Goal: Information Seeking & Learning: Learn about a topic

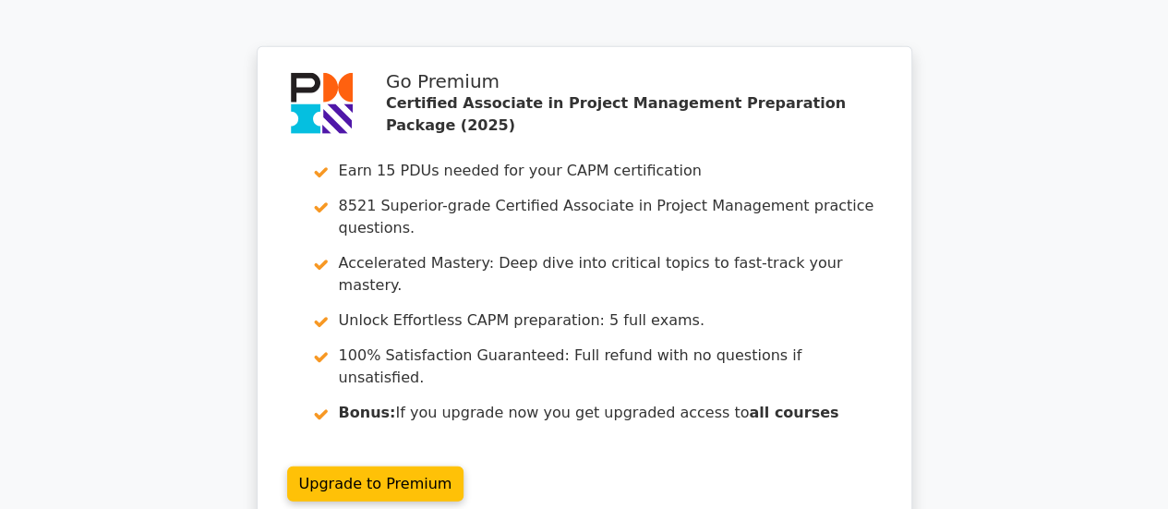
scroll to position [2522, 0]
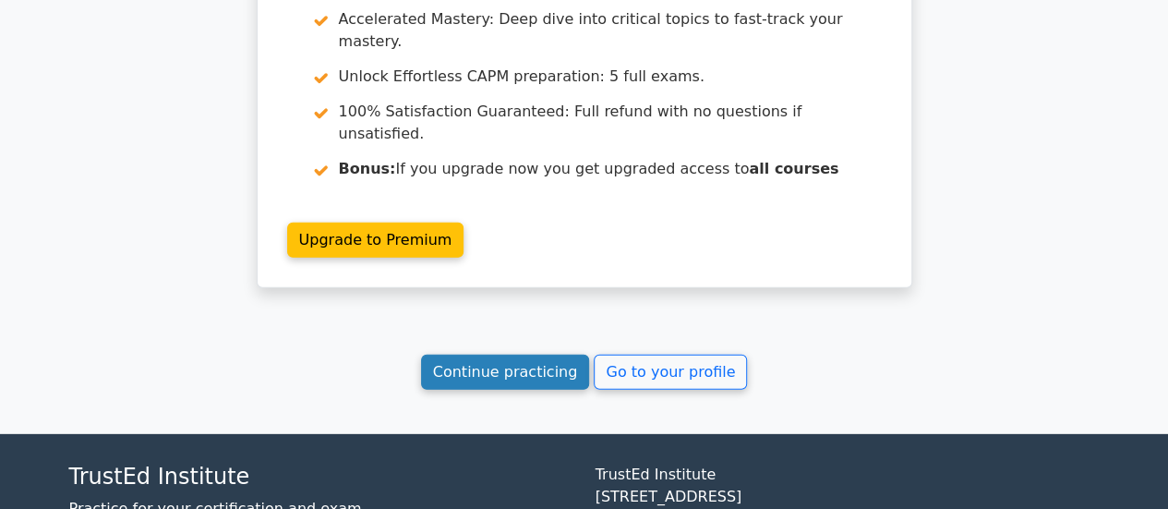
click at [503, 354] on link "Continue practicing" at bounding box center [505, 371] width 169 height 35
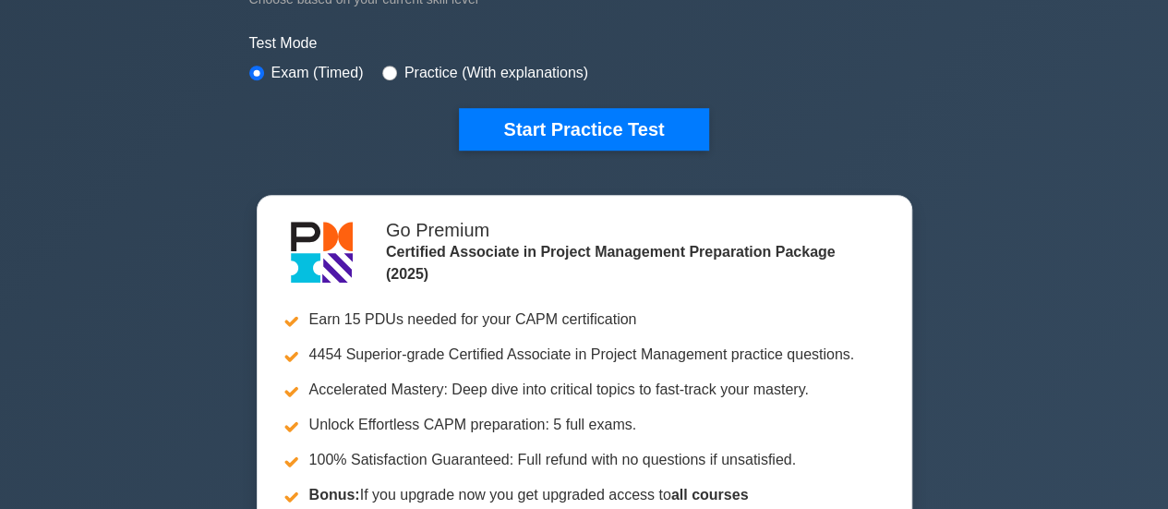
scroll to position [555, 0]
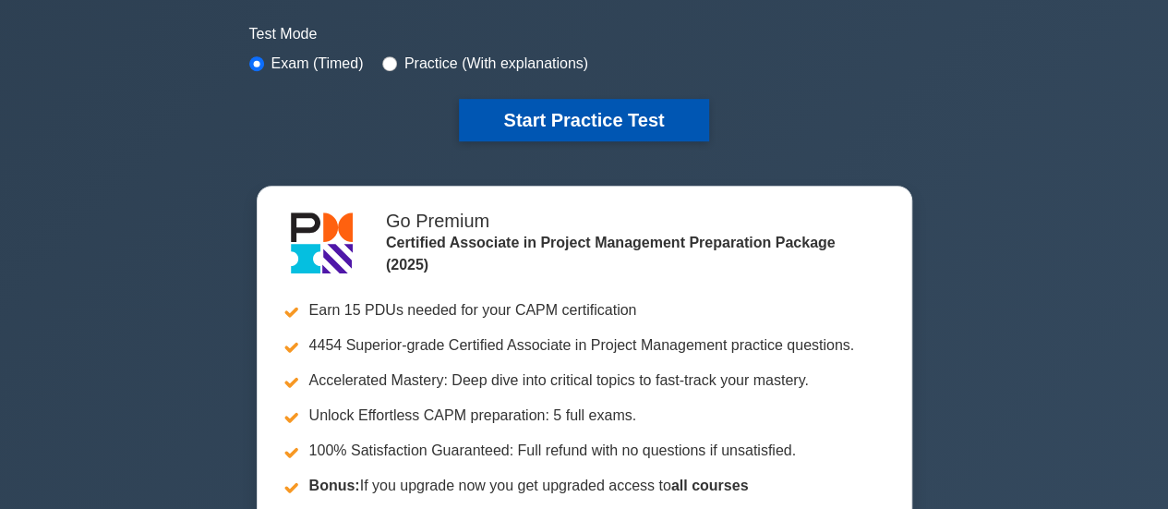
click at [584, 106] on button "Start Practice Test" at bounding box center [583, 120] width 249 height 42
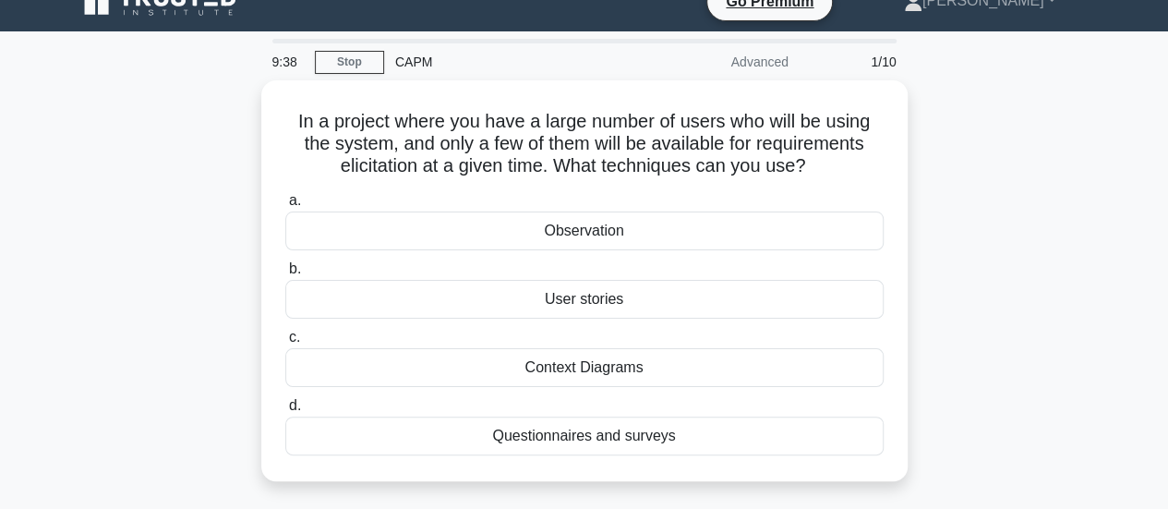
scroll to position [36, 0]
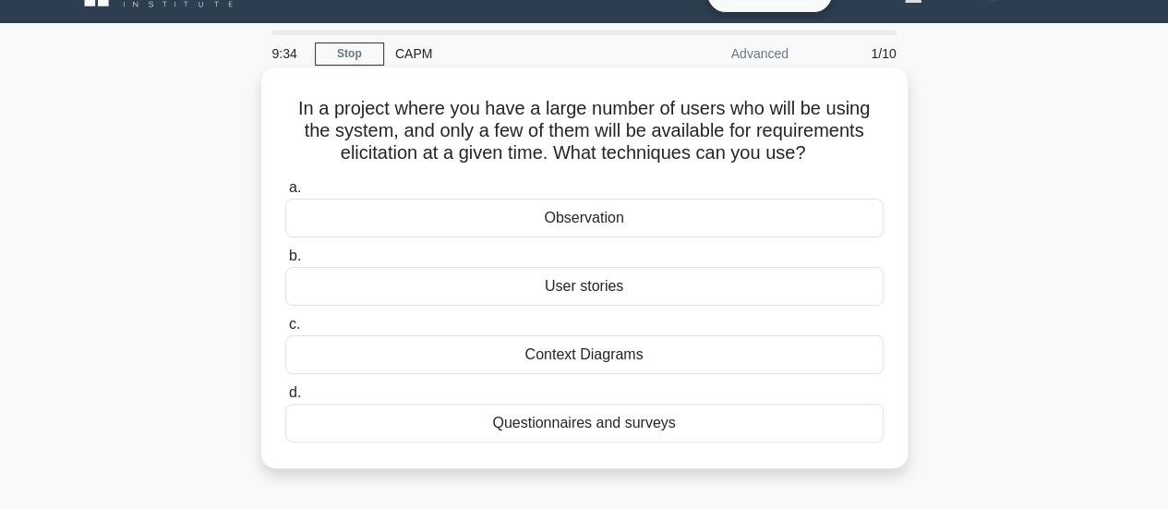
click at [596, 421] on div "Questionnaires and surveys" at bounding box center [584, 422] width 598 height 39
click at [285, 399] on input "d. Questionnaires and surveys" at bounding box center [285, 393] width 0 height 12
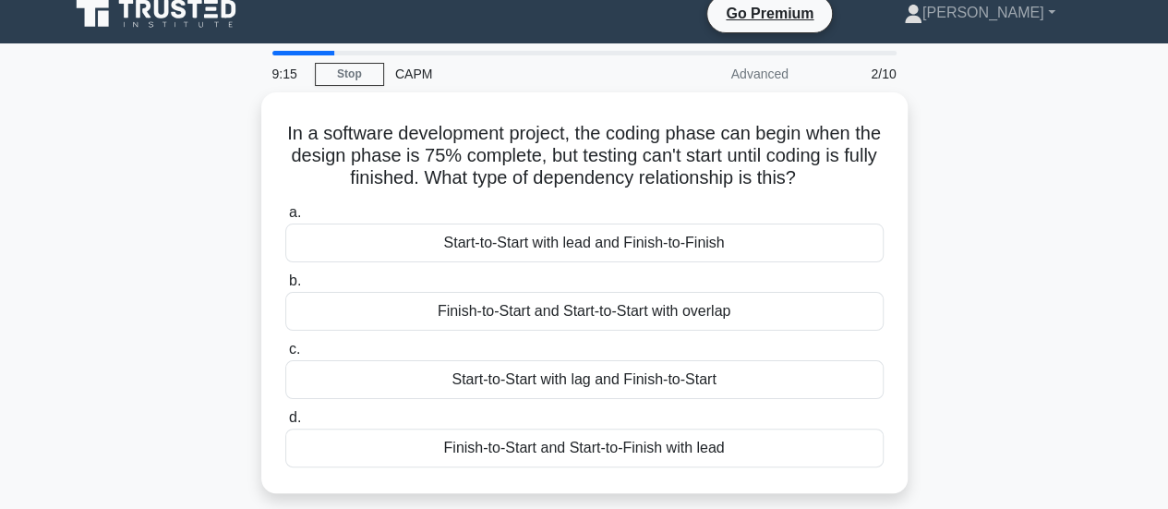
scroll to position [17, 0]
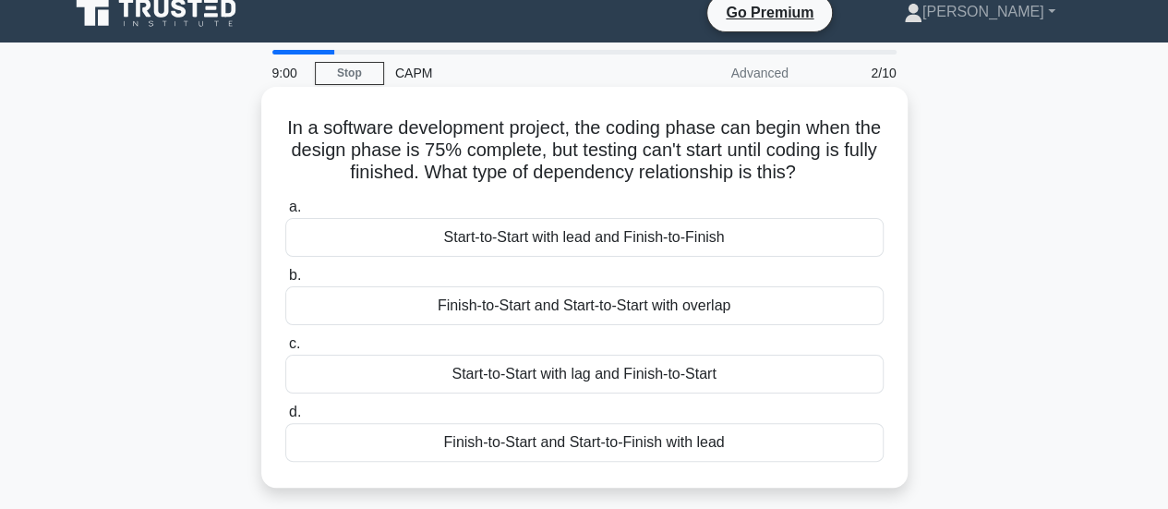
click at [612, 374] on div "Start-to-Start with lag and Finish-to-Start" at bounding box center [584, 373] width 598 height 39
click at [285, 350] on input "c. Start-to-Start with lag and Finish-to-Start" at bounding box center [285, 344] width 0 height 12
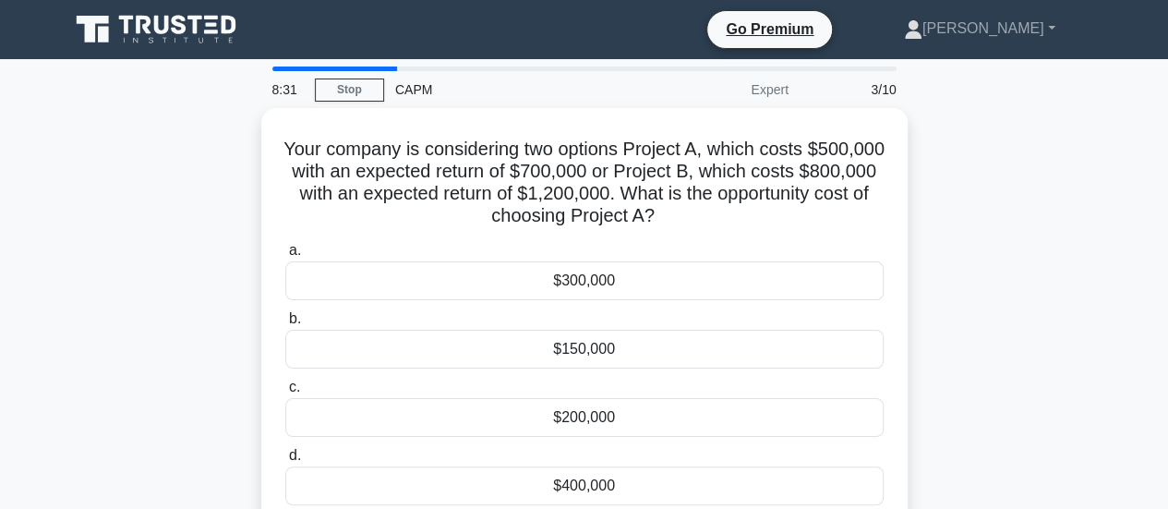
scroll to position [6, 0]
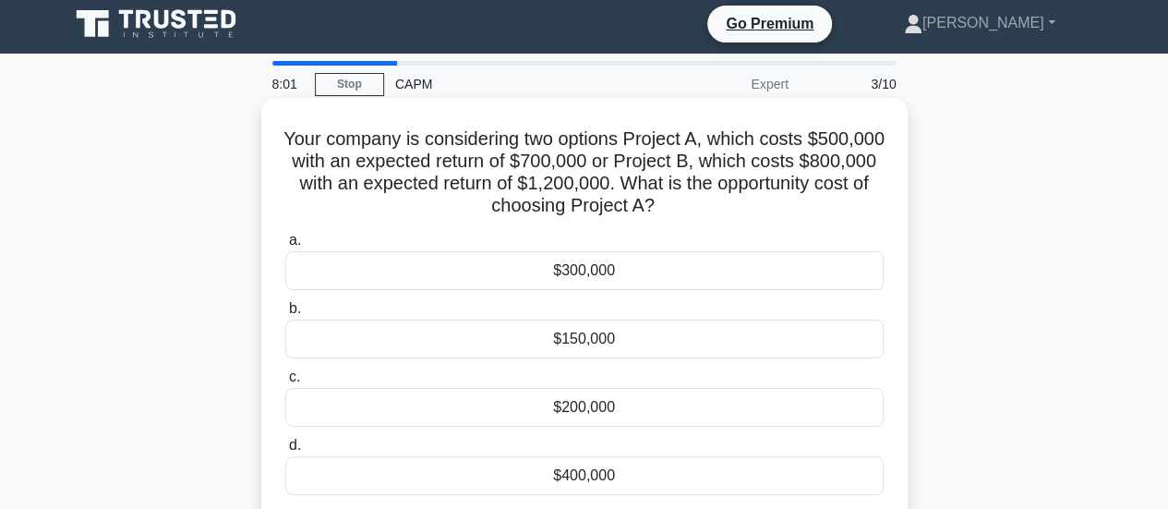
click at [609, 414] on div "$200,000" at bounding box center [584, 407] width 598 height 39
click at [285, 383] on input "c. $200,000" at bounding box center [285, 377] width 0 height 12
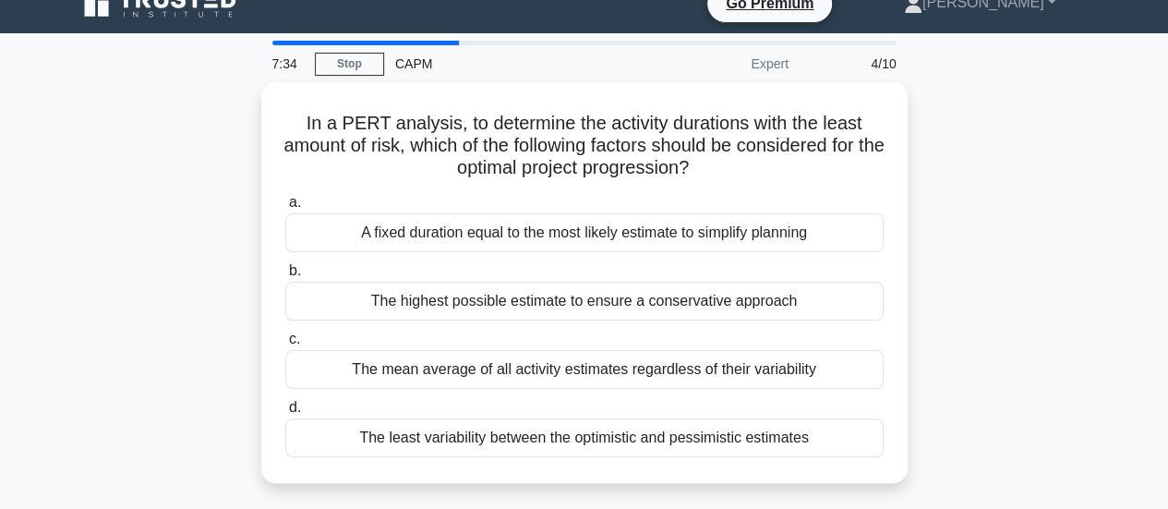
scroll to position [33, 0]
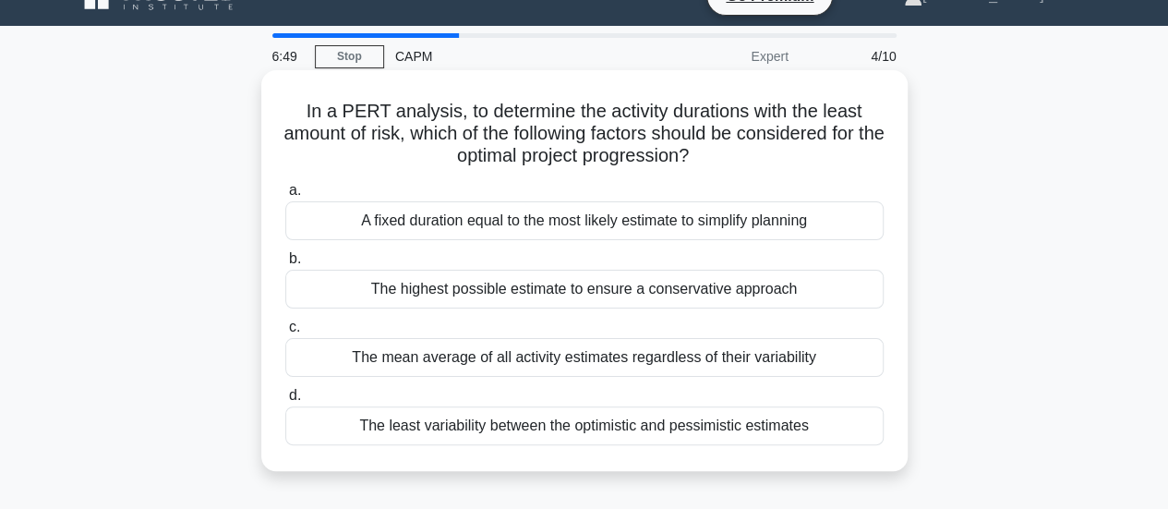
click at [701, 353] on div "The mean average of all activity estimates regardless of their variability" at bounding box center [584, 357] width 598 height 39
click at [285, 333] on input "c. The mean average of all activity estimates regardless of their variability" at bounding box center [285, 327] width 0 height 12
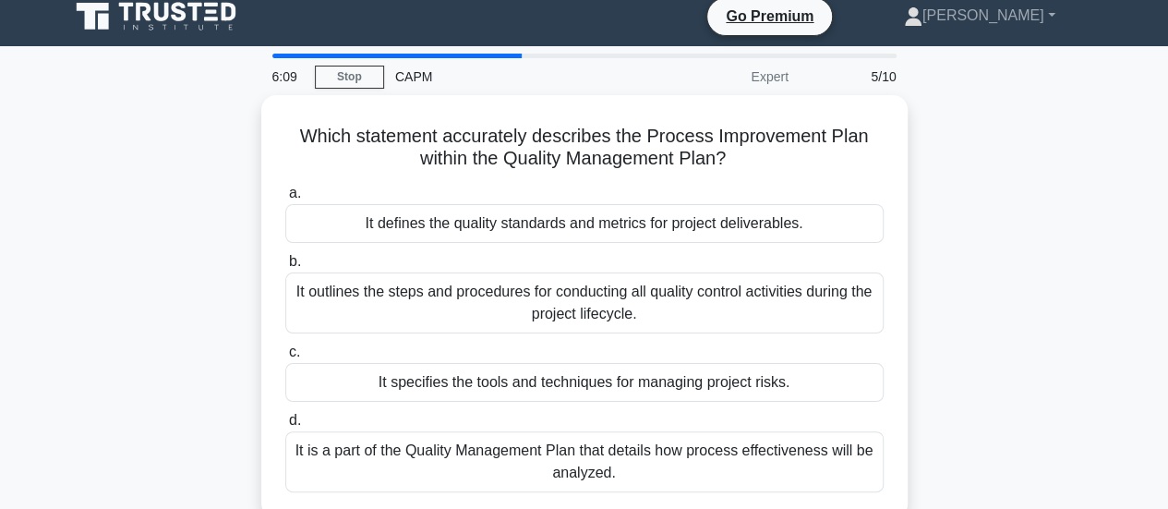
scroll to position [15, 0]
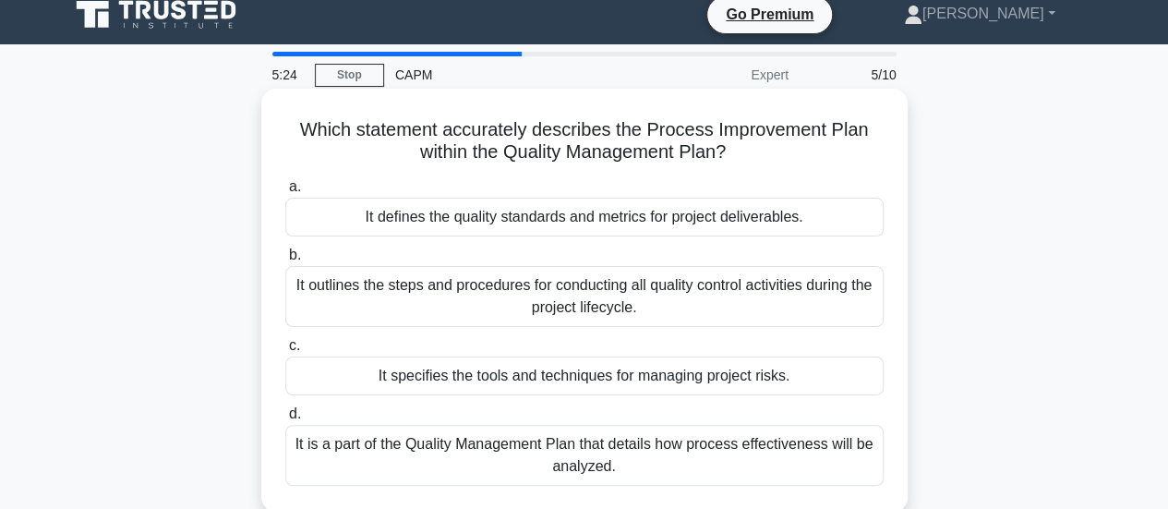
click at [653, 451] on div "It is a part of the Quality Management Plan that details how process effectiven…" at bounding box center [584, 455] width 598 height 61
click at [285, 420] on input "d. It is a part of the Quality Management Plan that details how process effecti…" at bounding box center [285, 414] width 0 height 12
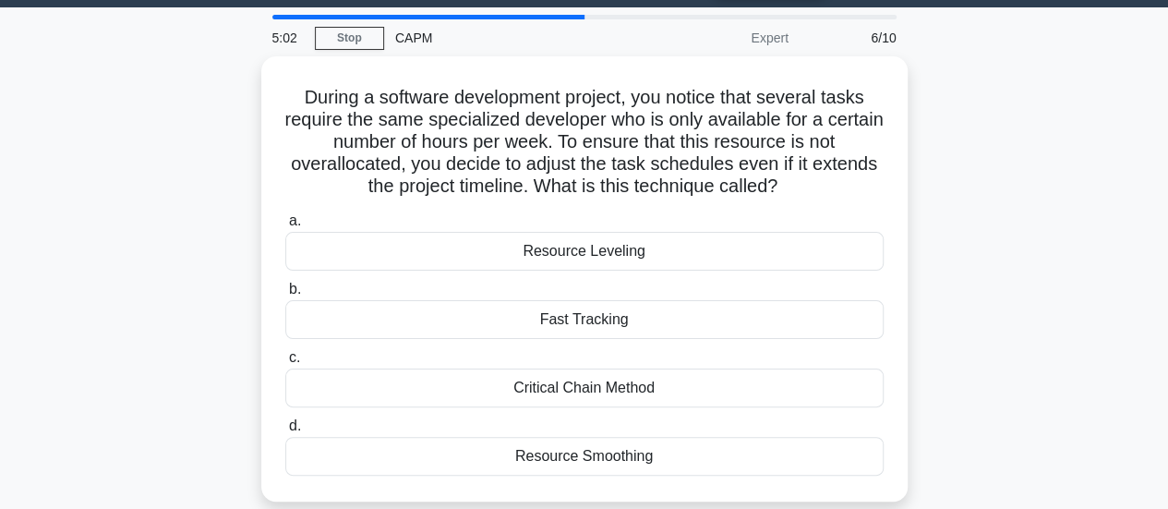
scroll to position [63, 0]
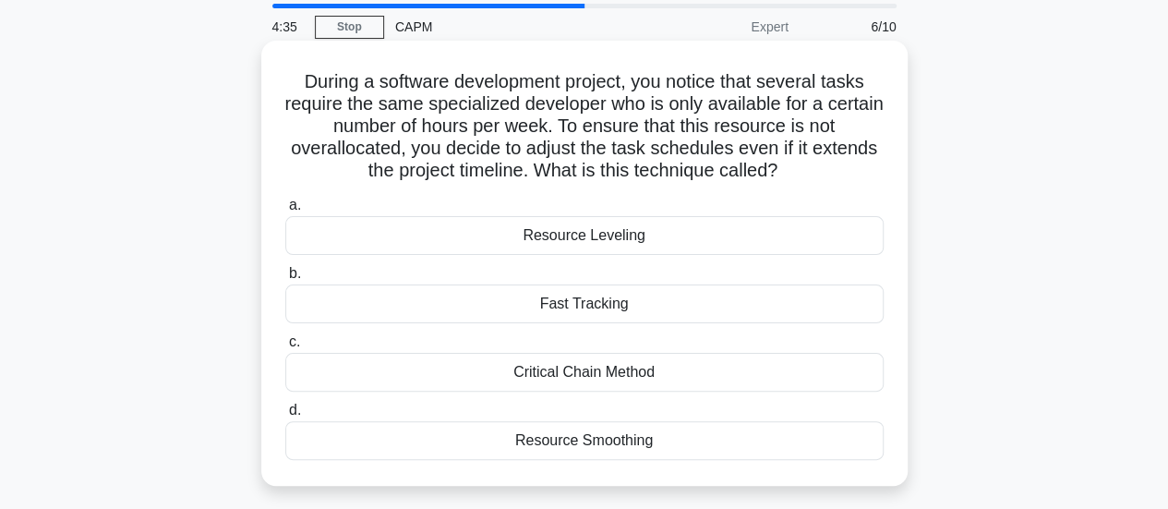
click at [600, 445] on div "Resource Smoothing" at bounding box center [584, 440] width 598 height 39
click at [285, 416] on input "d. Resource Smoothing" at bounding box center [285, 410] width 0 height 12
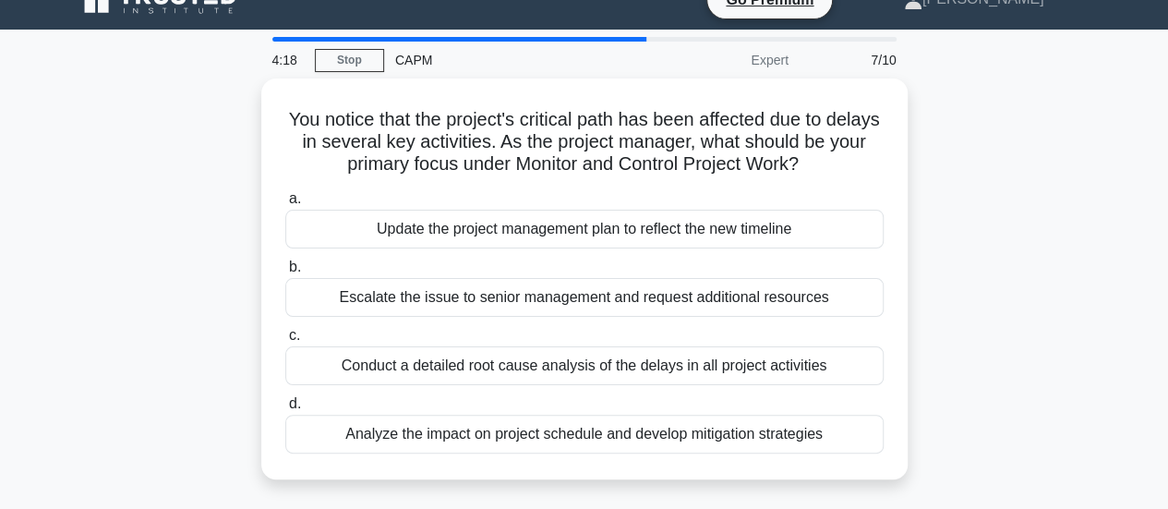
scroll to position [30, 0]
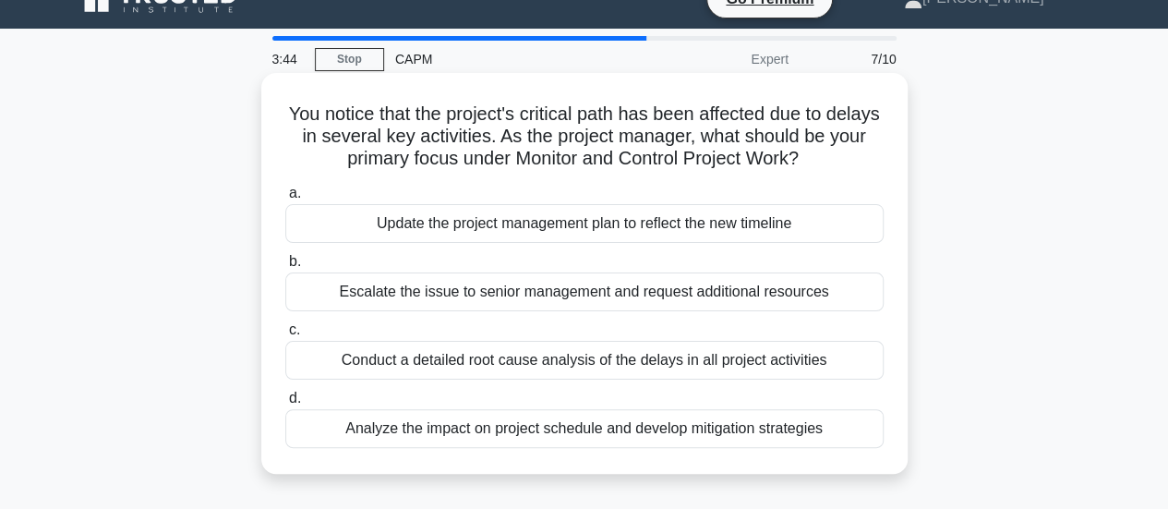
click at [658, 431] on div "Analyze the impact on project schedule and develop mitigation strategies" at bounding box center [584, 428] width 598 height 39
click at [285, 404] on input "d. Analyze the impact on project schedule and develop mitigation strategies" at bounding box center [285, 398] width 0 height 12
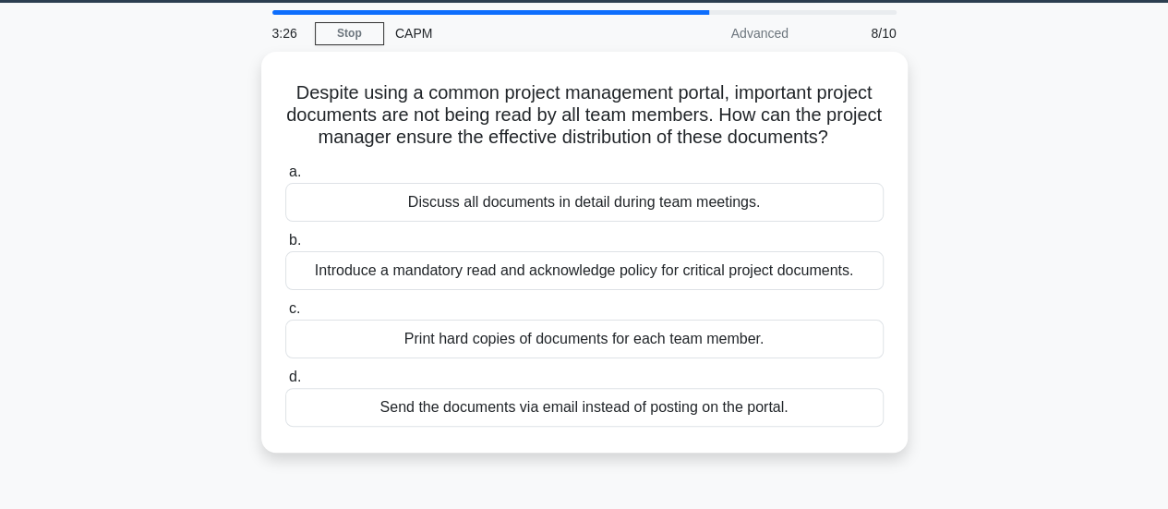
scroll to position [62, 0]
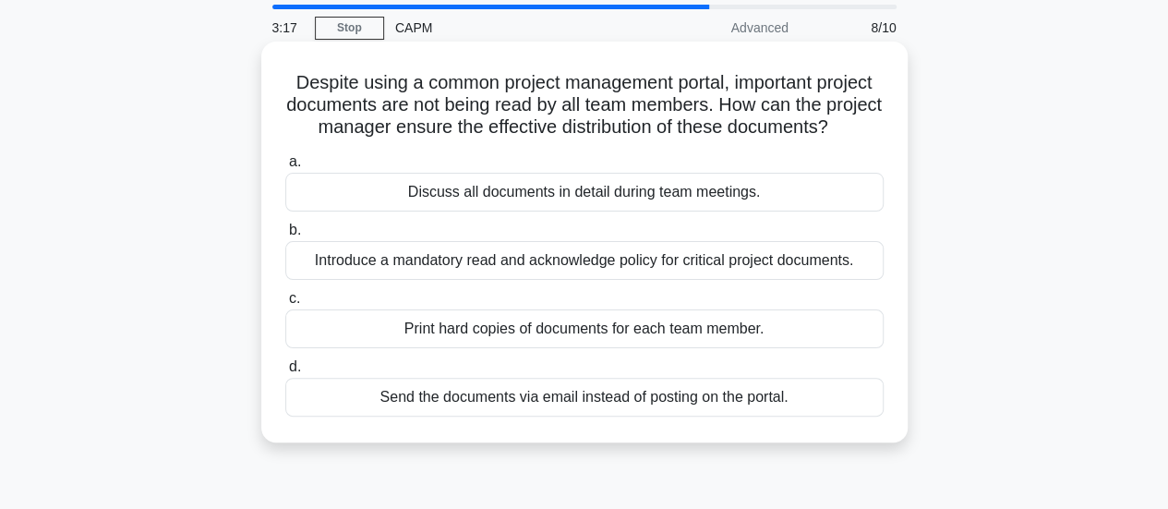
click at [715, 280] on div "Introduce a mandatory read and acknowledge policy for critical project document…" at bounding box center [584, 260] width 598 height 39
click at [285, 236] on input "b. Introduce a mandatory read and acknowledge policy for critical project docum…" at bounding box center [285, 230] width 0 height 12
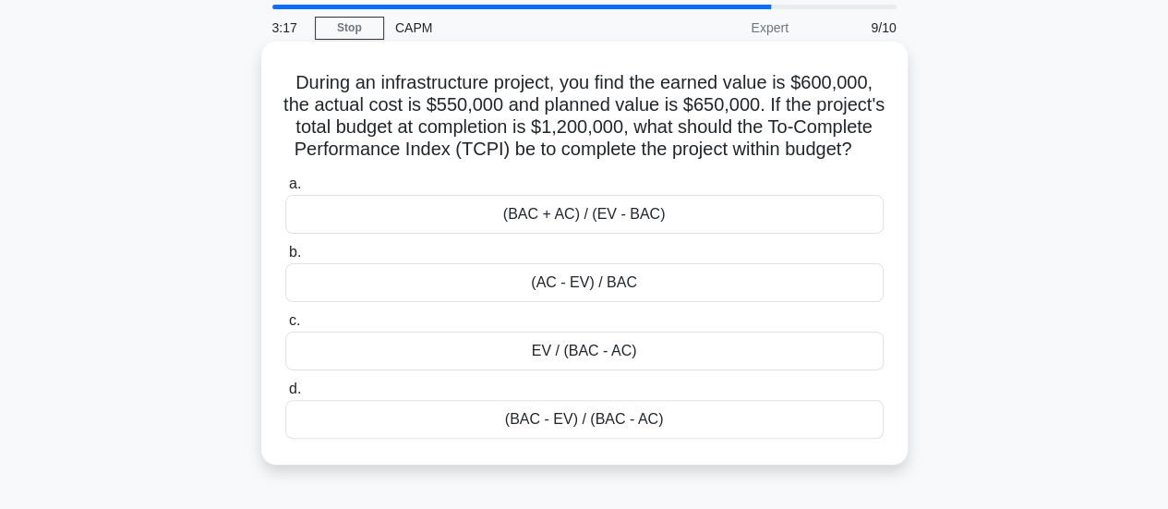
scroll to position [0, 0]
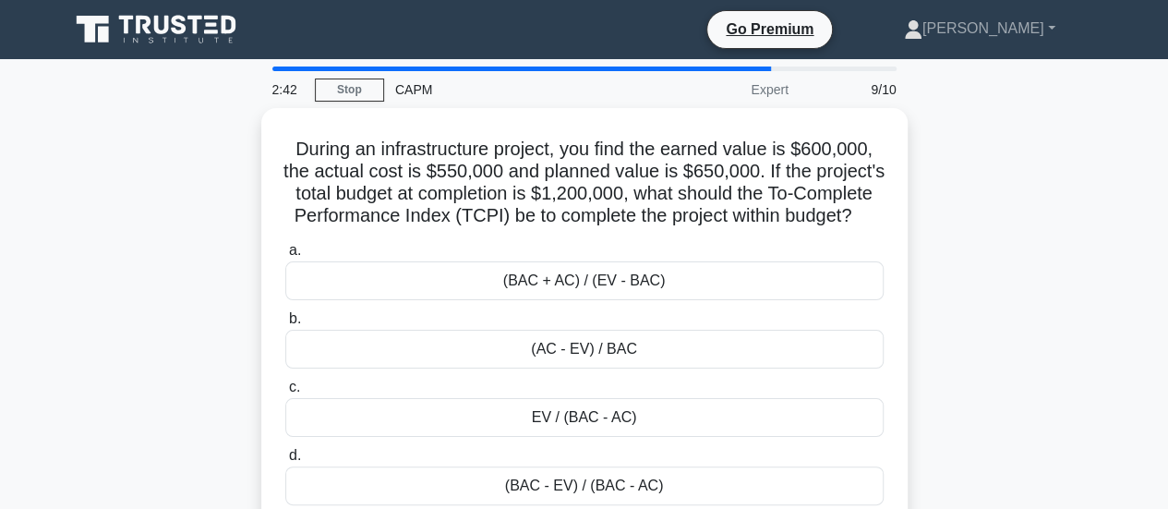
click at [921, 320] on div "During an infrastructure project, you find the earned value is $600,000, the ac…" at bounding box center [584, 330] width 1052 height 445
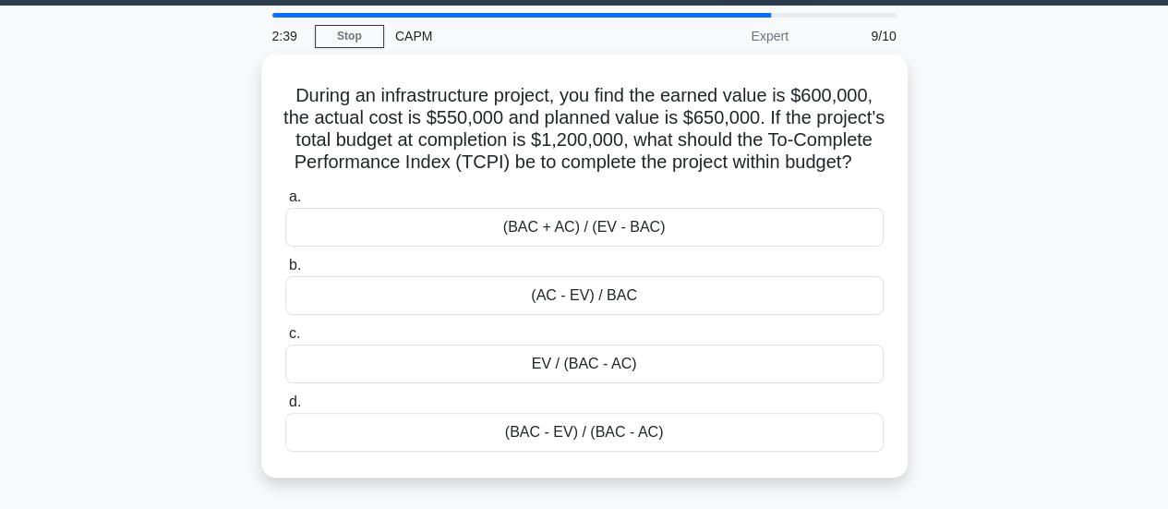
scroll to position [77, 0]
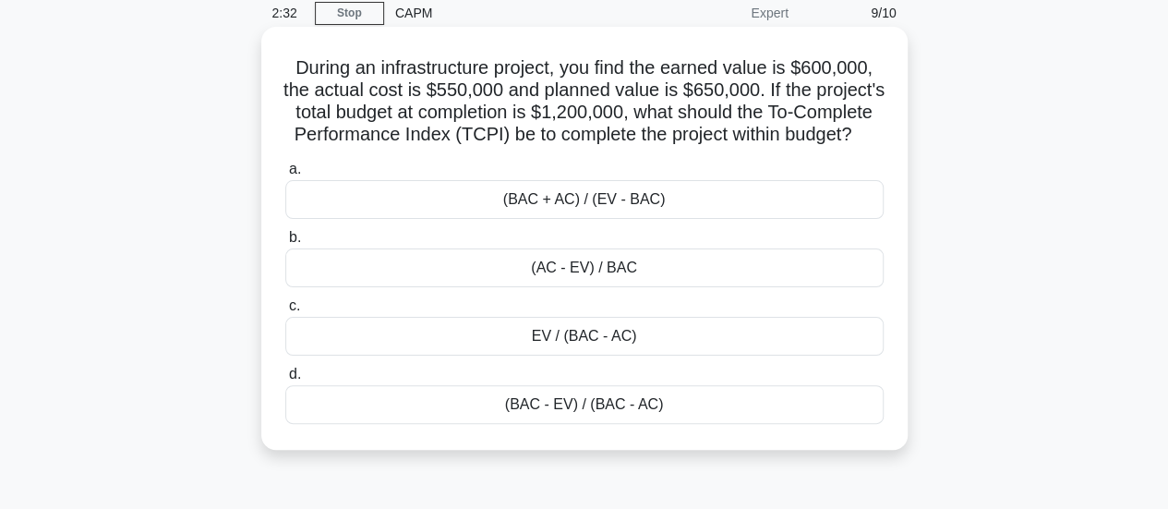
click at [628, 424] on div "(BAC - EV) / (BAC - AC)" at bounding box center [584, 404] width 598 height 39
click at [285, 380] on input "d. (BAC - EV) / (BAC - AC)" at bounding box center [285, 374] width 0 height 12
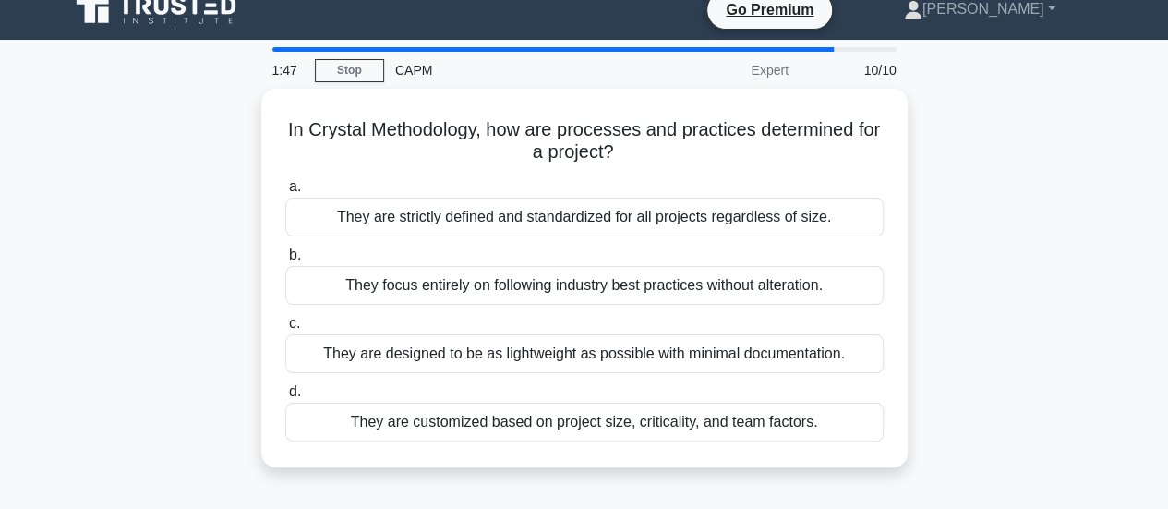
scroll to position [16, 0]
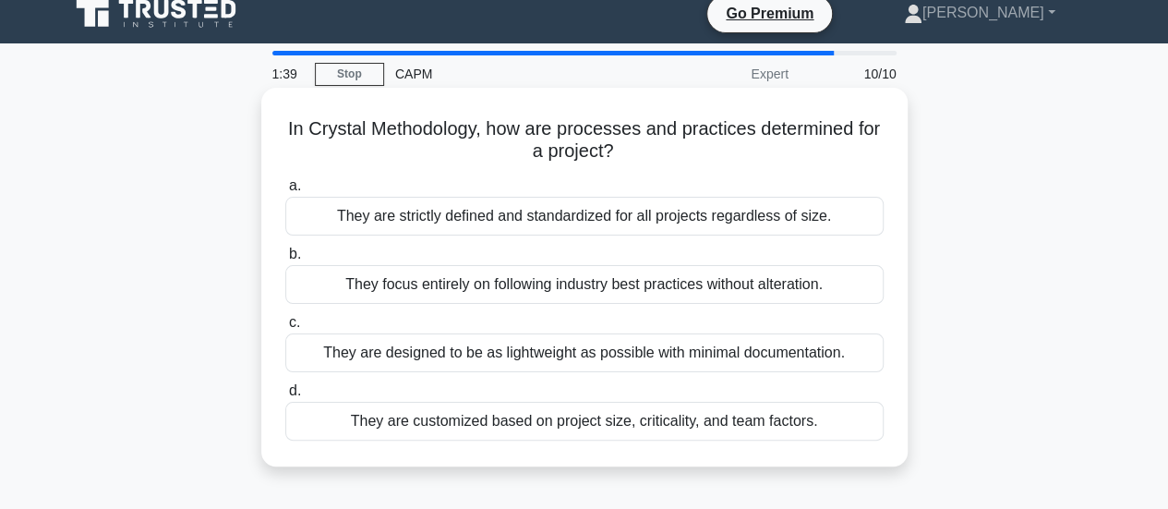
click at [593, 421] on div "They are customized based on project size, criticality, and team factors." at bounding box center [584, 420] width 598 height 39
click at [285, 397] on input "d. They are customized based on project size, criticality, and team factors." at bounding box center [285, 391] width 0 height 12
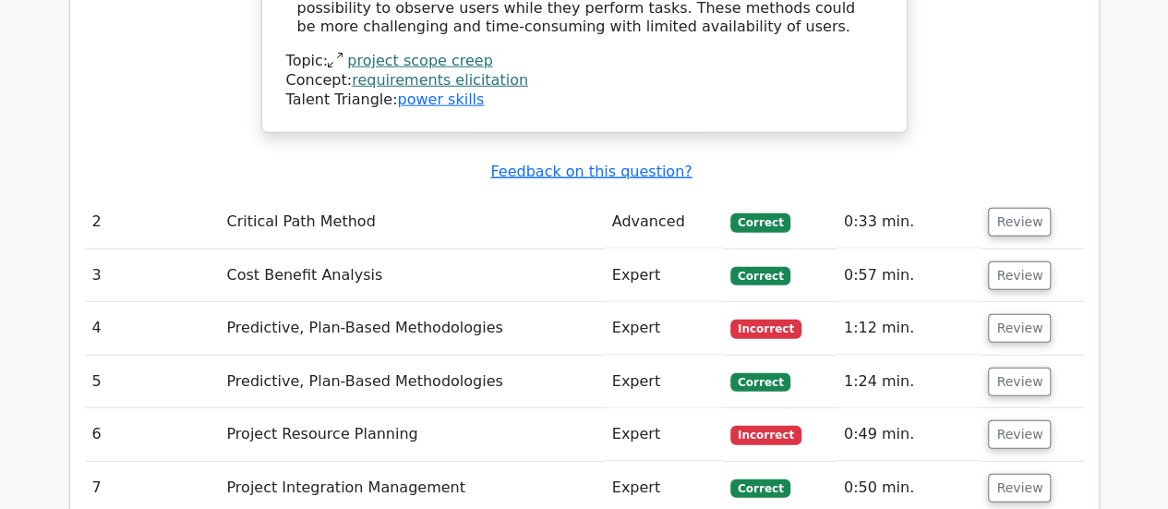
scroll to position [2391, 0]
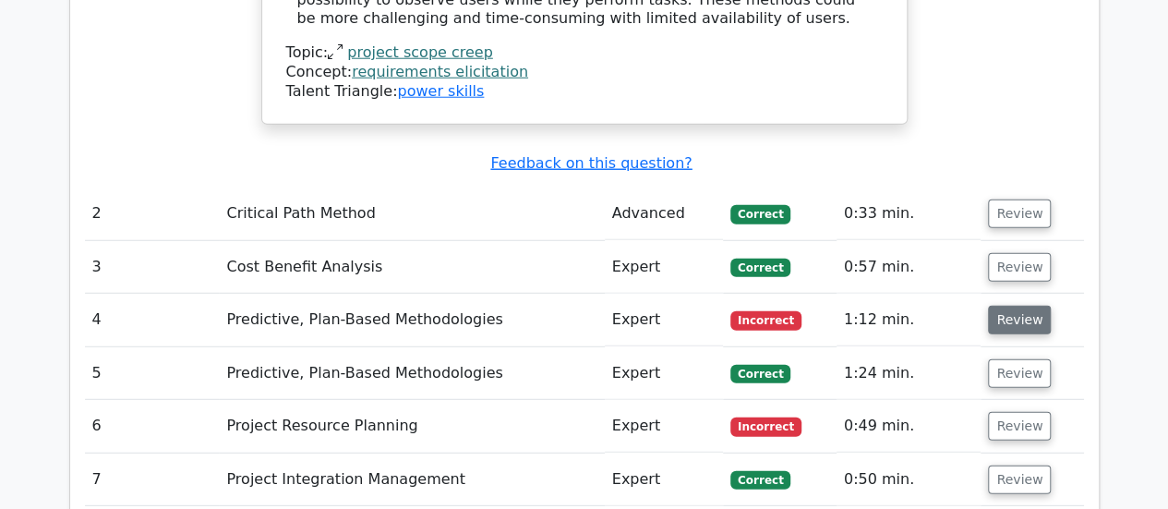
click at [1024, 305] on button "Review" at bounding box center [1019, 319] width 63 height 29
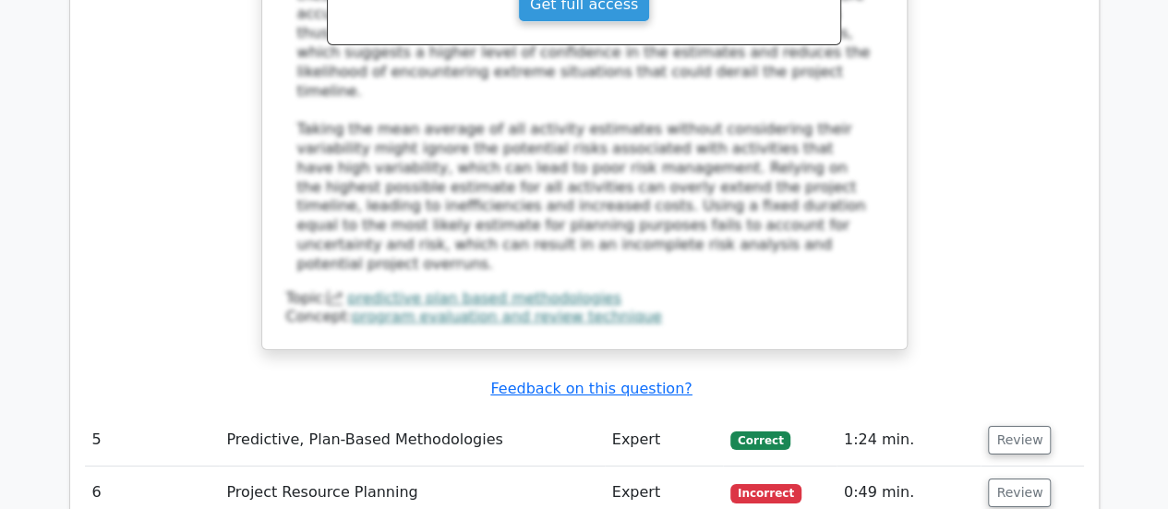
scroll to position [3300, 0]
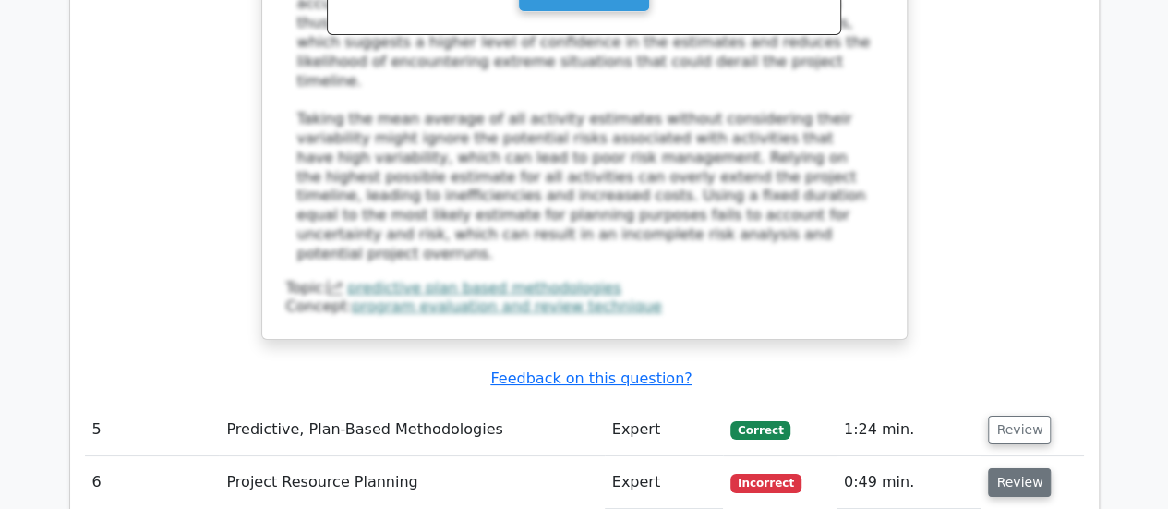
click at [1016, 468] on button "Review" at bounding box center [1019, 482] width 63 height 29
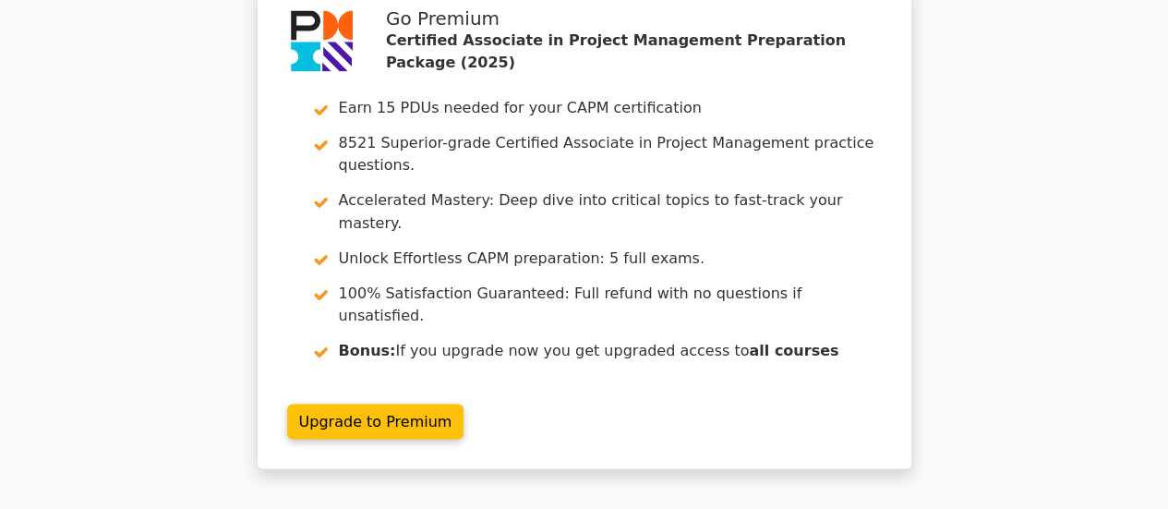
scroll to position [5062, 0]
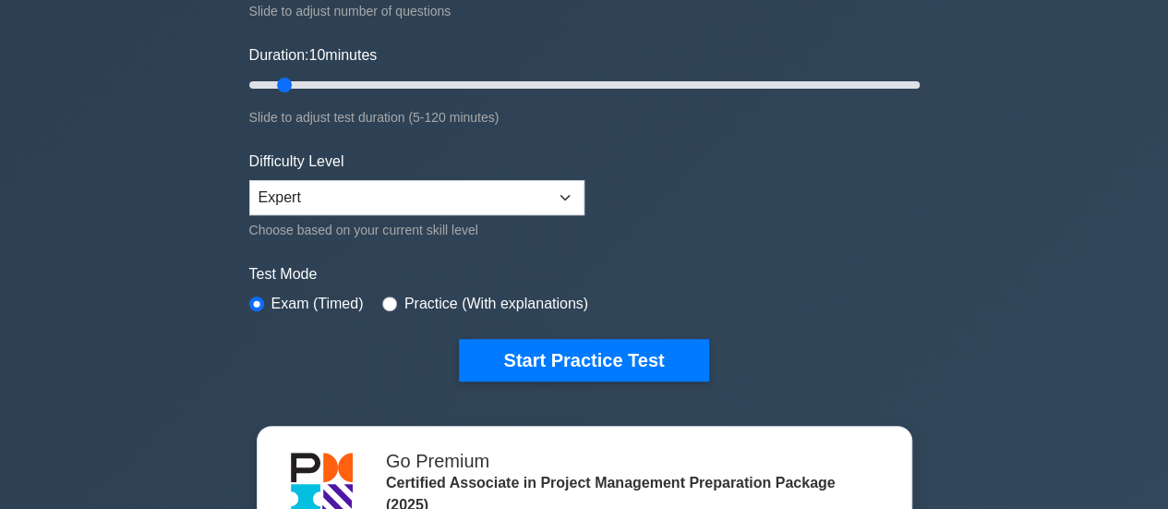
scroll to position [390, 0]
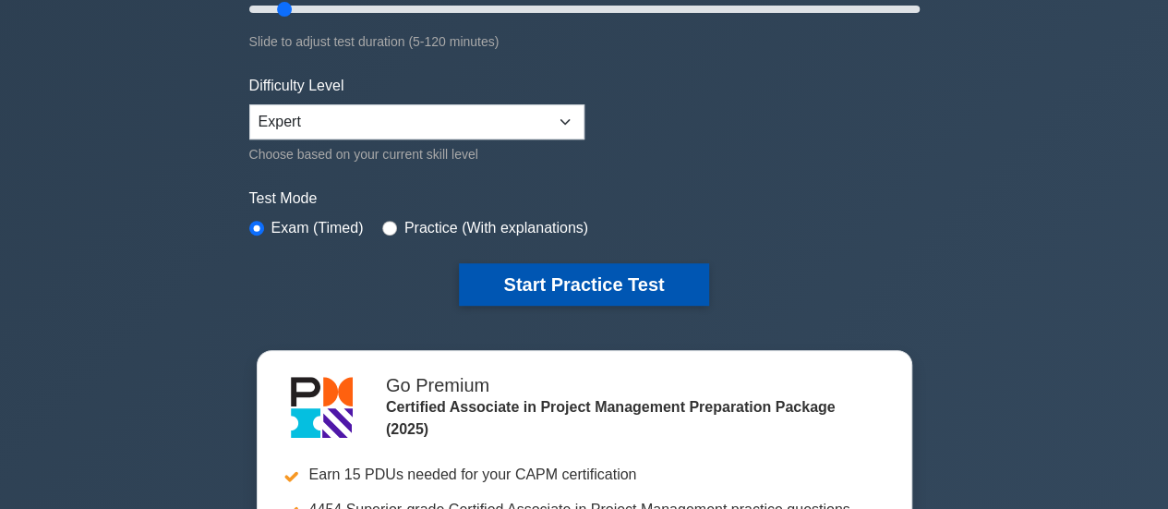
click at [613, 271] on button "Start Practice Test" at bounding box center [583, 284] width 249 height 42
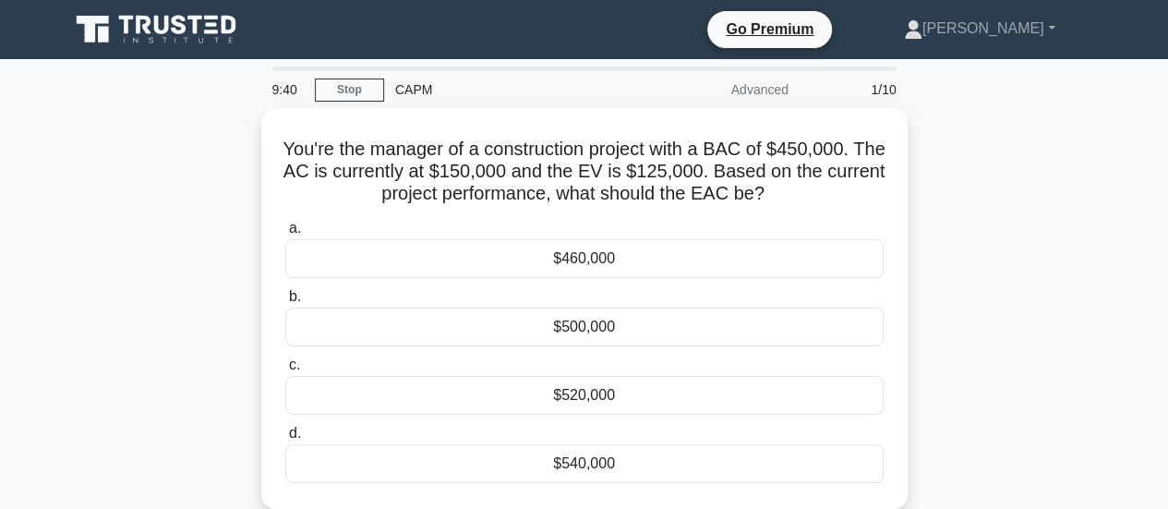
click at [938, 309] on div "You're the manager of a construction project with a BAC of $450,000. The AC is …" at bounding box center [584, 319] width 1052 height 423
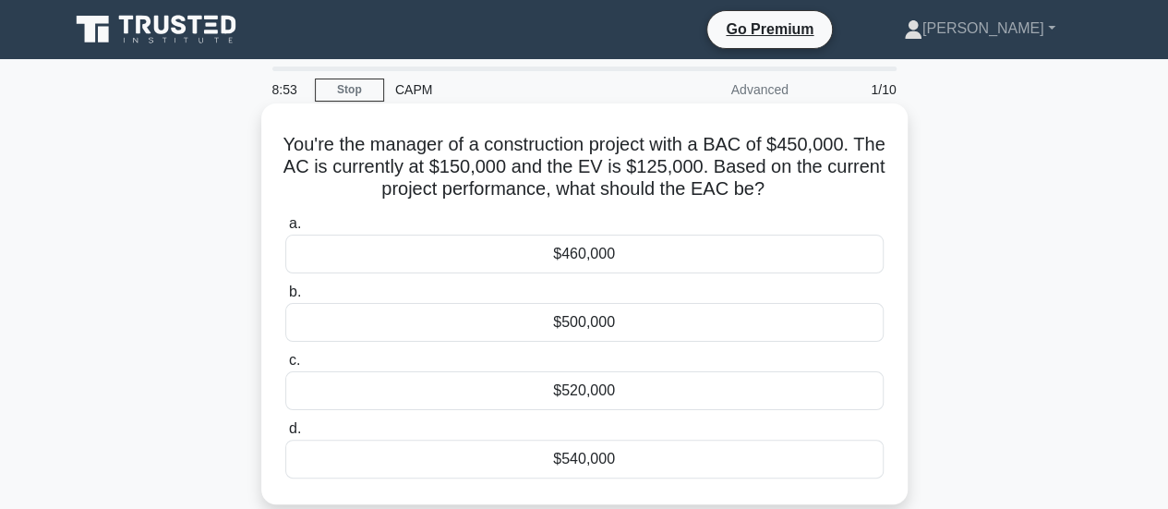
click at [600, 451] on div "$540,000" at bounding box center [584, 458] width 598 height 39
click at [285, 435] on input "d. $540,000" at bounding box center [285, 429] width 0 height 12
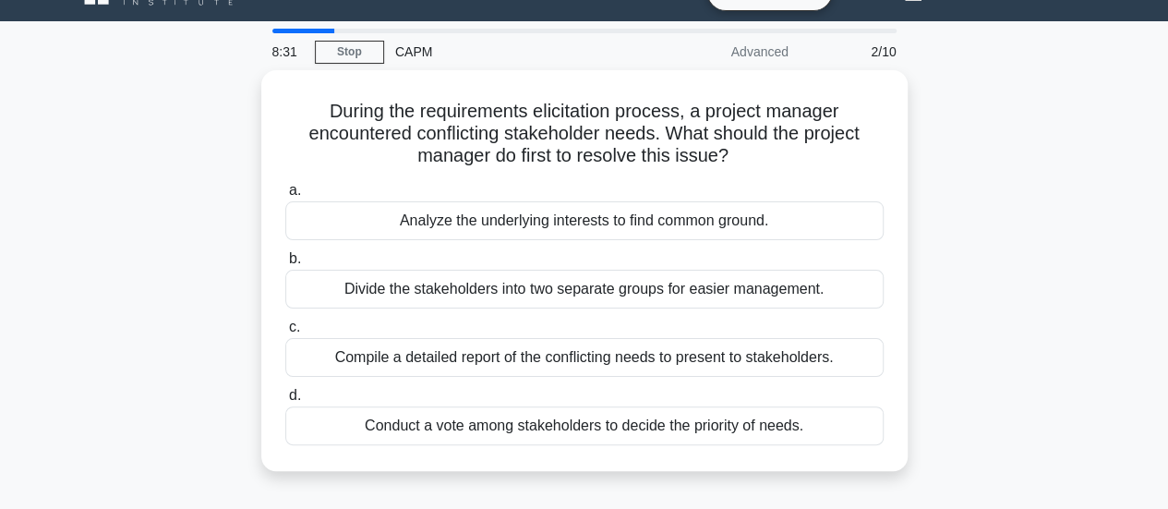
scroll to position [37, 0]
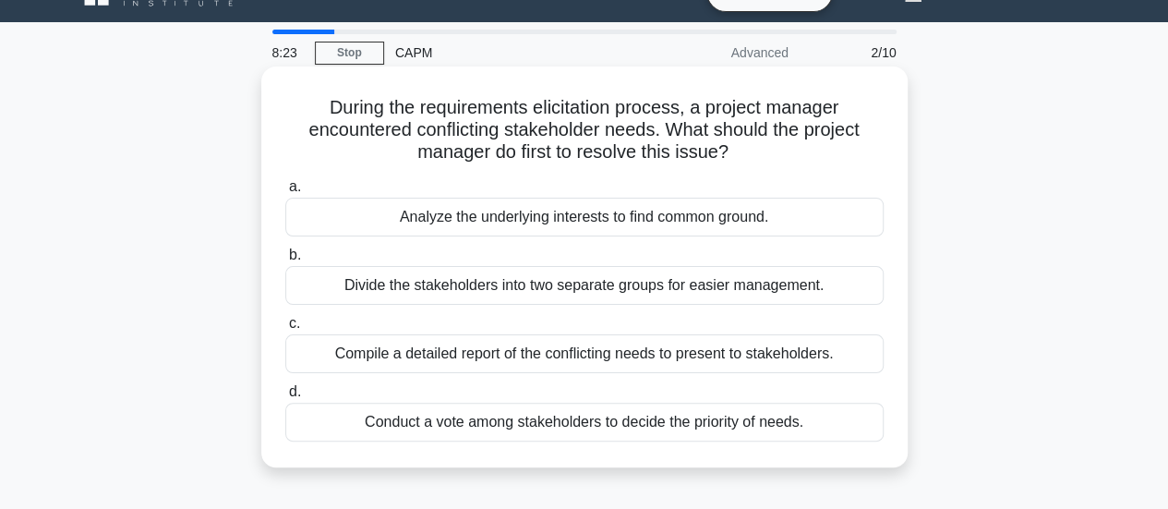
click at [899, 360] on div "During the requirements elicitation process, a project manager encountered conf…" at bounding box center [584, 267] width 631 height 386
click at [644, 221] on div "Analyze the underlying interests to find common ground." at bounding box center [584, 217] width 598 height 39
click at [285, 193] on input "a. Analyze the underlying interests to find common ground." at bounding box center [285, 187] width 0 height 12
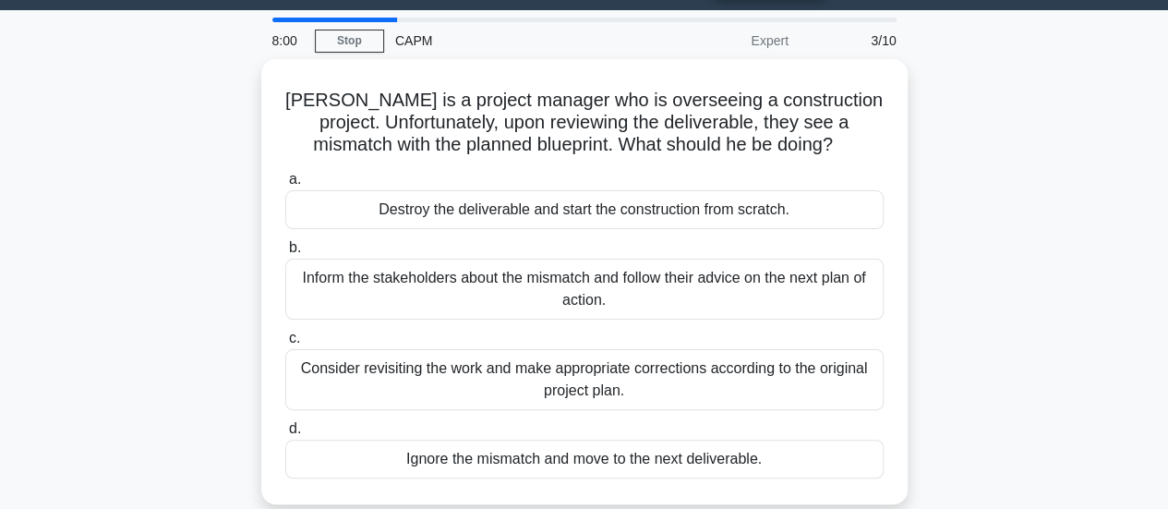
scroll to position [79, 0]
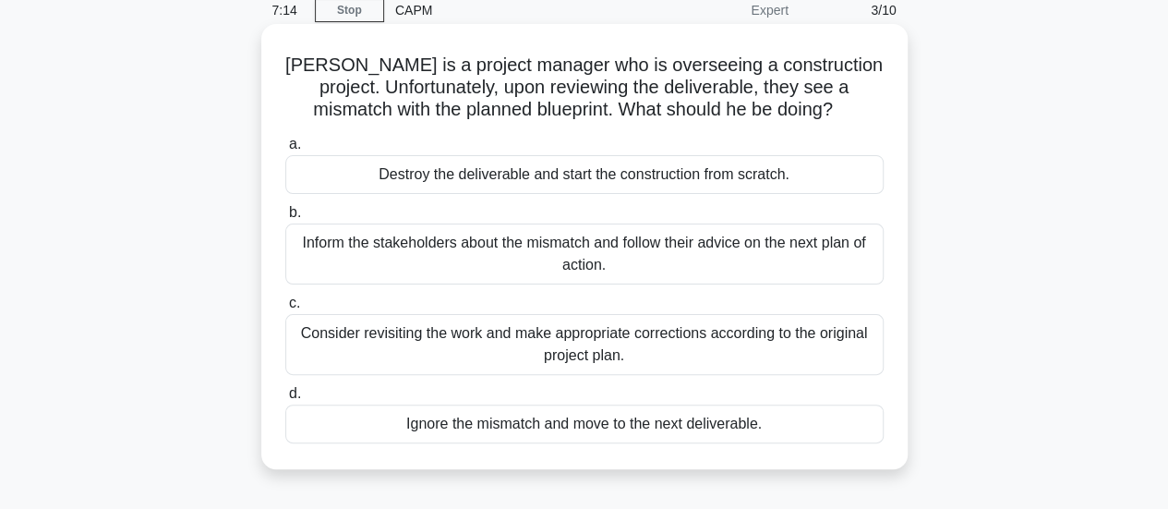
click at [712, 345] on div "Consider revisiting the work and make appropriate corrections according to the …" at bounding box center [584, 344] width 598 height 61
click at [285, 309] on input "c. Consider revisiting the work and make appropriate corrections according to t…" at bounding box center [285, 303] width 0 height 12
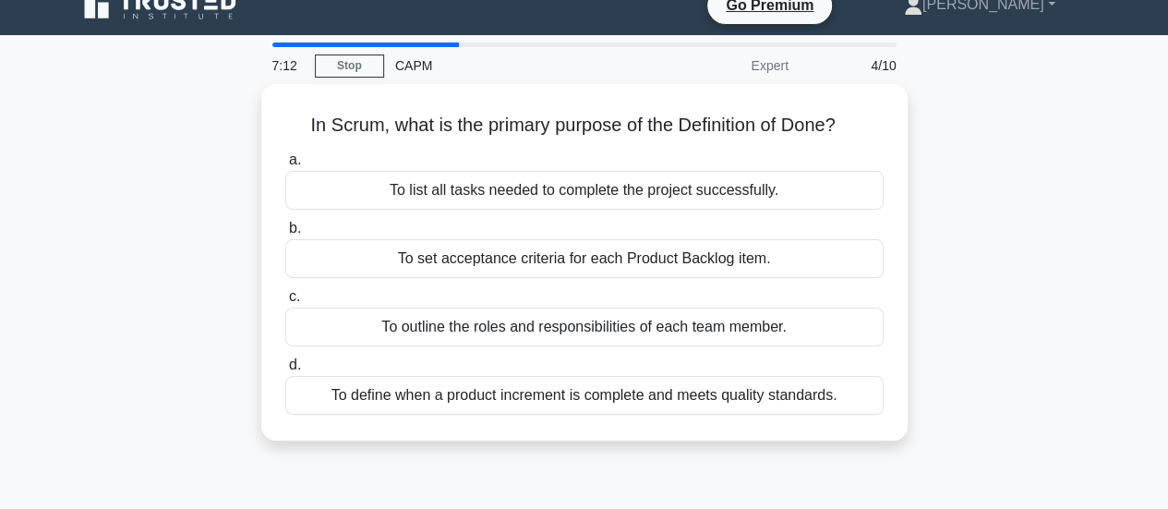
scroll to position [0, 0]
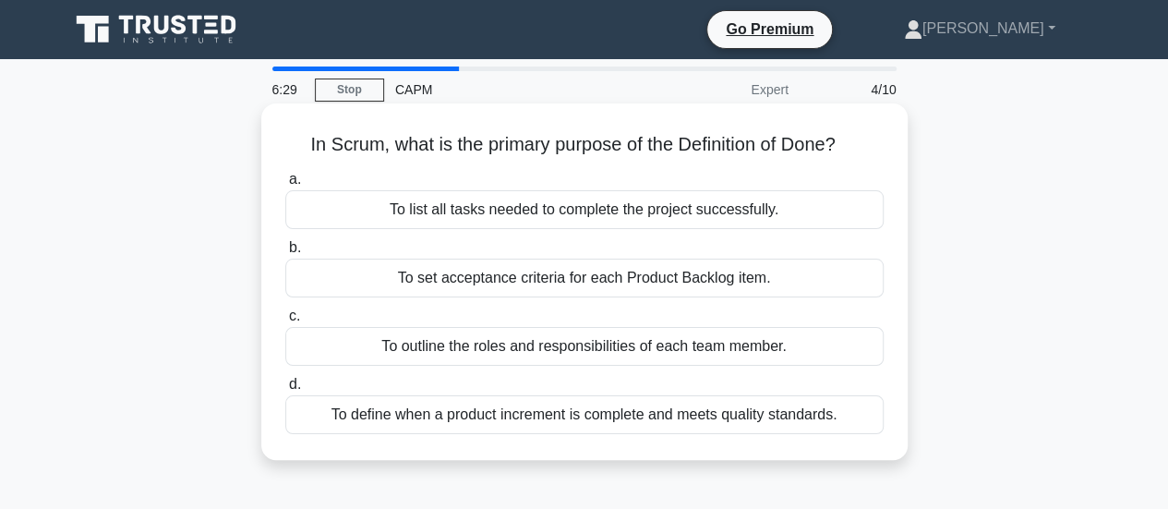
click at [666, 414] on div "To define when a product increment is complete and meets quality standards." at bounding box center [584, 414] width 598 height 39
click at [285, 390] on input "d. To define when a product increment is complete and meets quality standards." at bounding box center [285, 384] width 0 height 12
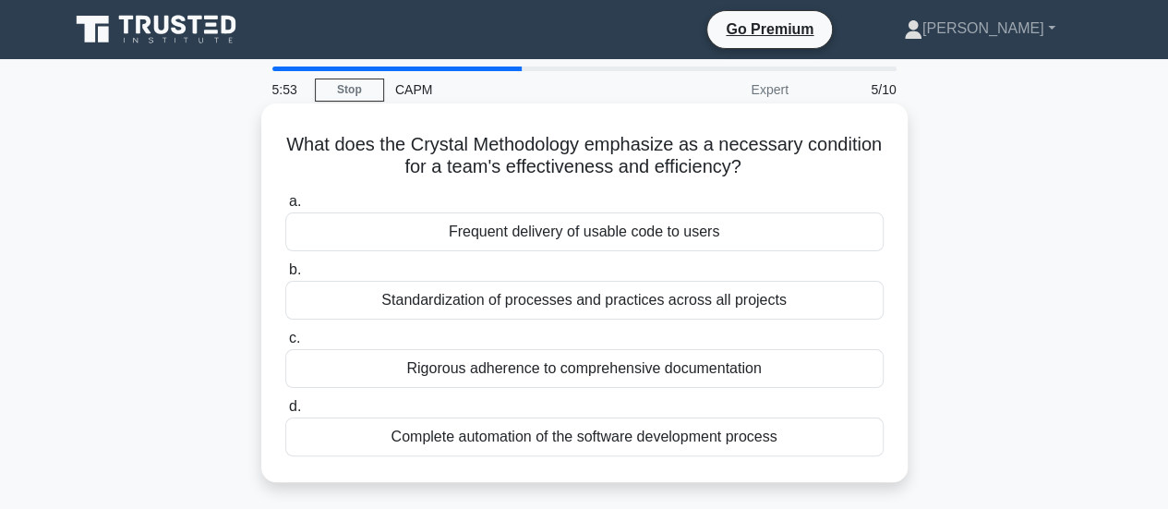
click at [642, 234] on div "Frequent delivery of usable code to users" at bounding box center [584, 231] width 598 height 39
click at [285, 208] on input "a. Frequent delivery of usable code to users" at bounding box center [285, 202] width 0 height 12
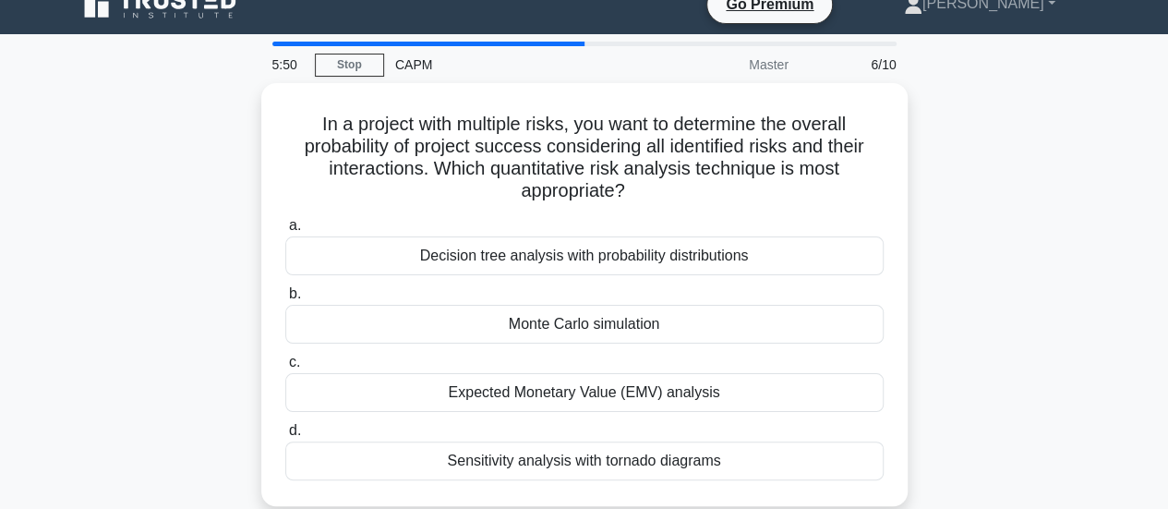
scroll to position [33, 0]
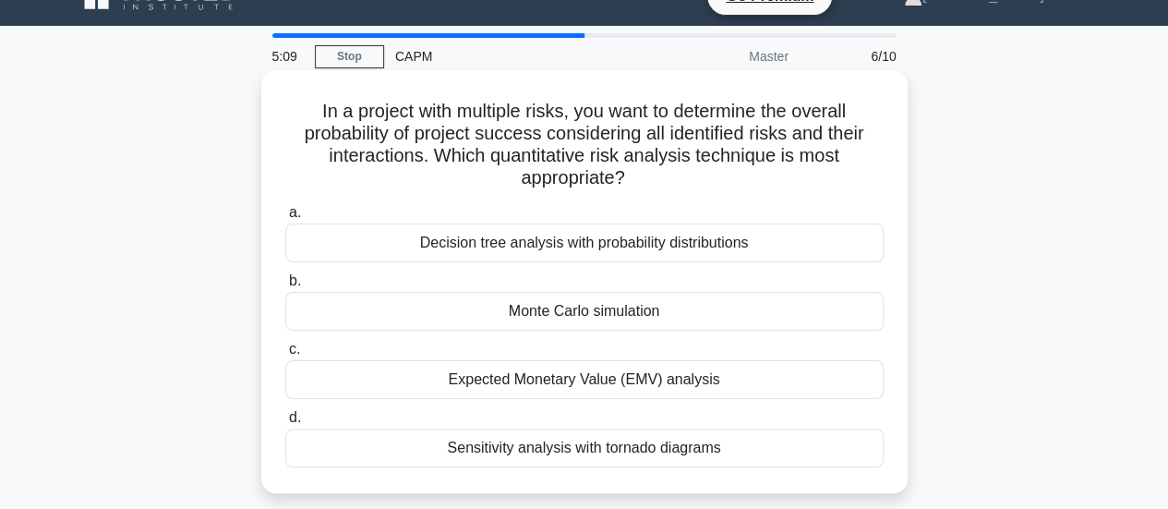
click at [615, 247] on div "Decision tree analysis with probability distributions" at bounding box center [584, 242] width 598 height 39
click at [285, 219] on input "a. Decision tree analysis with probability distributions" at bounding box center [285, 213] width 0 height 12
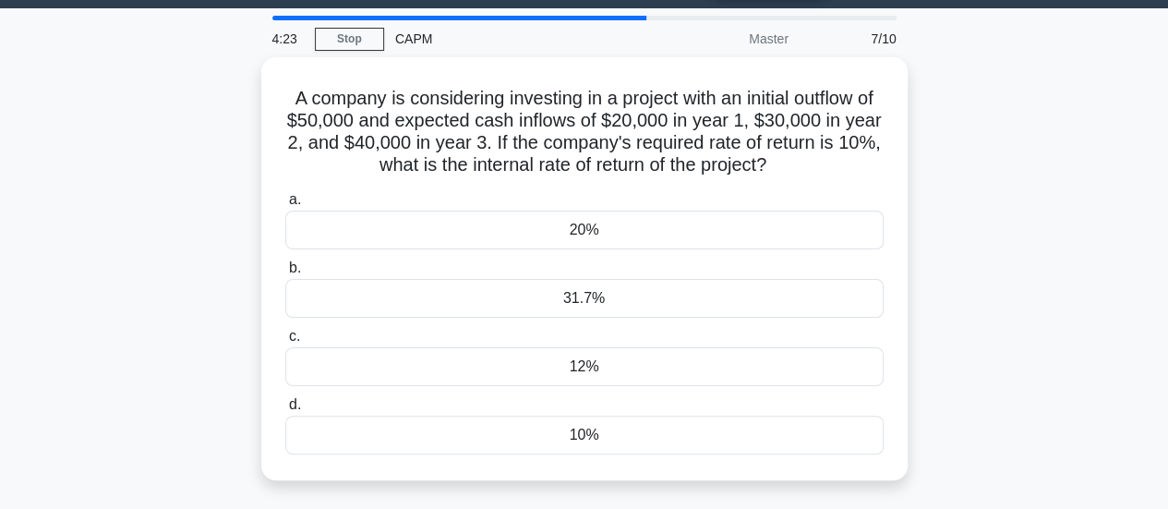
scroll to position [47, 0]
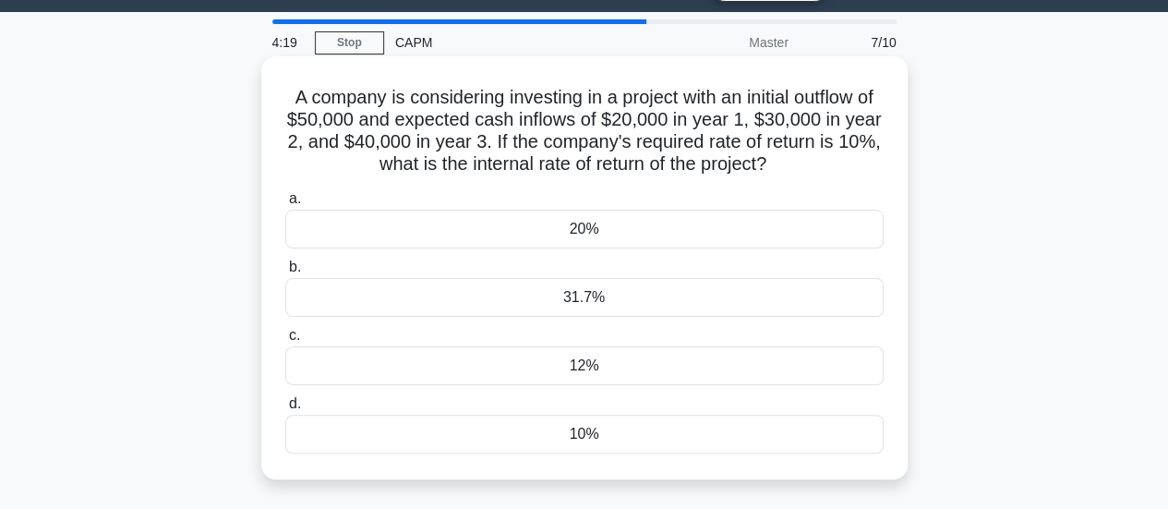
click at [593, 232] on div "20%" at bounding box center [584, 229] width 598 height 39
click at [285, 205] on input "a. 20%" at bounding box center [285, 199] width 0 height 12
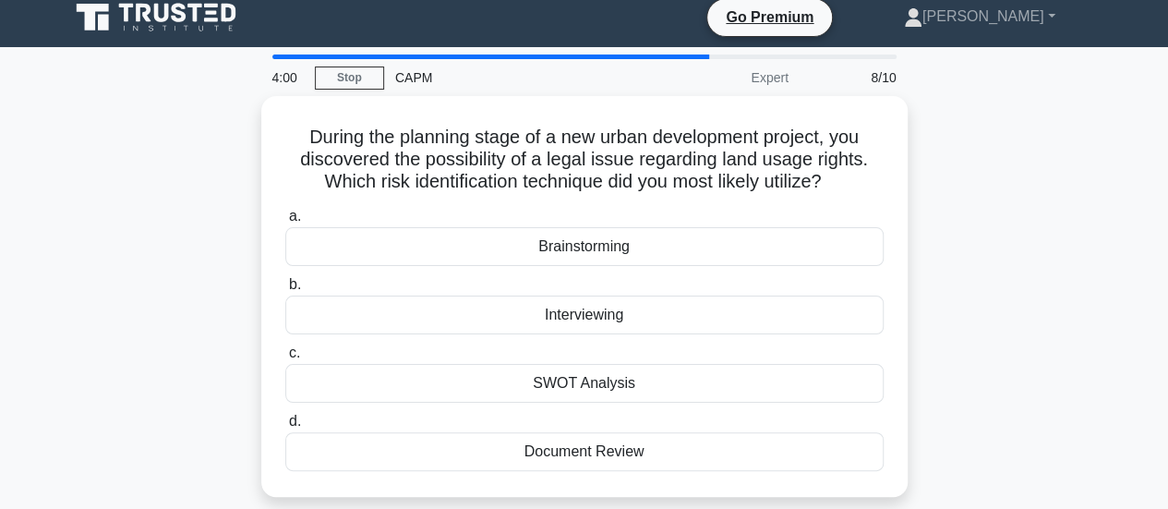
scroll to position [13, 0]
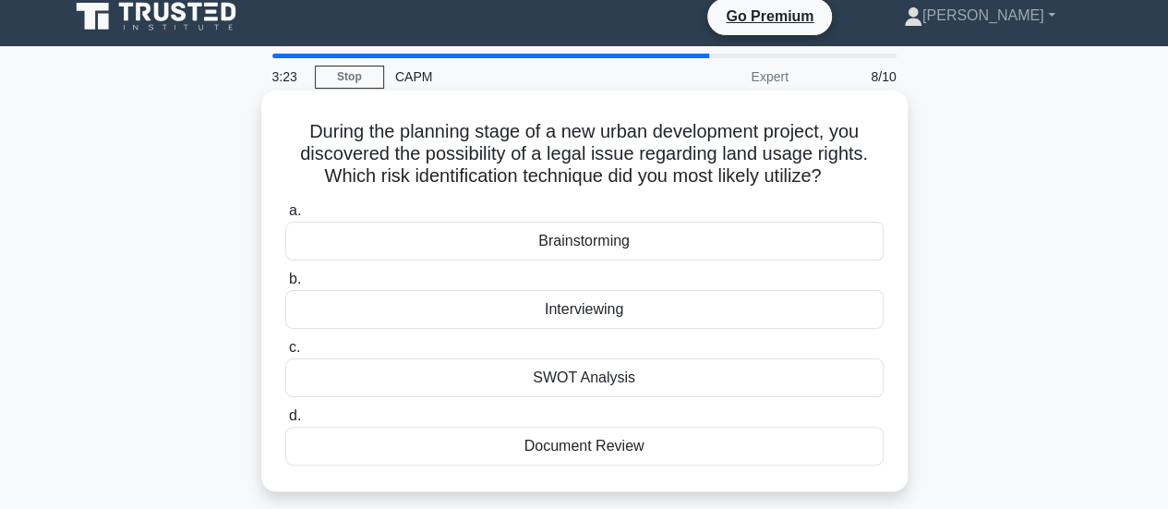
click at [598, 375] on div "SWOT Analysis" at bounding box center [584, 377] width 598 height 39
click at [285, 353] on input "c. SWOT Analysis" at bounding box center [285, 347] width 0 height 12
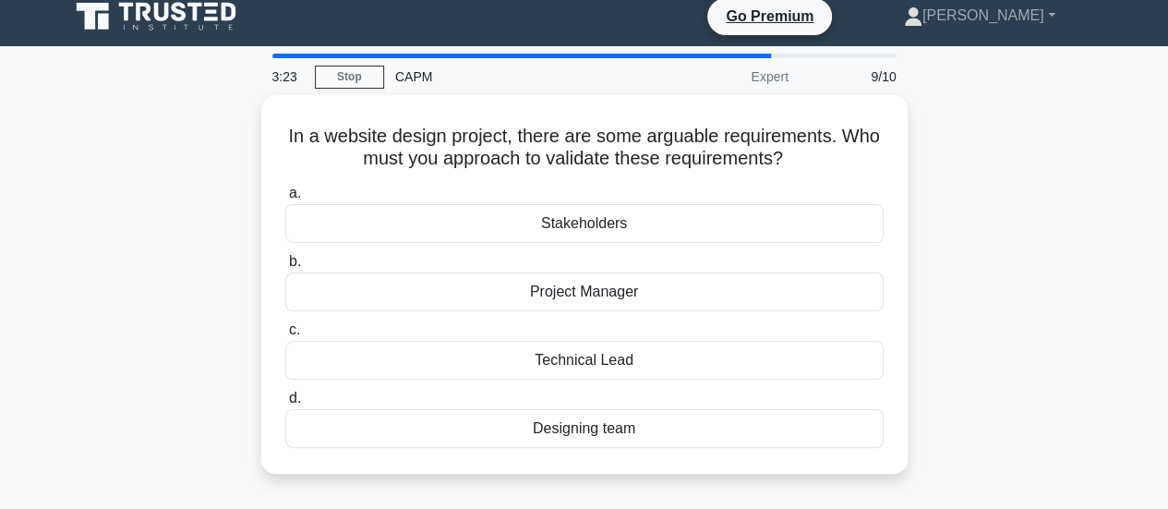
scroll to position [0, 0]
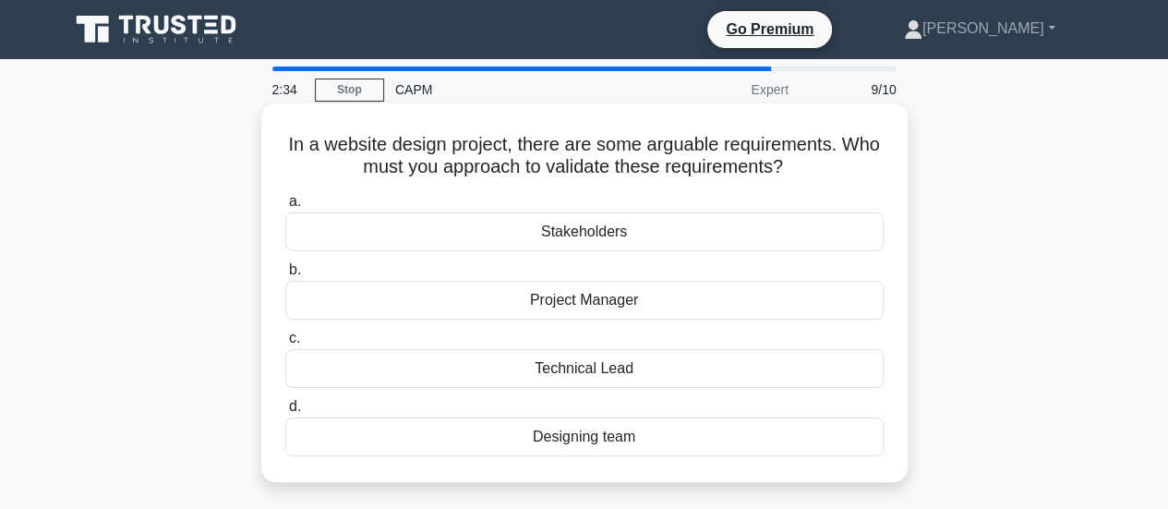
click at [617, 300] on div "Project Manager" at bounding box center [584, 300] width 598 height 39
click at [285, 276] on input "b. Project Manager" at bounding box center [285, 270] width 0 height 12
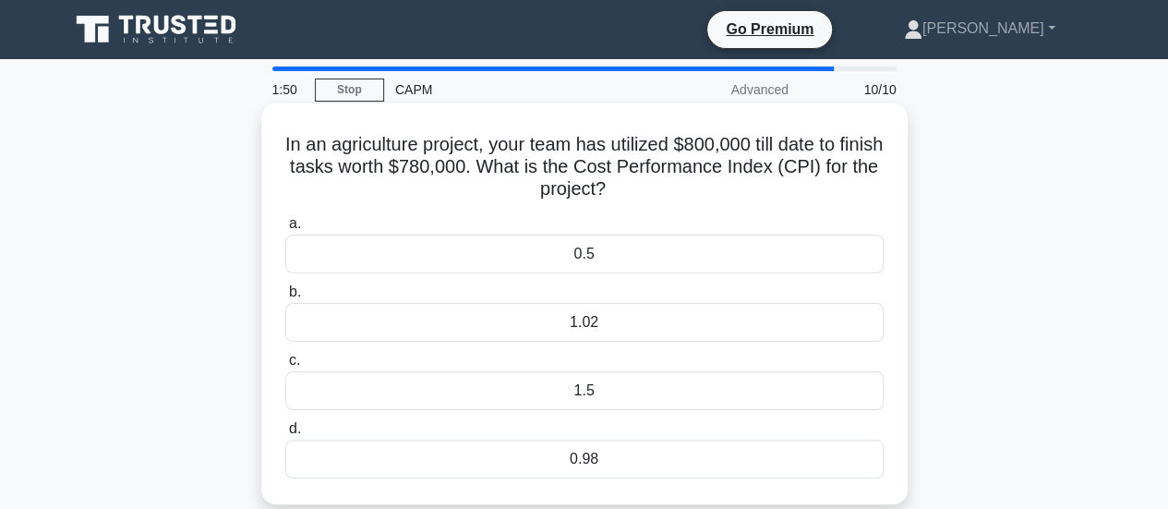
click at [597, 456] on div "0.98" at bounding box center [584, 458] width 598 height 39
click at [285, 435] on input "d. 0.98" at bounding box center [285, 429] width 0 height 12
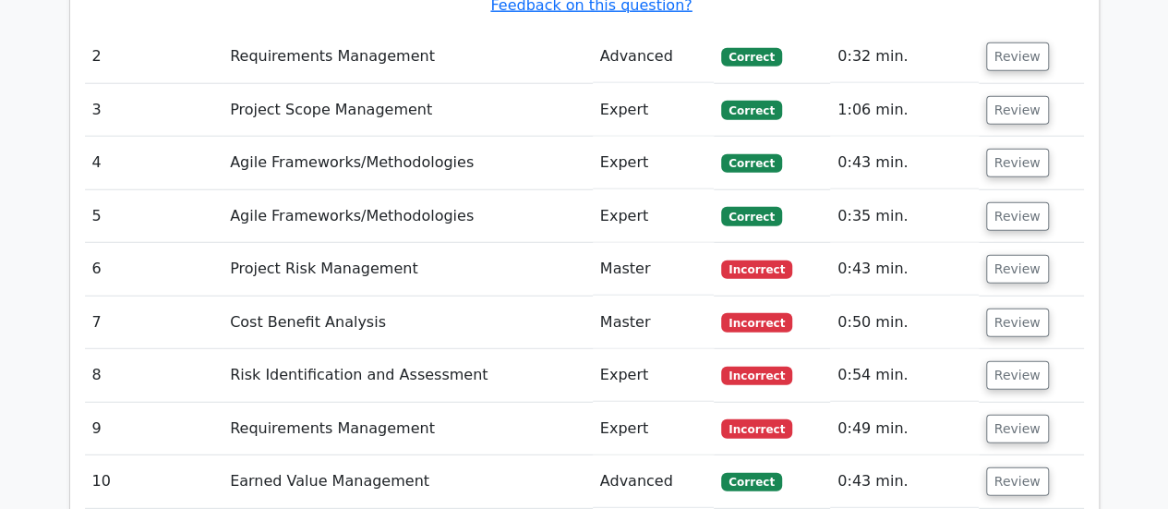
scroll to position [2380, 0]
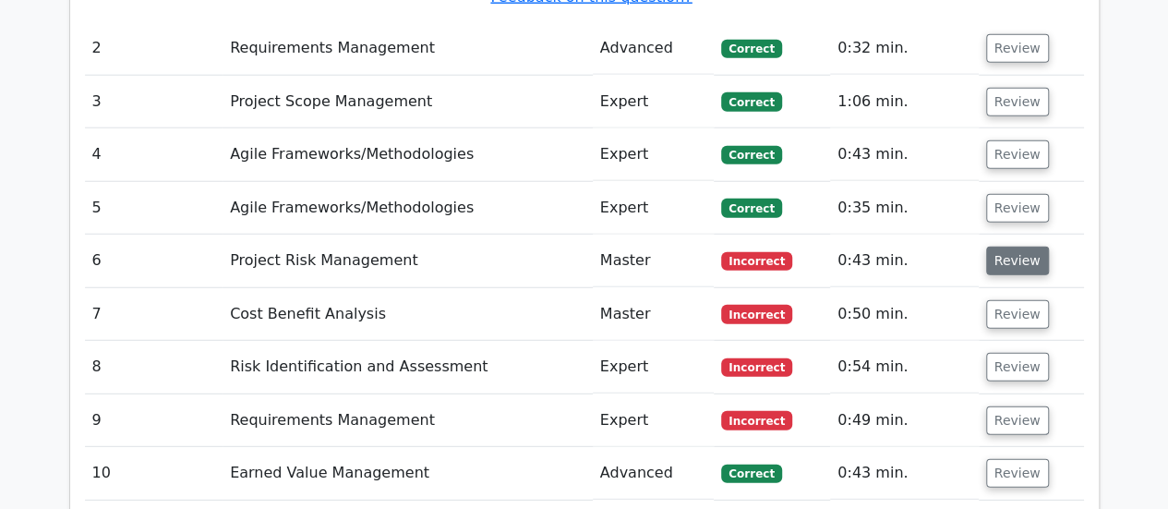
click at [1016, 246] on button "Review" at bounding box center [1017, 260] width 63 height 29
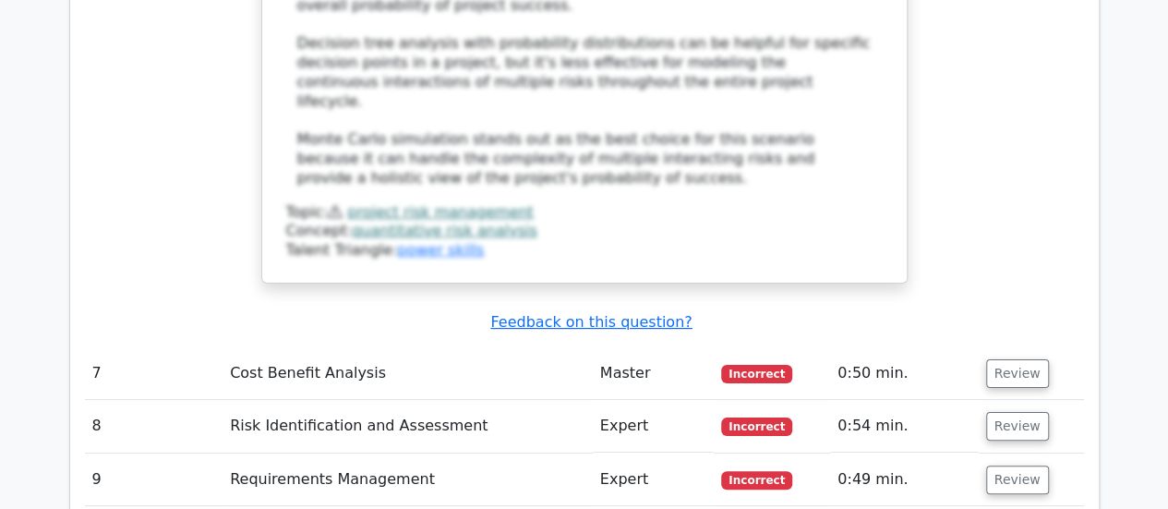
scroll to position [3501, 0]
click at [1012, 358] on button "Review" at bounding box center [1017, 372] width 63 height 29
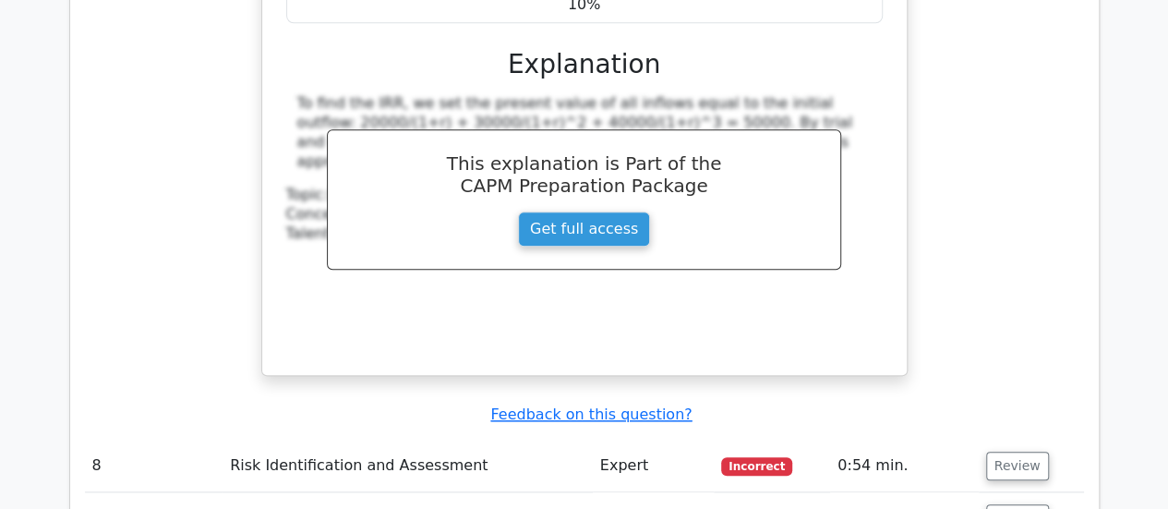
scroll to position [4318, 0]
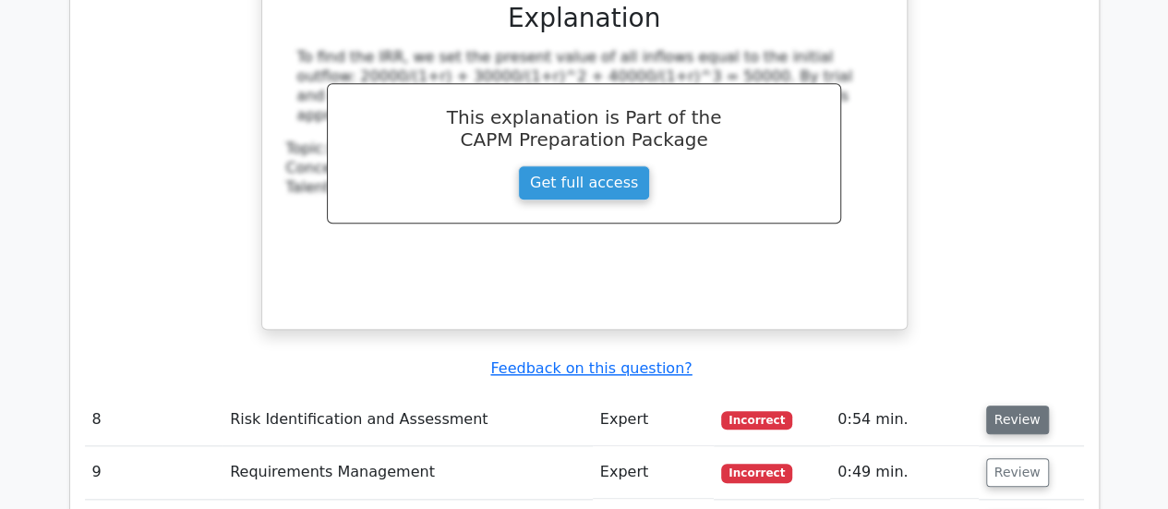
click at [1019, 405] on button "Review" at bounding box center [1017, 419] width 63 height 29
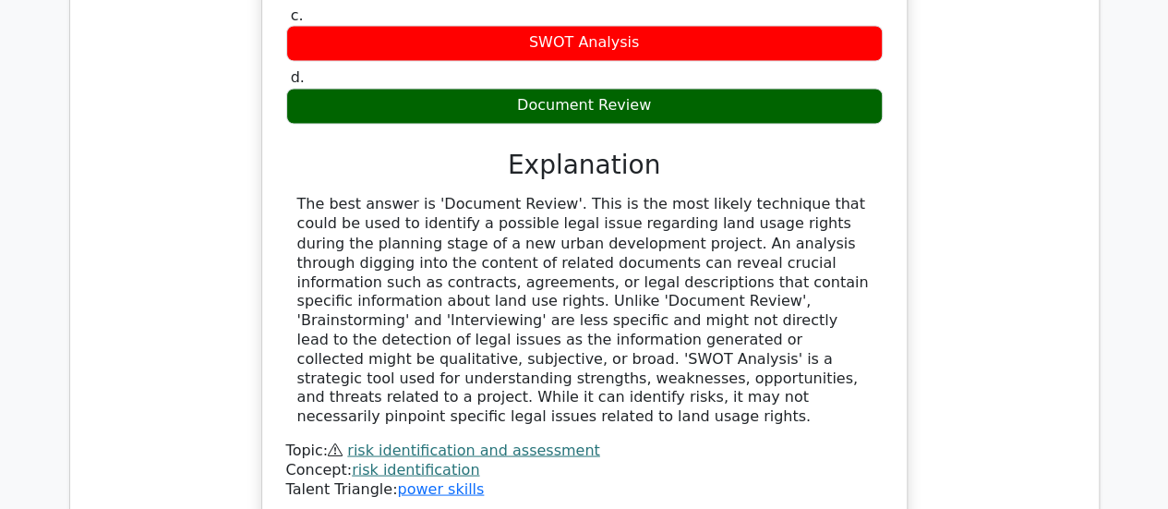
scroll to position [5014, 0]
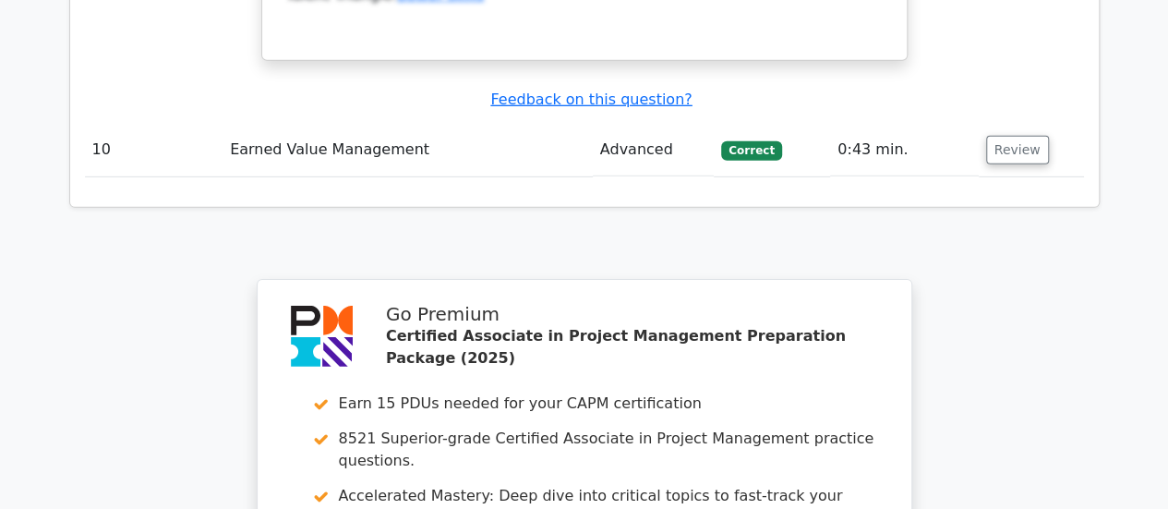
scroll to position [6583, 0]
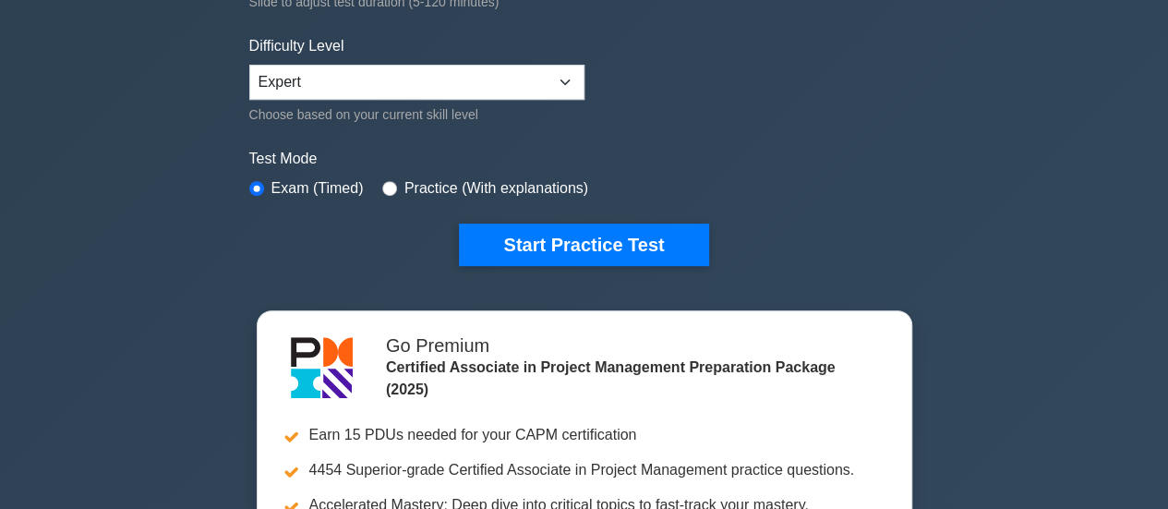
scroll to position [431, 0]
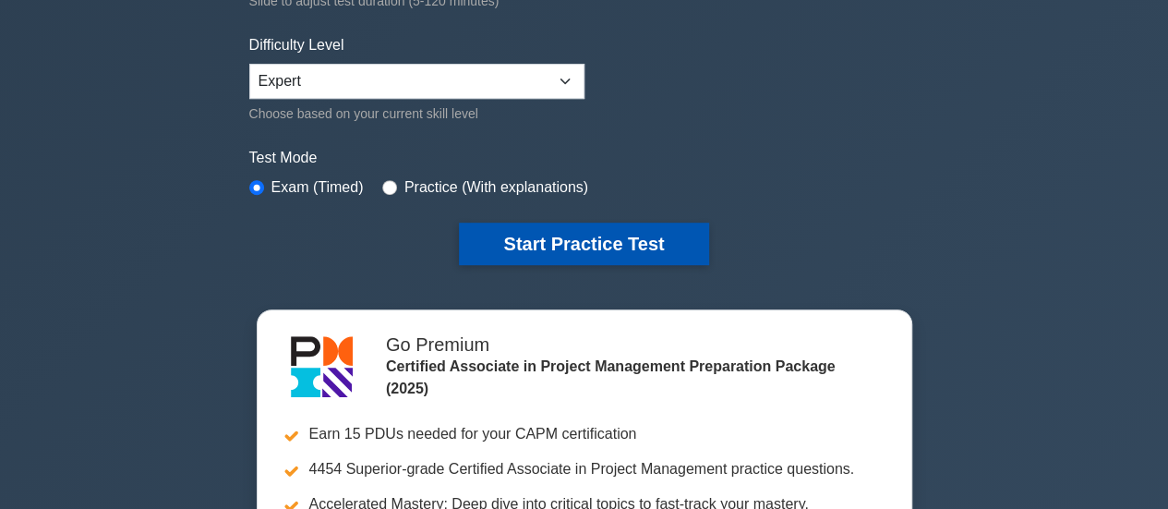
click at [560, 237] on button "Start Practice Test" at bounding box center [583, 243] width 249 height 42
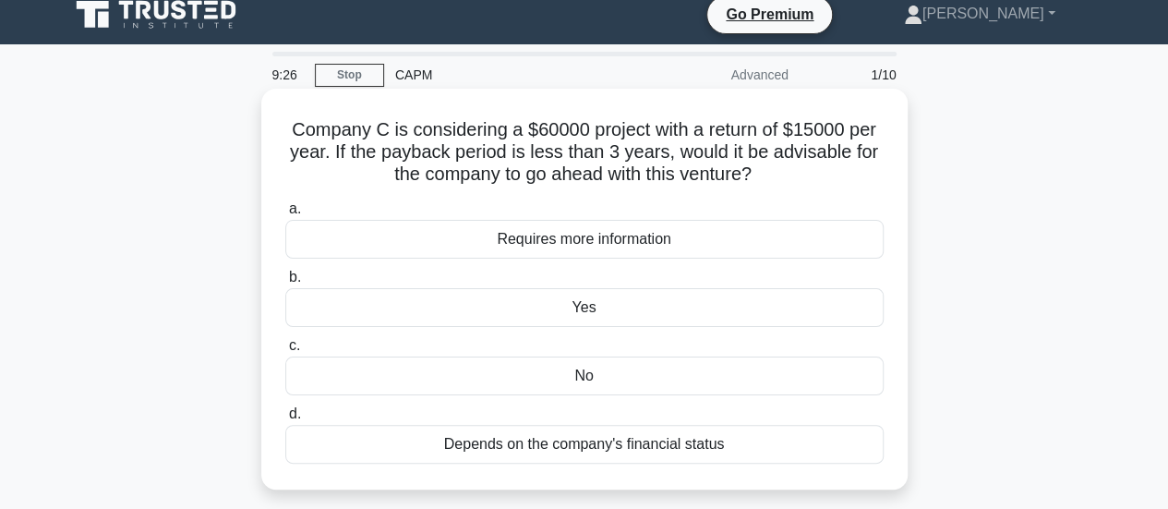
scroll to position [18, 0]
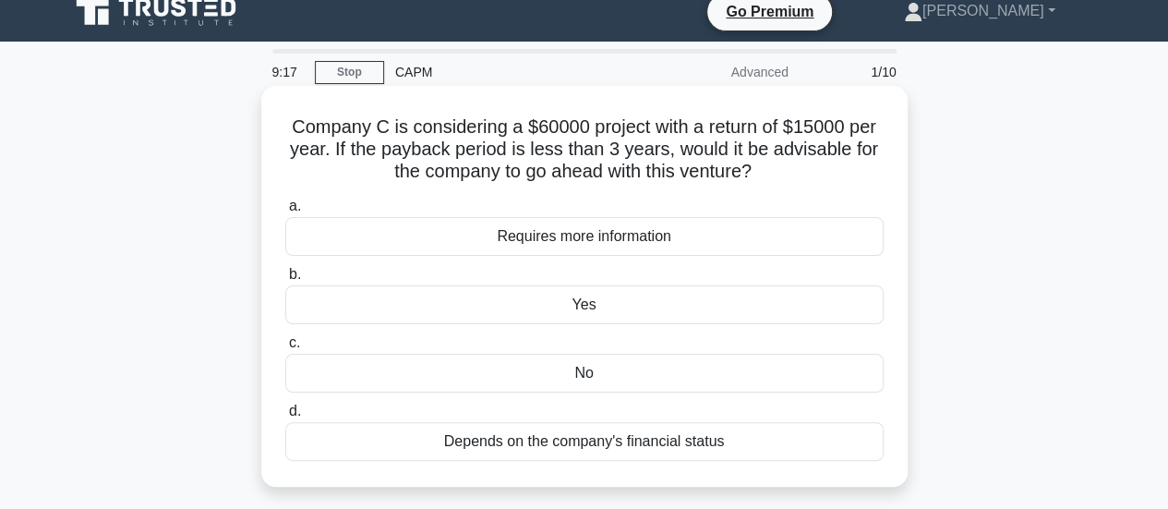
click at [589, 367] on div "No" at bounding box center [584, 372] width 598 height 39
click at [285, 349] on input "c. No" at bounding box center [285, 343] width 0 height 12
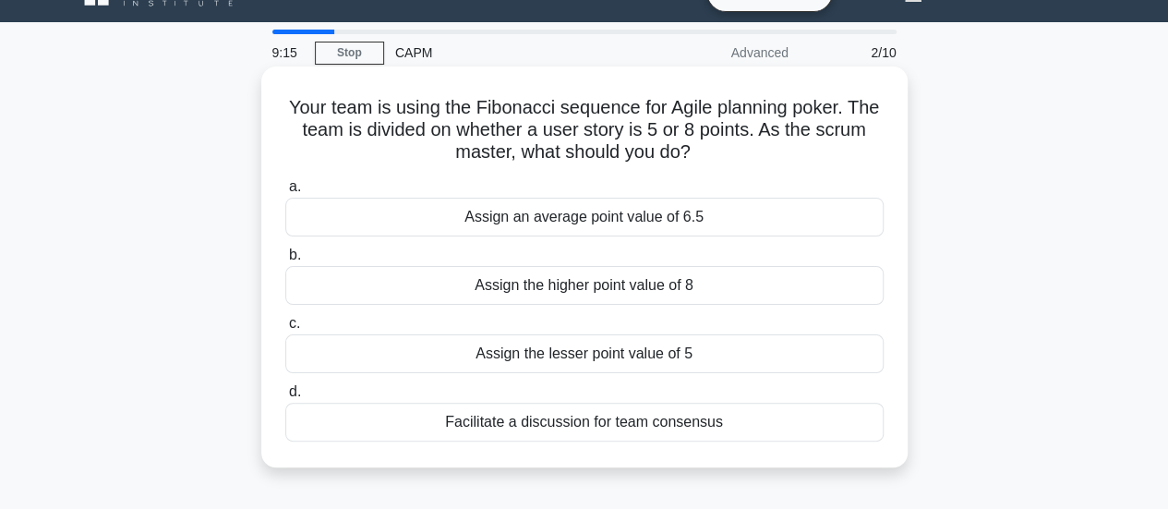
scroll to position [39, 0]
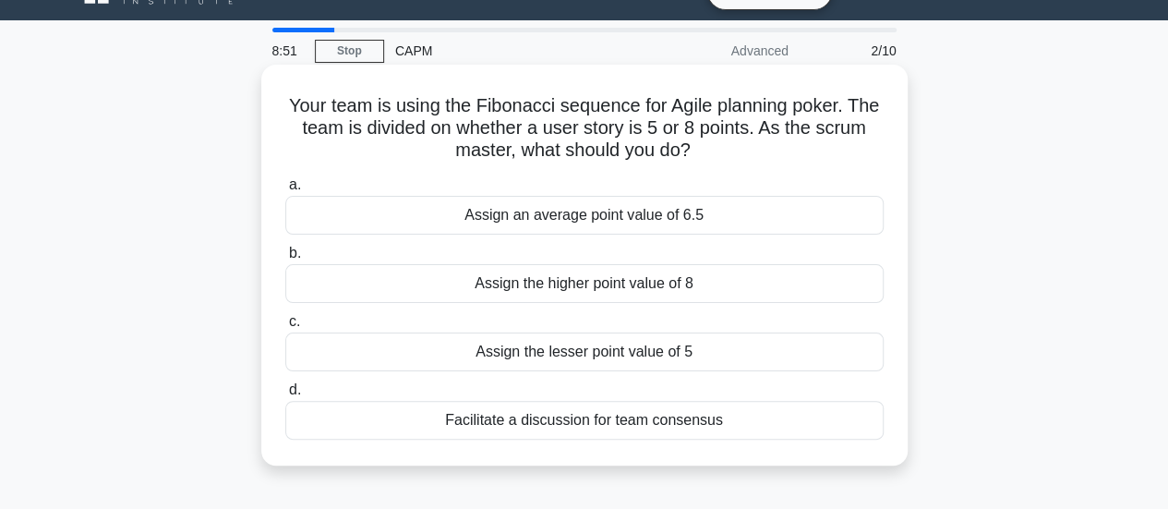
click at [617, 425] on div "Facilitate a discussion for team consensus" at bounding box center [584, 420] width 598 height 39
click at [285, 396] on input "d. Facilitate a discussion for team consensus" at bounding box center [285, 390] width 0 height 12
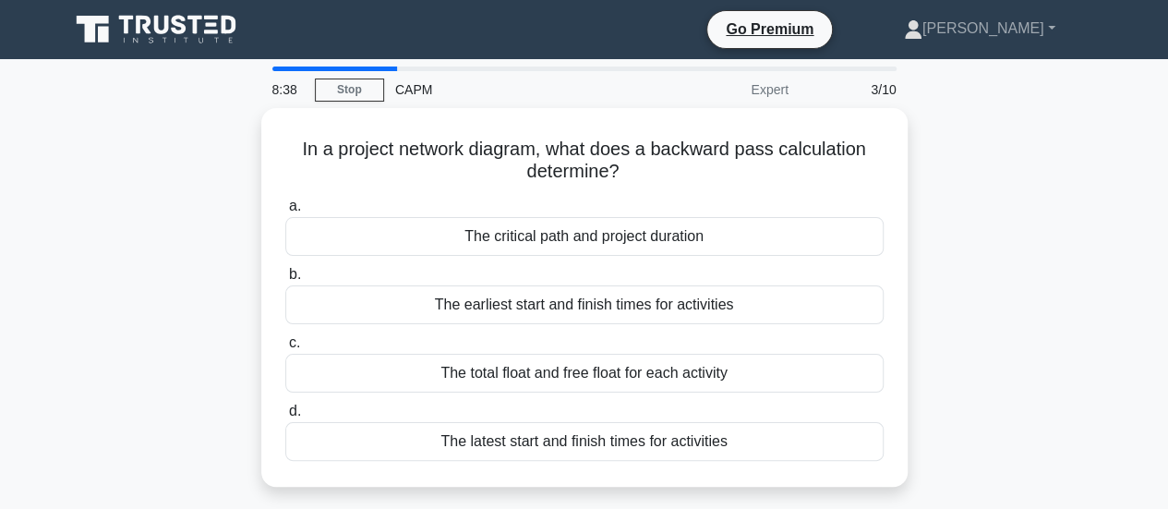
scroll to position [18, 0]
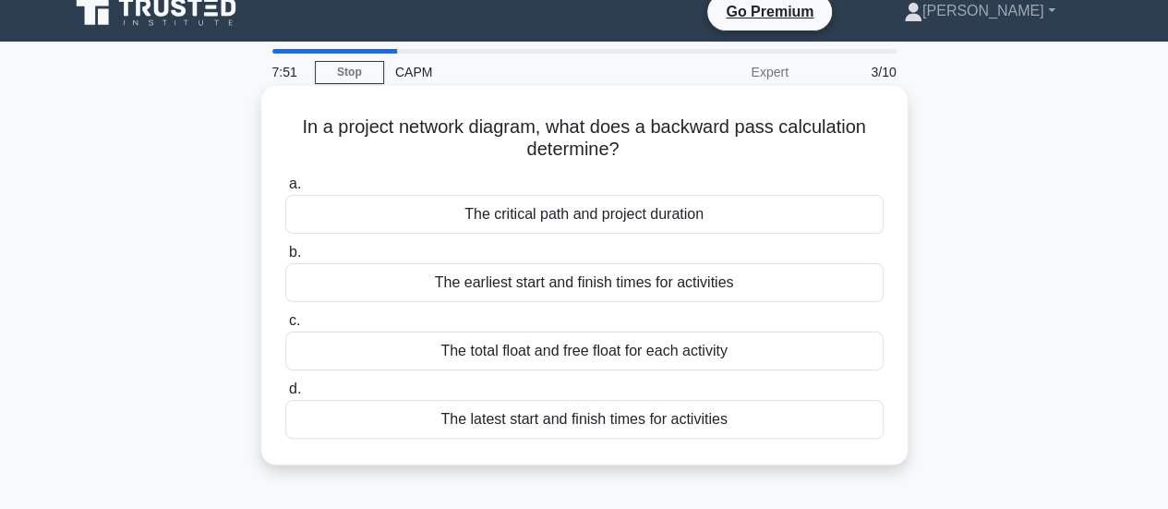
click at [613, 283] on div "The earliest start and finish times for activities" at bounding box center [584, 282] width 598 height 39
click at [285, 258] on input "b. The earliest start and finish times for activities" at bounding box center [285, 252] width 0 height 12
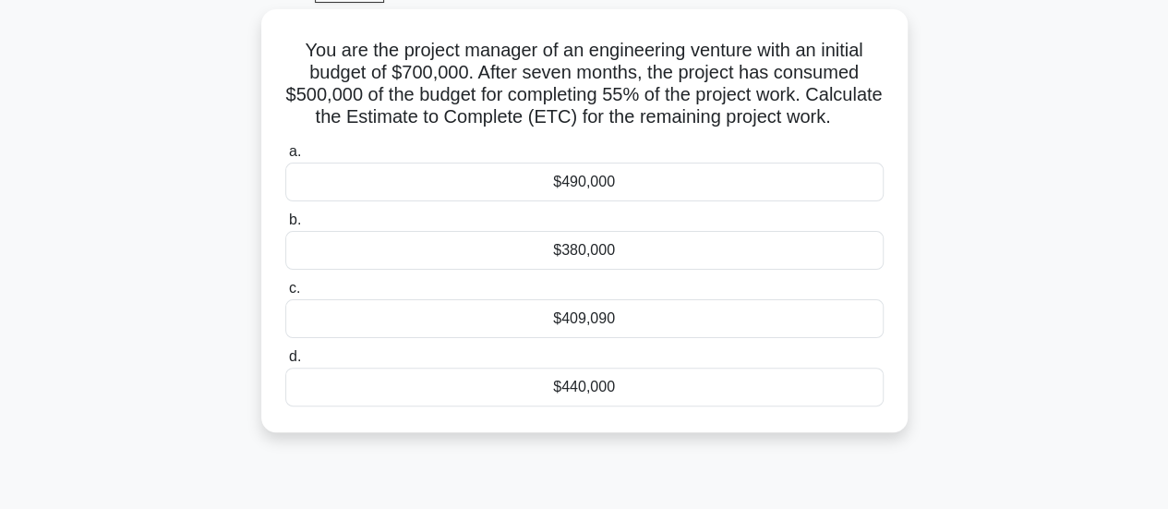
scroll to position [81, 0]
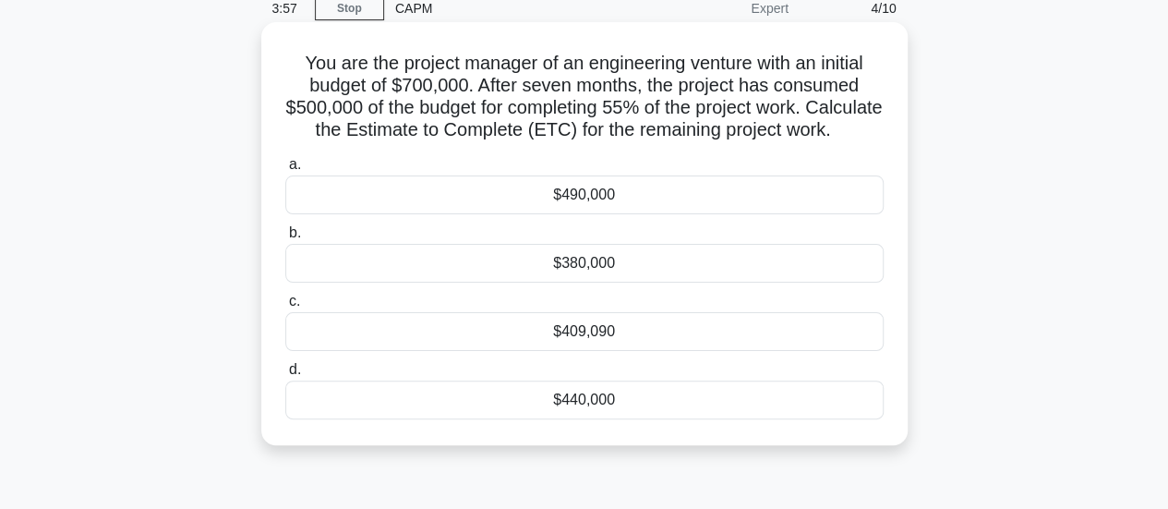
click at [594, 351] on div "$409,090" at bounding box center [584, 331] width 598 height 39
click at [285, 307] on input "c. $409,090" at bounding box center [285, 301] width 0 height 12
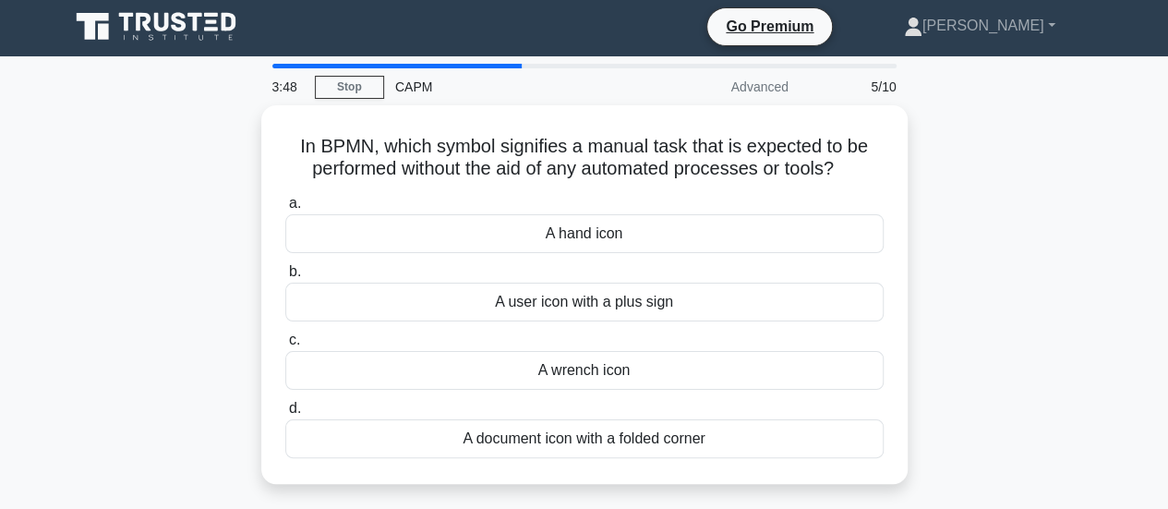
scroll to position [4, 0]
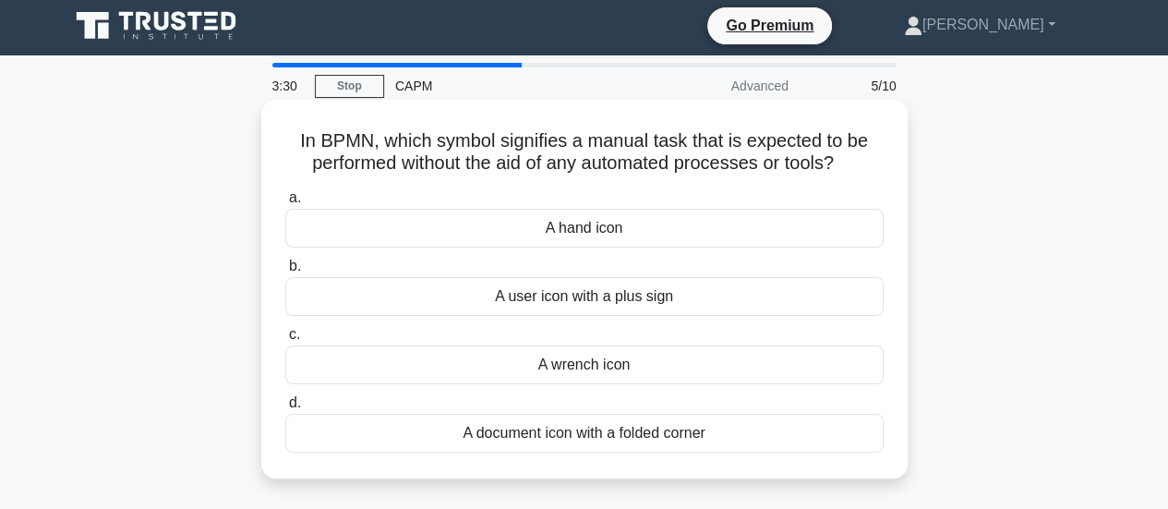
click at [593, 230] on div "A hand icon" at bounding box center [584, 228] width 598 height 39
click at [285, 204] on input "a. A hand icon" at bounding box center [285, 198] width 0 height 12
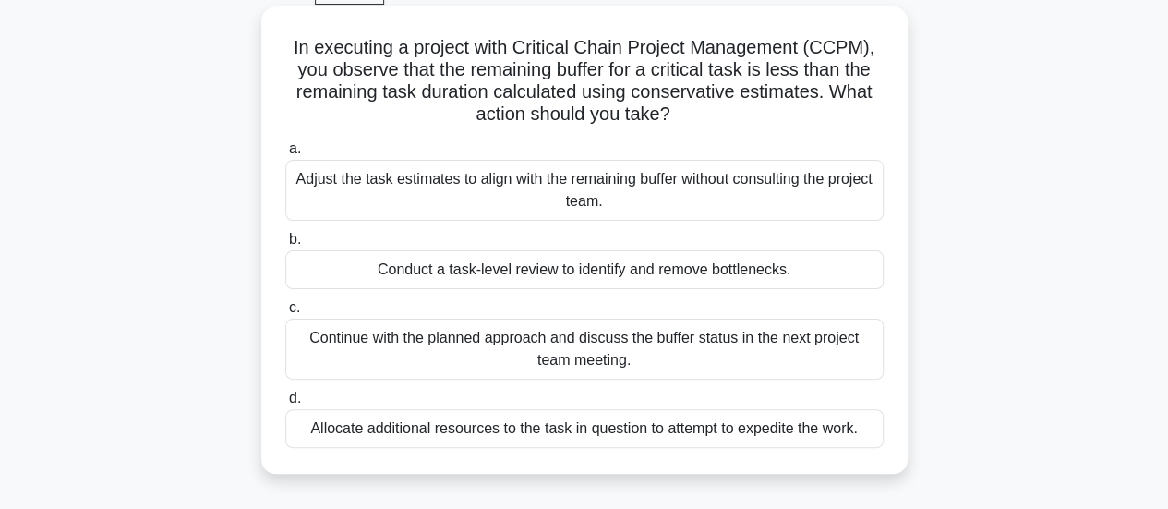
scroll to position [99, 0]
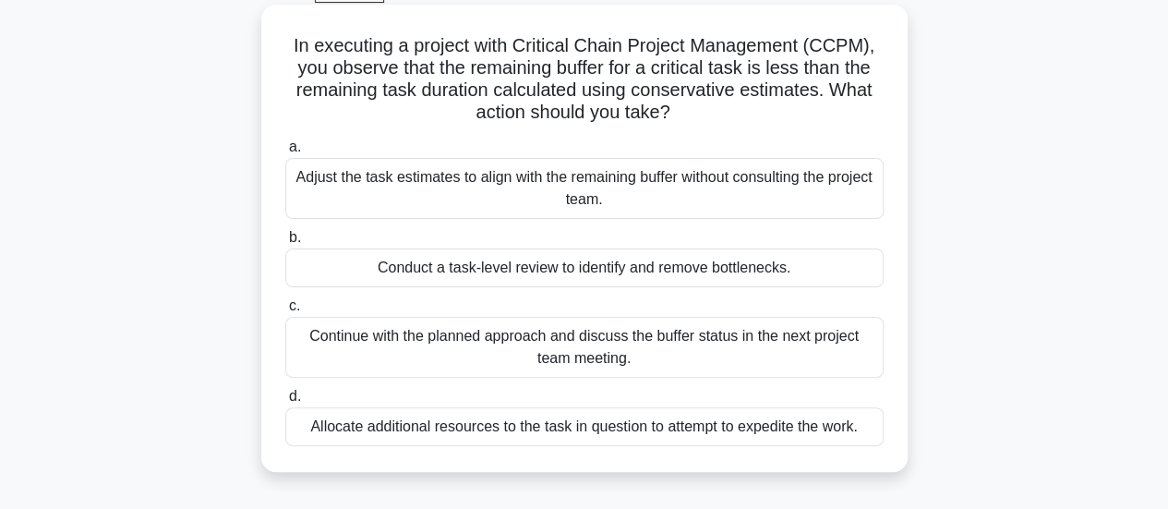
click at [733, 265] on div "Conduct a task-level review to identify and remove bottlenecks." at bounding box center [584, 267] width 598 height 39
click at [285, 244] on input "b. Conduct a task-level review to identify and remove bottlenecks." at bounding box center [285, 238] width 0 height 12
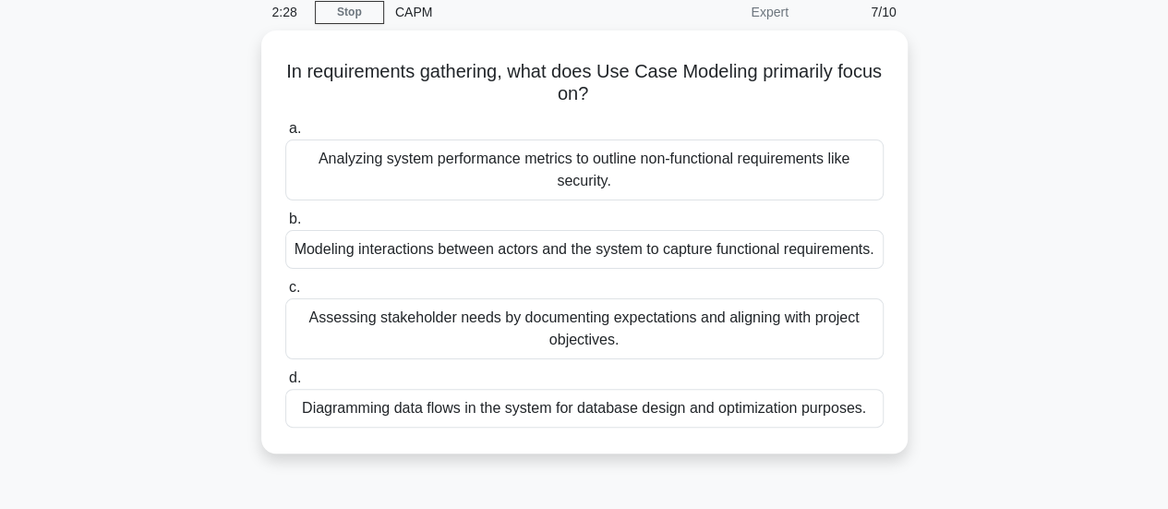
scroll to position [79, 0]
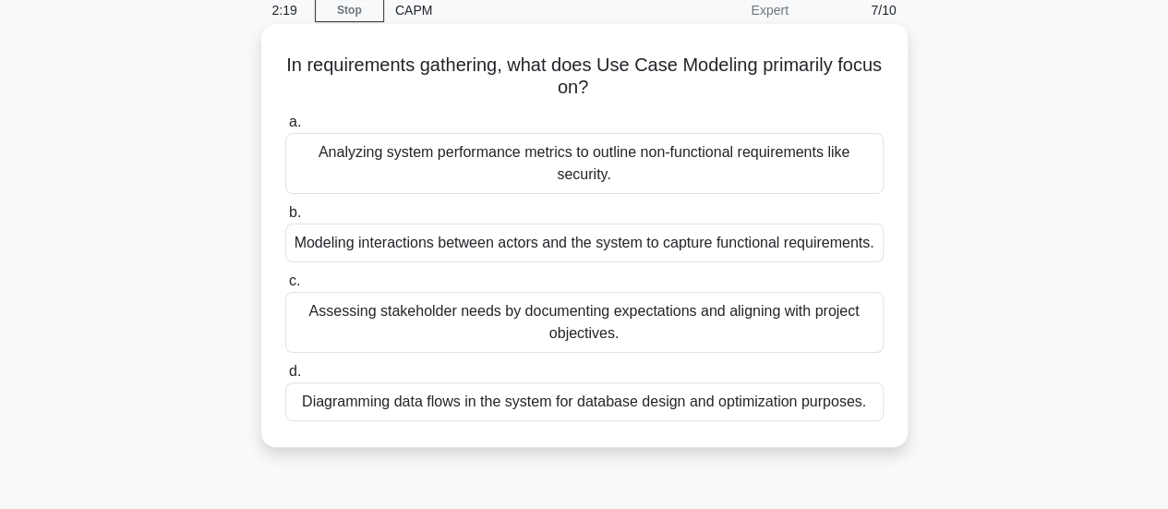
click at [723, 234] on div "Modeling interactions between actors and the system to capture functional requi…" at bounding box center [584, 242] width 598 height 39
click at [285, 219] on input "b. Modeling interactions between actors and the system to capture functional re…" at bounding box center [285, 213] width 0 height 12
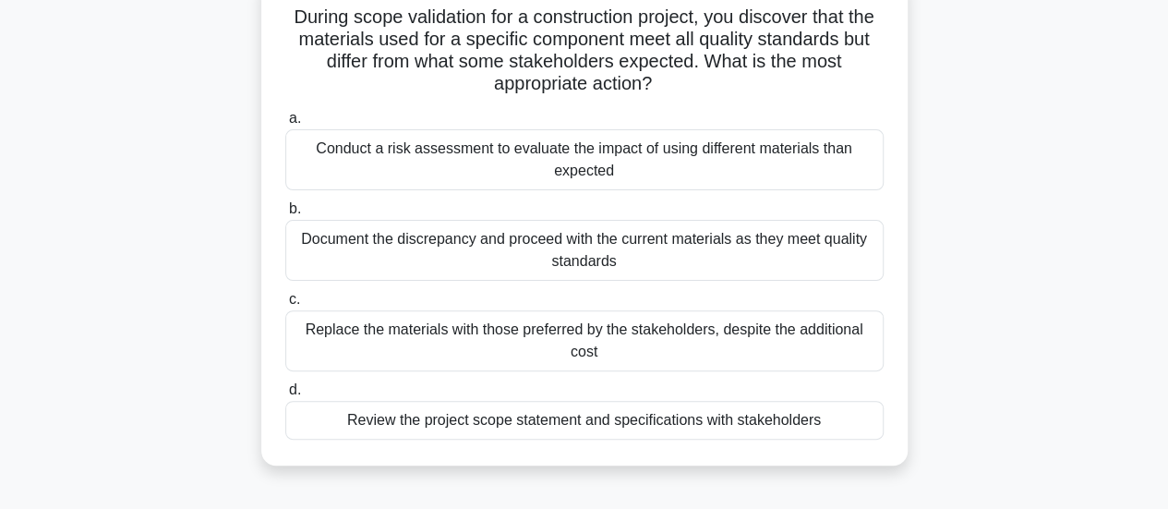
scroll to position [136, 0]
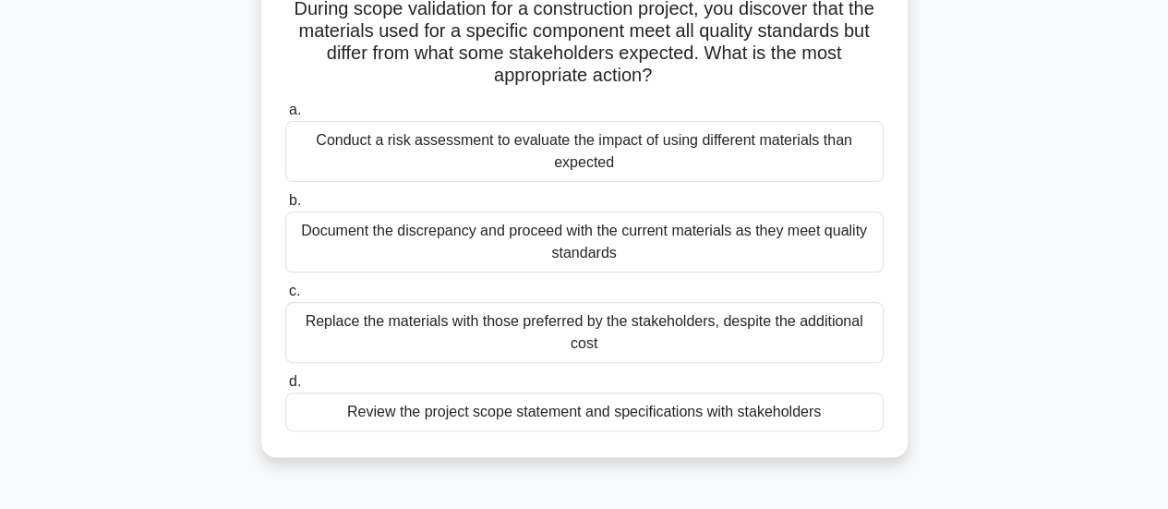
click at [633, 149] on div "Conduct a risk assessment to evaluate the impact of using different materials t…" at bounding box center [584, 151] width 598 height 61
click at [285, 116] on input "a. Conduct a risk assessment to evaluate the impact of using different material…" at bounding box center [285, 110] width 0 height 12
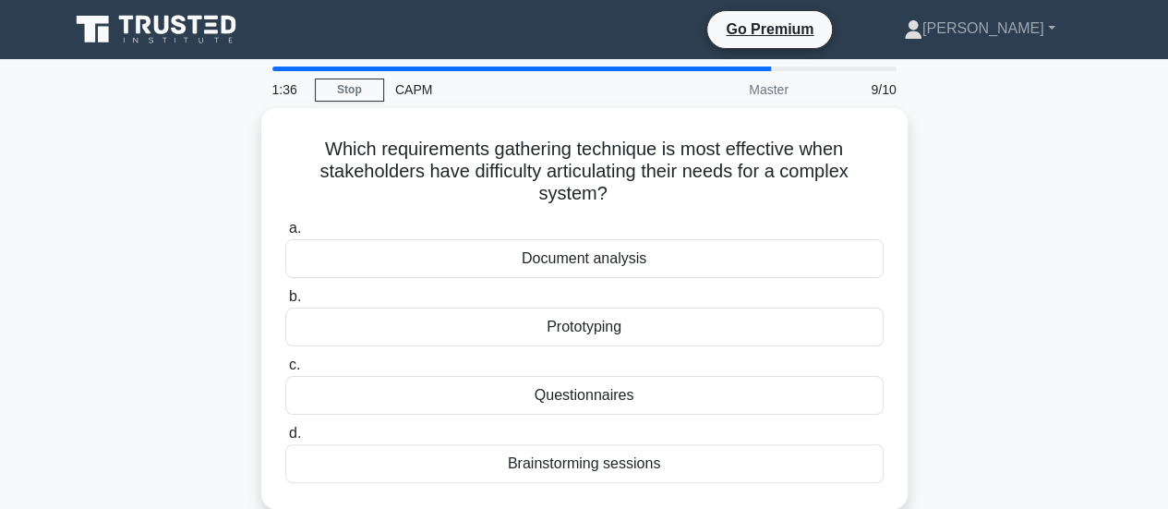
scroll to position [5, 0]
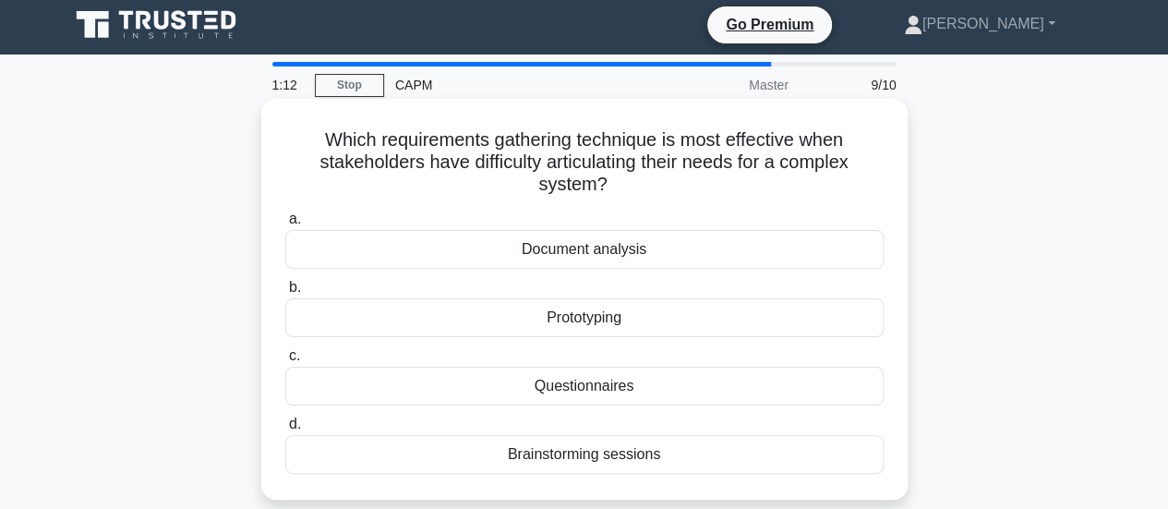
click at [606, 316] on div "Prototyping" at bounding box center [584, 317] width 598 height 39
click at [285, 294] on input "b. Prototyping" at bounding box center [285, 288] width 0 height 12
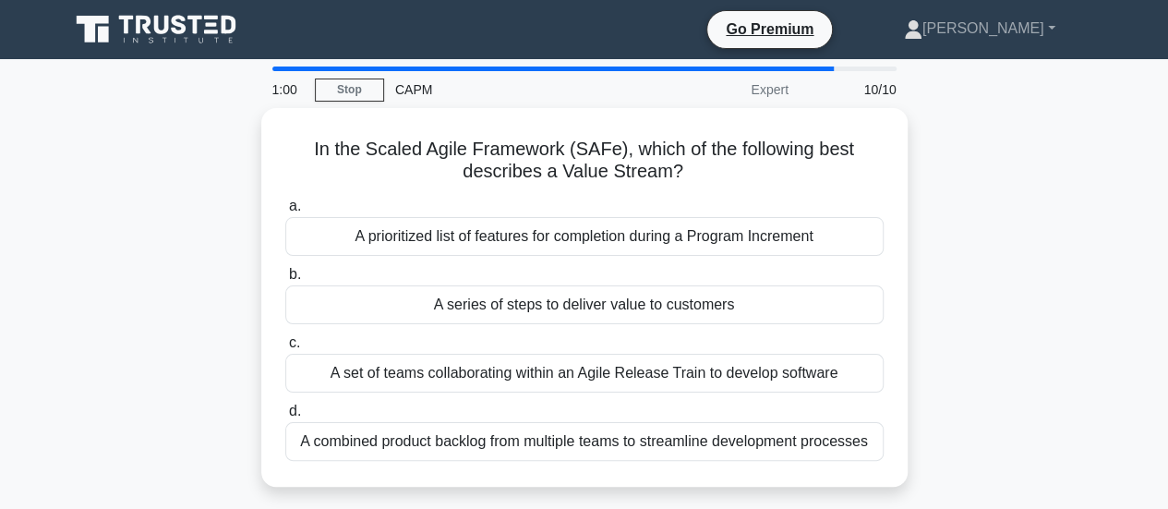
scroll to position [9, 0]
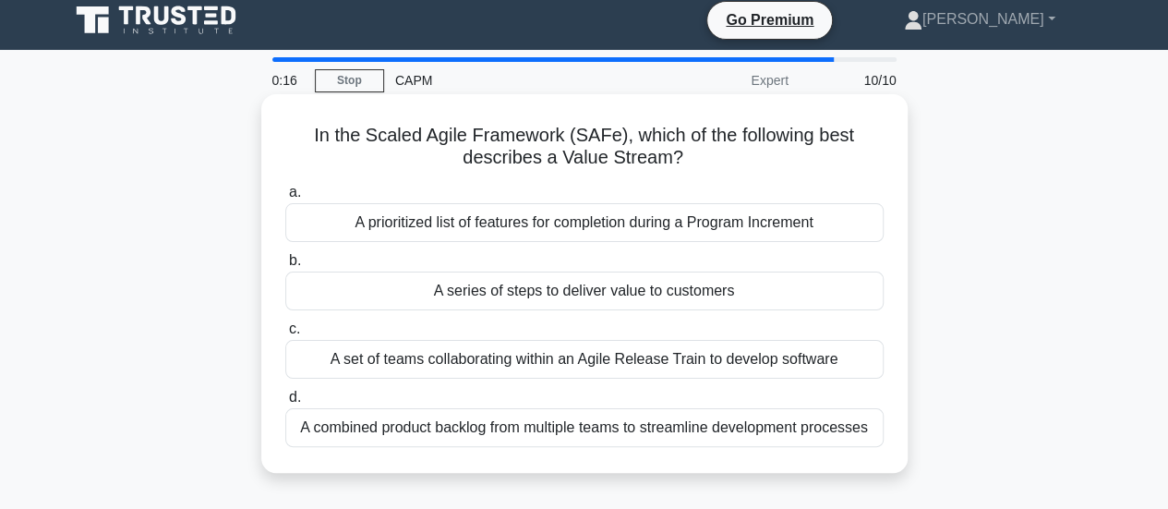
click at [640, 289] on div "A series of steps to deliver value to customers" at bounding box center [584, 290] width 598 height 39
click at [285, 267] on input "b. A series of steps to deliver value to customers" at bounding box center [285, 261] width 0 height 12
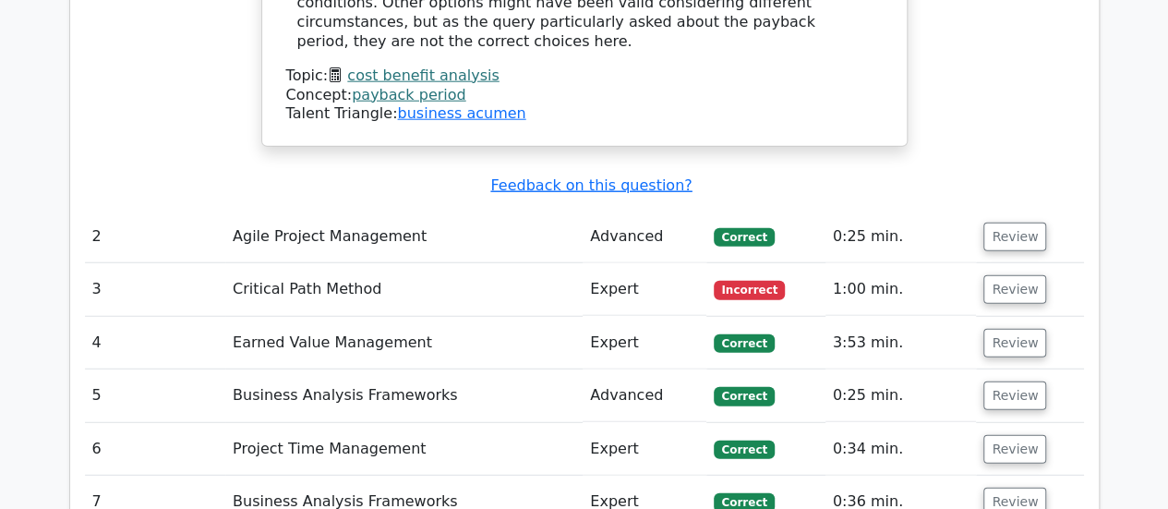
scroll to position [2324, 0]
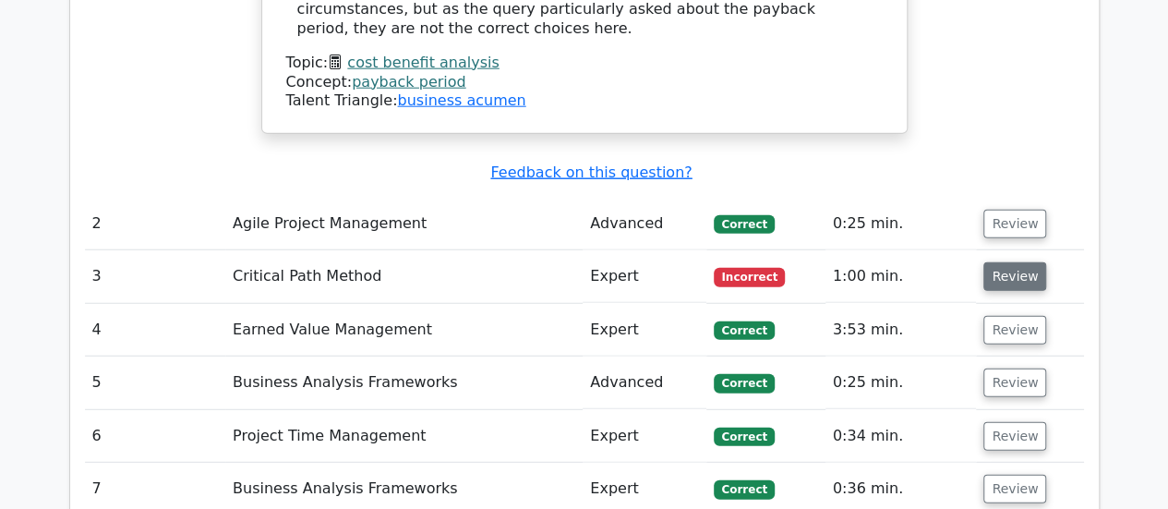
click at [1015, 262] on button "Review" at bounding box center [1014, 276] width 63 height 29
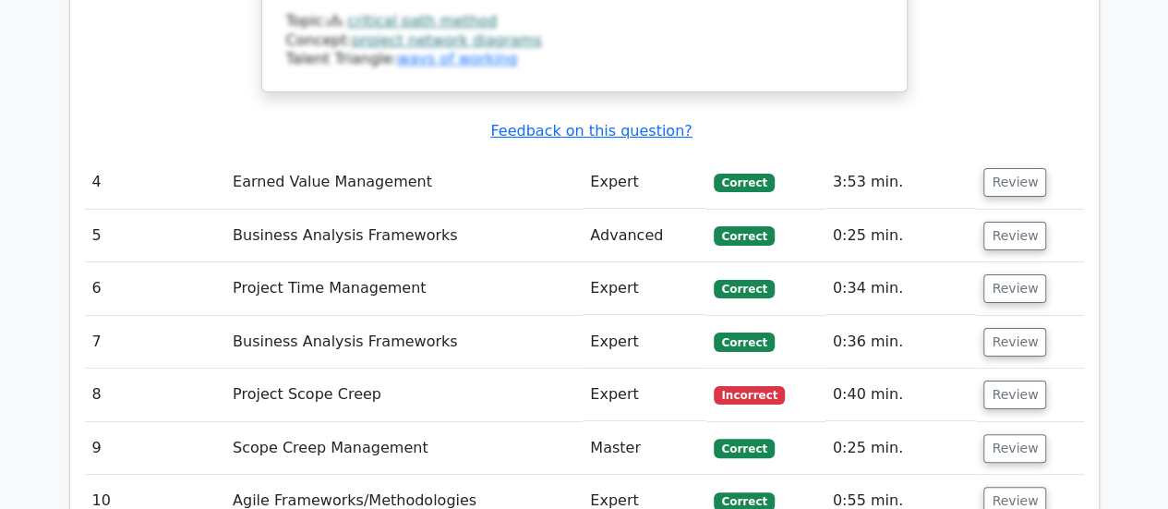
scroll to position [3516, 0]
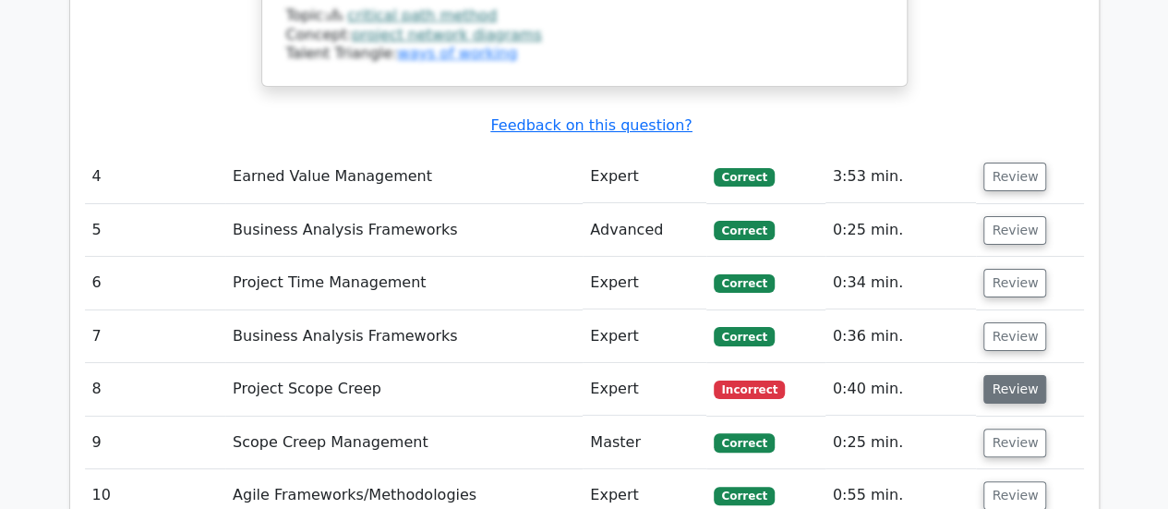
click at [1004, 375] on button "Review" at bounding box center [1014, 389] width 63 height 29
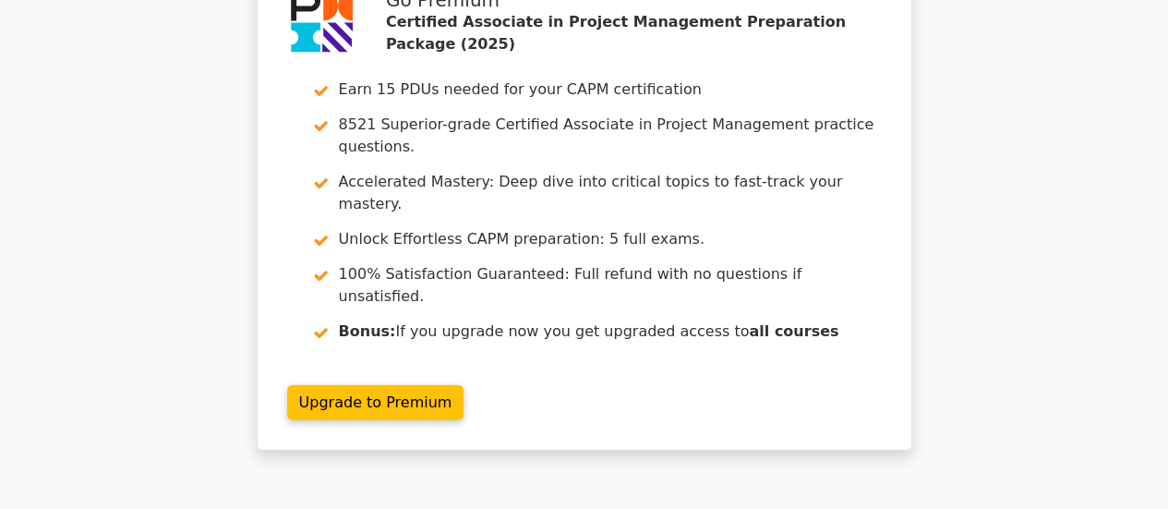
scroll to position [5471, 0]
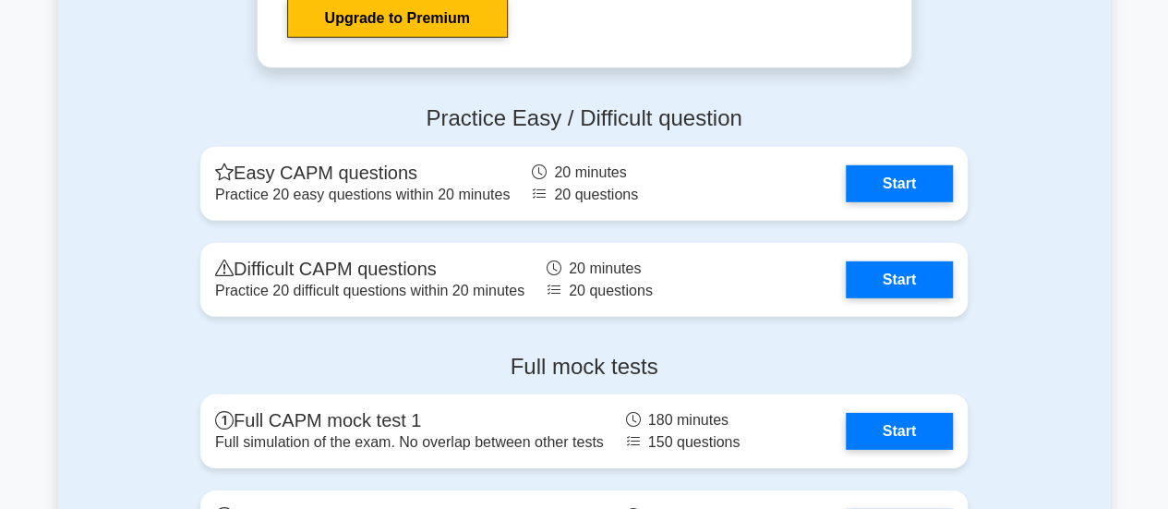
scroll to position [6154, 0]
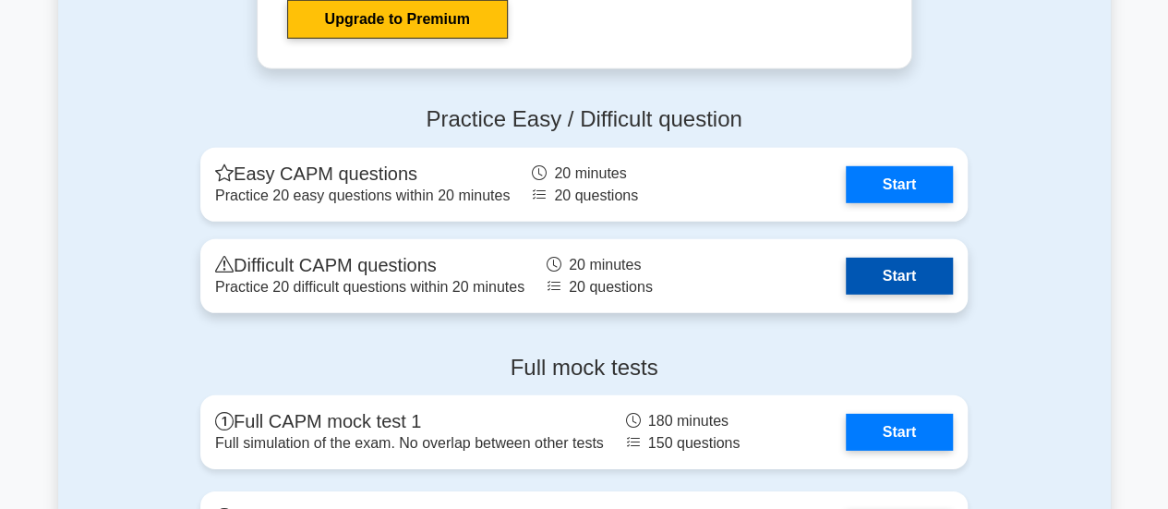
click at [904, 276] on link "Start" at bounding box center [898, 276] width 107 height 37
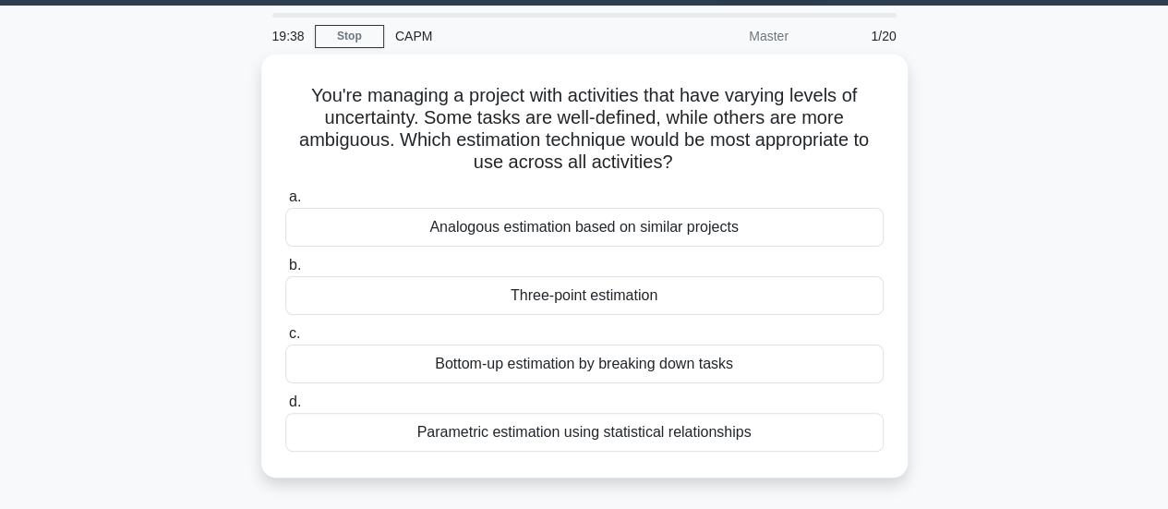
scroll to position [56, 0]
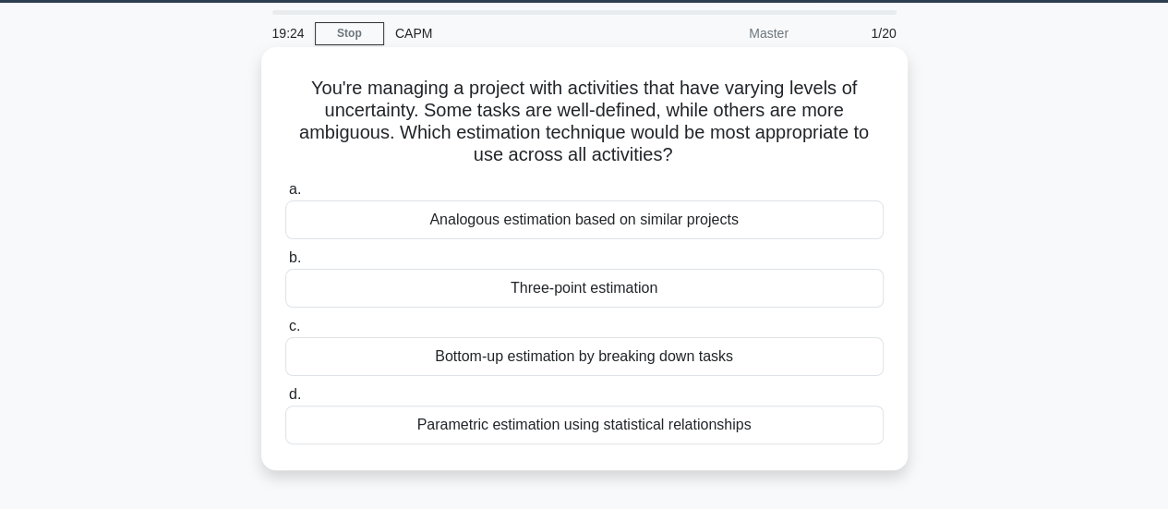
click at [589, 425] on div "Parametric estimation using statistical relationships" at bounding box center [584, 424] width 598 height 39
click at [285, 401] on input "d. Parametric estimation using statistical relationships" at bounding box center [285, 395] width 0 height 12
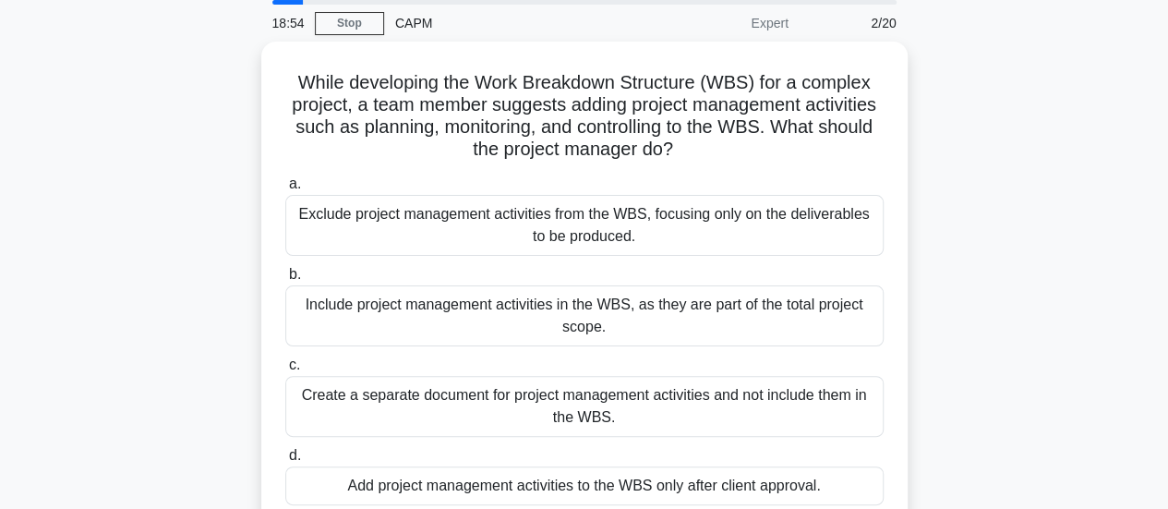
scroll to position [66, 0]
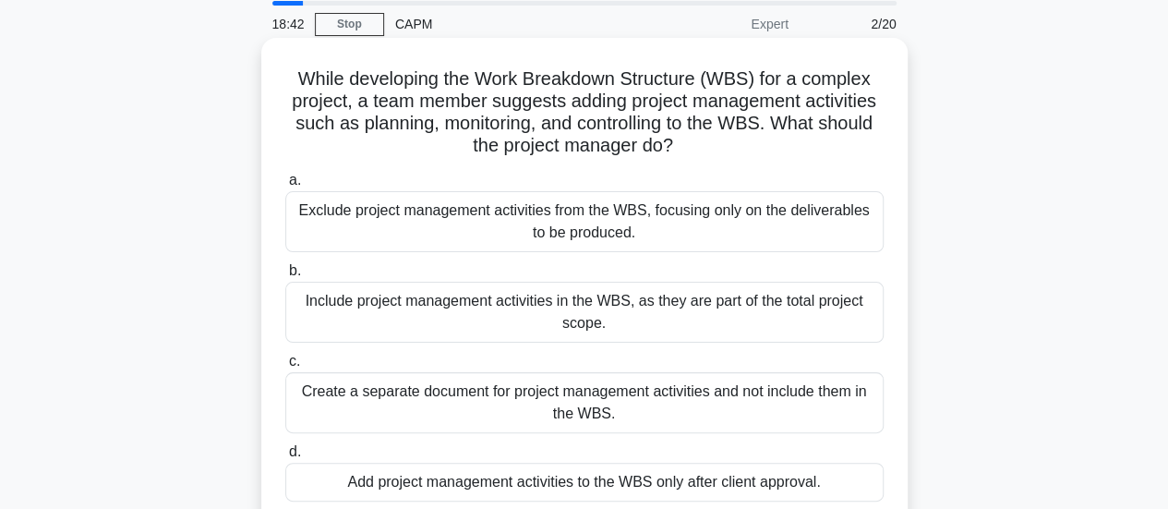
click at [684, 398] on div "Create a separate document for project management activities and not include th…" at bounding box center [584, 402] width 598 height 61
click at [285, 367] on input "c. Create a separate document for project management activities and not include…" at bounding box center [285, 361] width 0 height 12
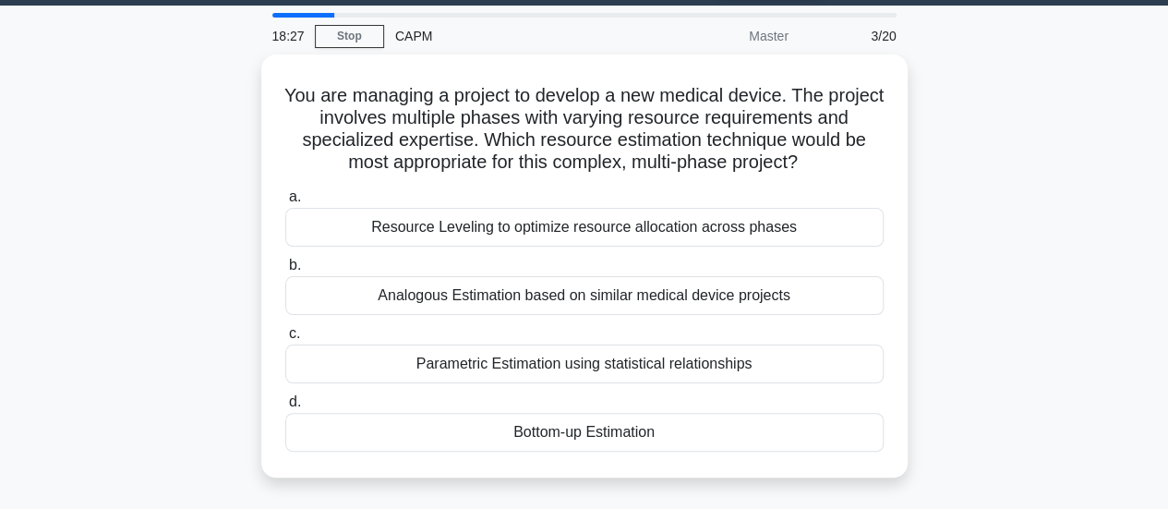
scroll to position [65, 0]
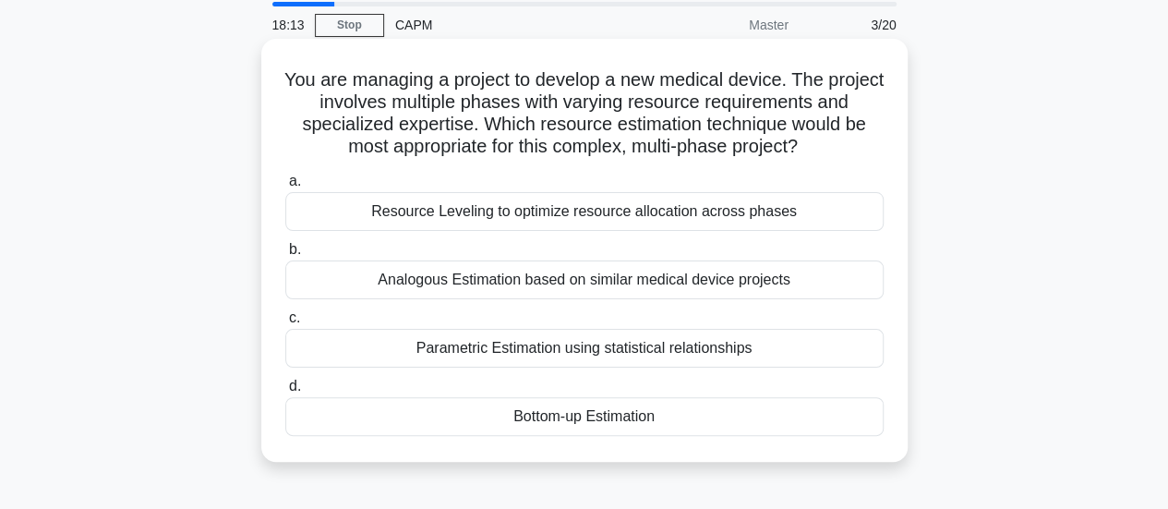
click at [609, 222] on div "Resource Leveling to optimize resource allocation across phases" at bounding box center [584, 211] width 598 height 39
click at [285, 187] on input "a. Resource Leveling to optimize resource allocation across phases" at bounding box center [285, 181] width 0 height 12
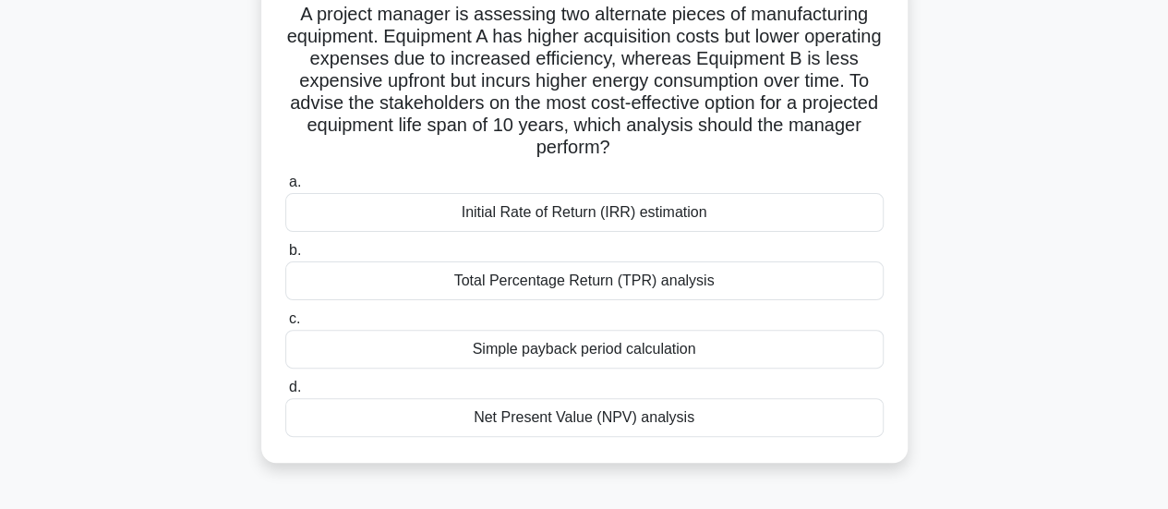
scroll to position [136, 0]
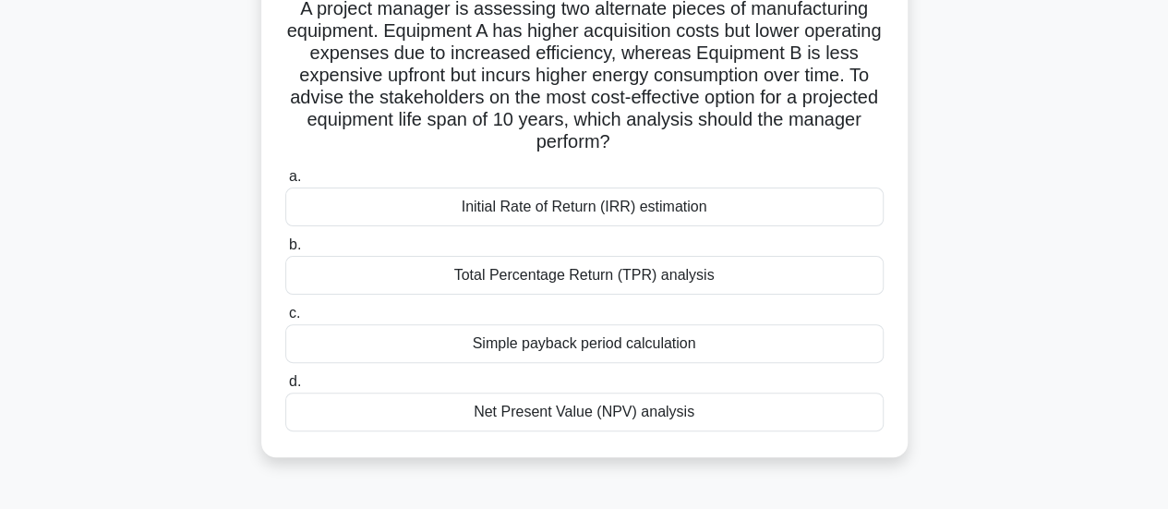
click at [617, 208] on div "Initial Rate of Return (IRR) estimation" at bounding box center [584, 206] width 598 height 39
click at [285, 183] on input "a. Initial Rate of Return (IRR) estimation" at bounding box center [285, 177] width 0 height 12
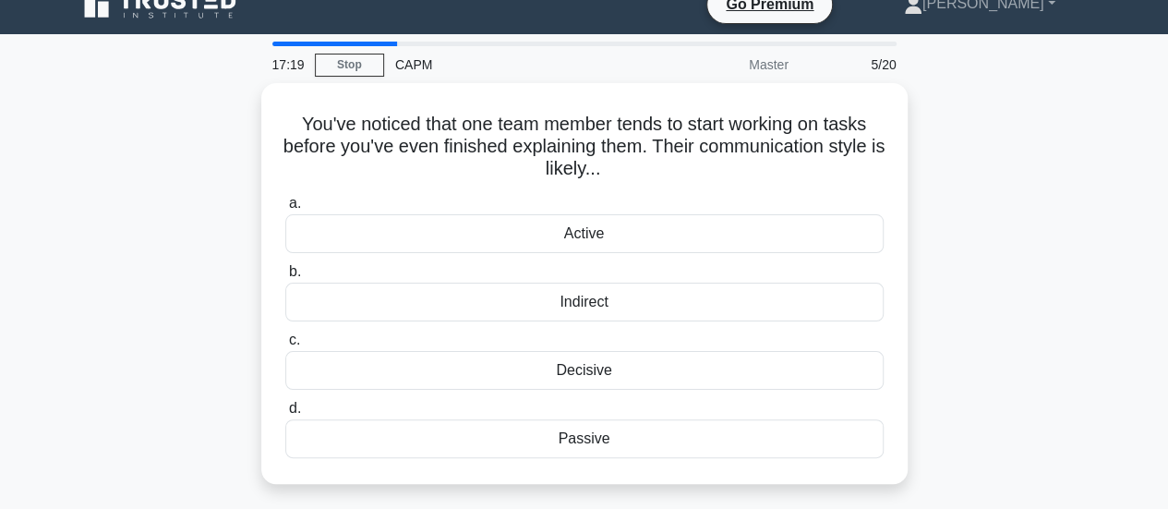
scroll to position [26, 0]
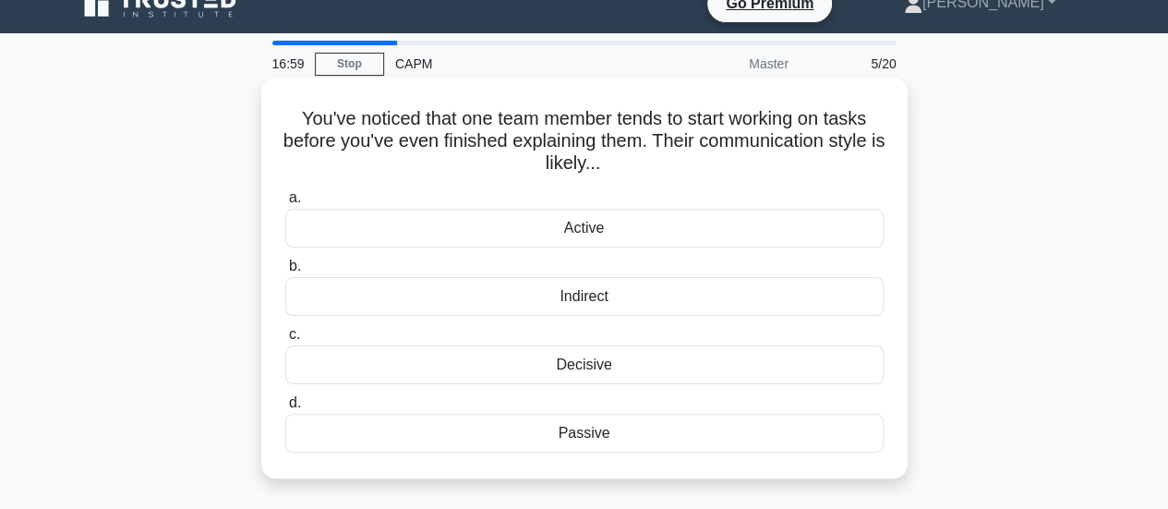
click at [589, 232] on div "Active" at bounding box center [584, 228] width 598 height 39
click at [285, 204] on input "a. Active" at bounding box center [285, 198] width 0 height 12
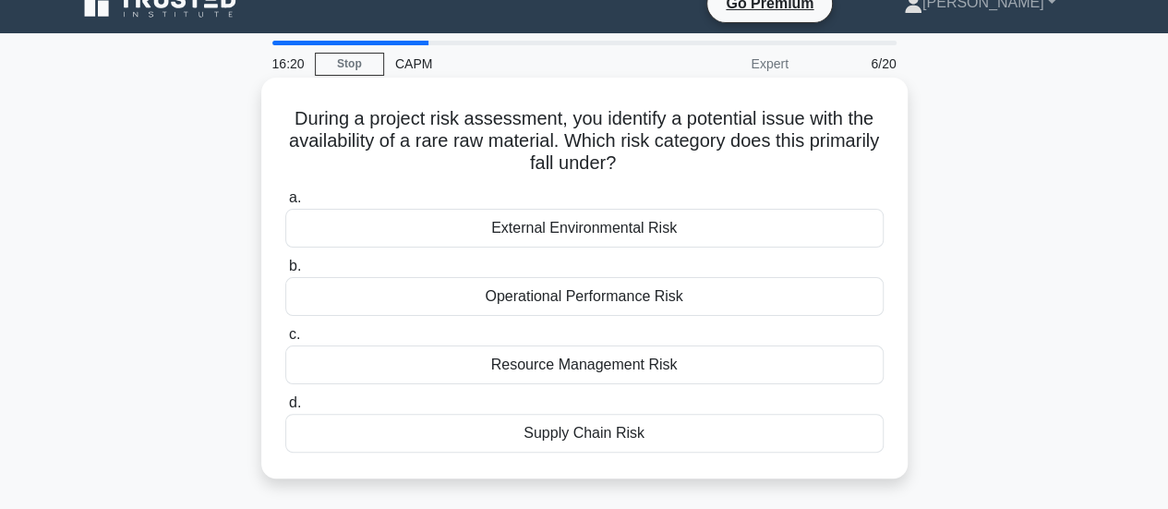
click at [660, 433] on div "Supply Chain Risk" at bounding box center [584, 432] width 598 height 39
click at [285, 409] on input "d. Supply Chain Risk" at bounding box center [285, 403] width 0 height 12
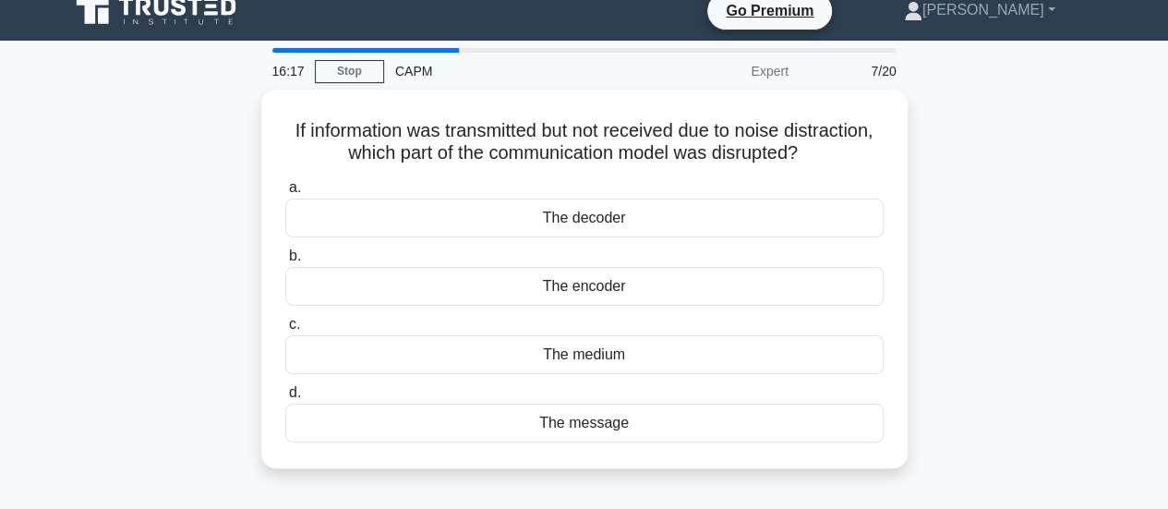
scroll to position [19, 0]
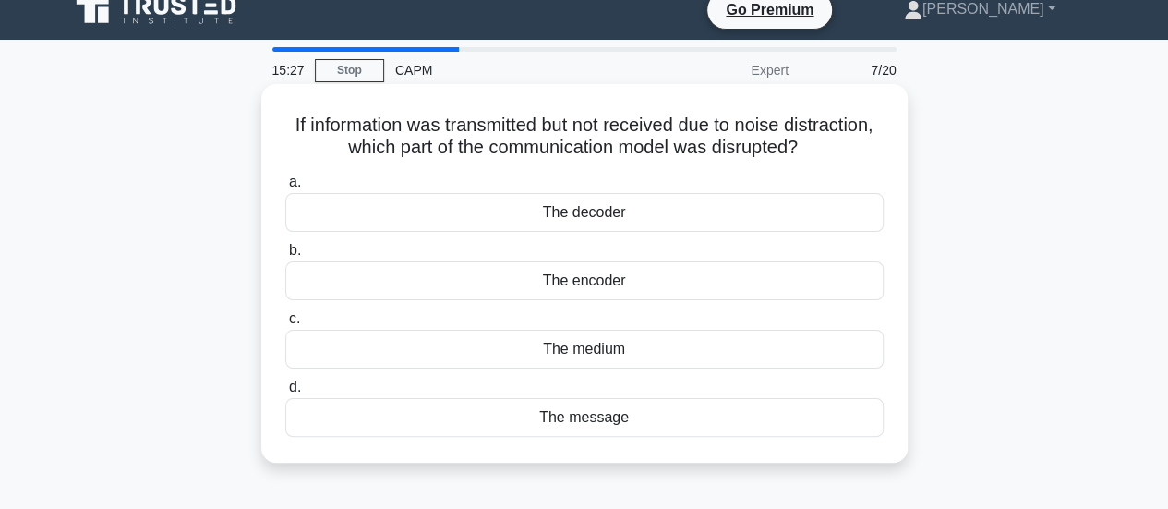
click at [621, 348] on div "The medium" at bounding box center [584, 348] width 598 height 39
click at [285, 325] on input "c. The medium" at bounding box center [285, 319] width 0 height 12
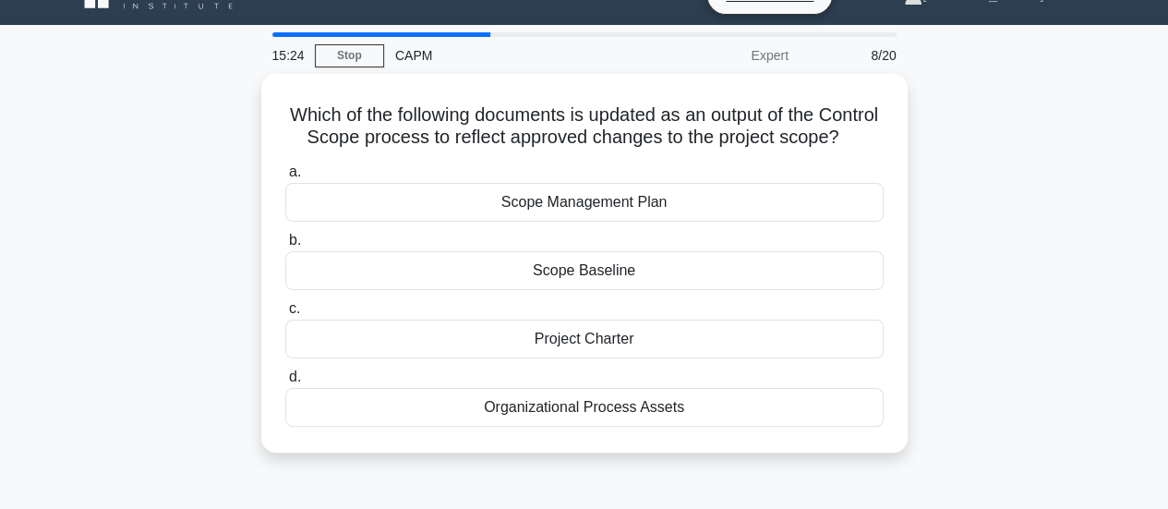
scroll to position [35, 0]
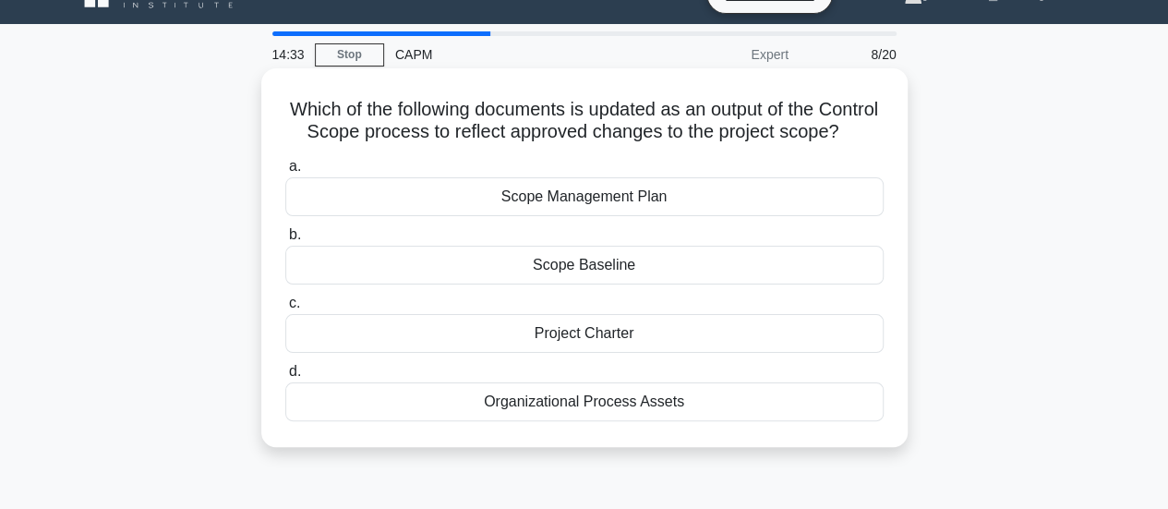
click at [621, 216] on div "Scope Management Plan" at bounding box center [584, 196] width 598 height 39
click at [285, 173] on input "a. Scope Management Plan" at bounding box center [285, 167] width 0 height 12
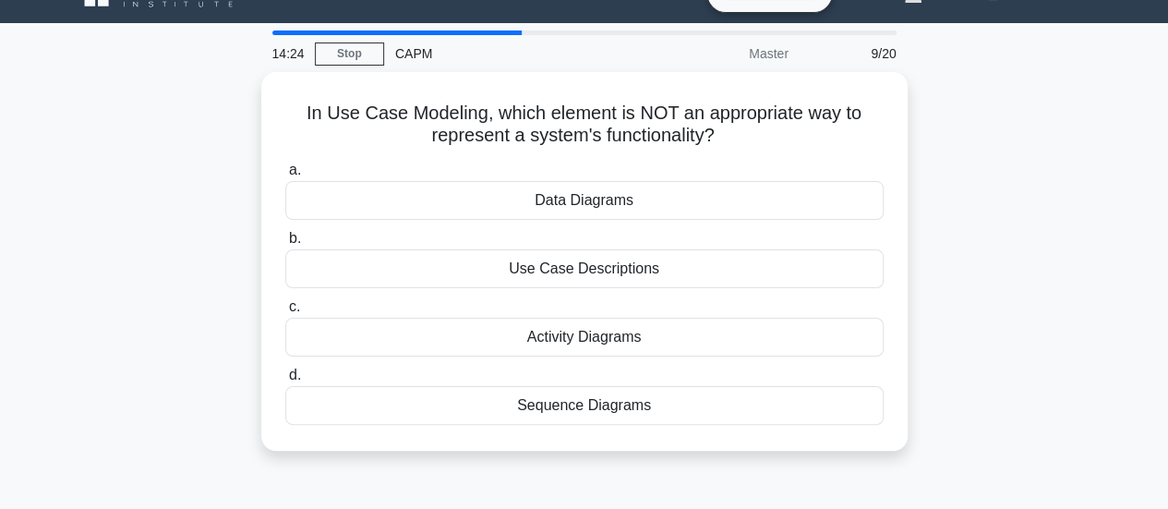
scroll to position [37, 0]
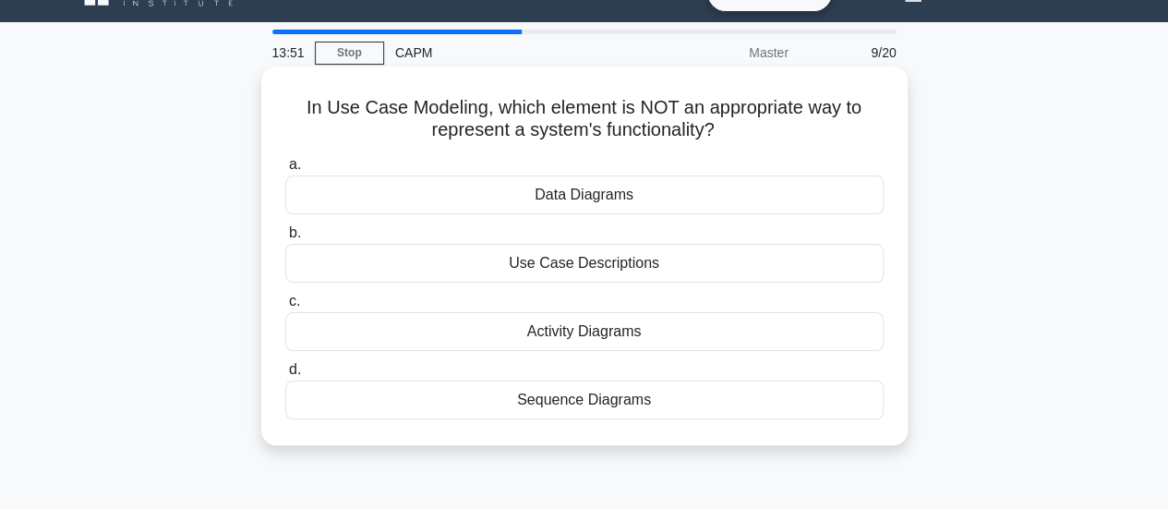
click at [687, 404] on div "Sequence Diagrams" at bounding box center [584, 399] width 598 height 39
click at [285, 376] on input "d. Sequence Diagrams" at bounding box center [285, 370] width 0 height 12
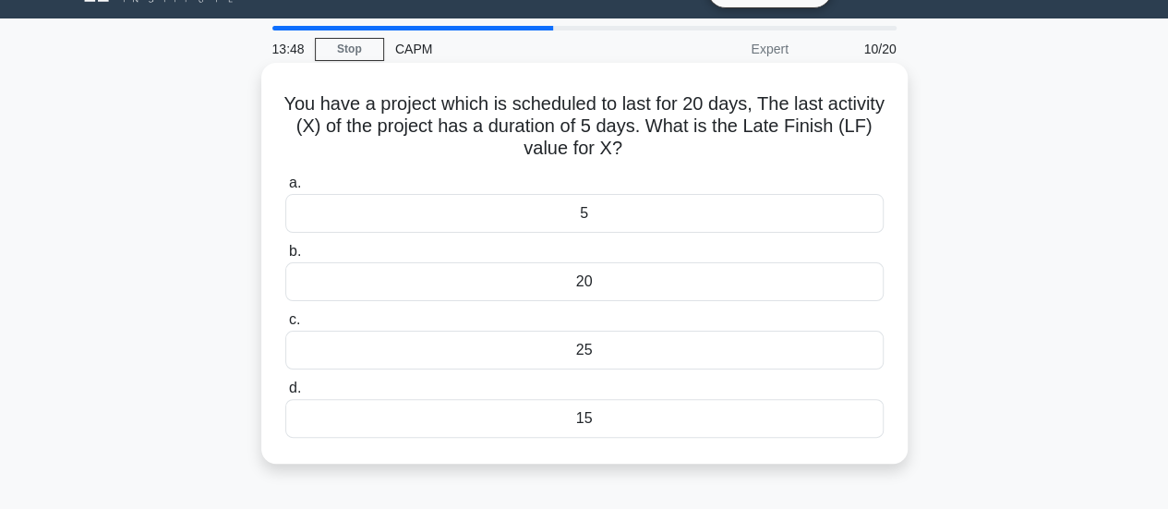
scroll to position [42, 0]
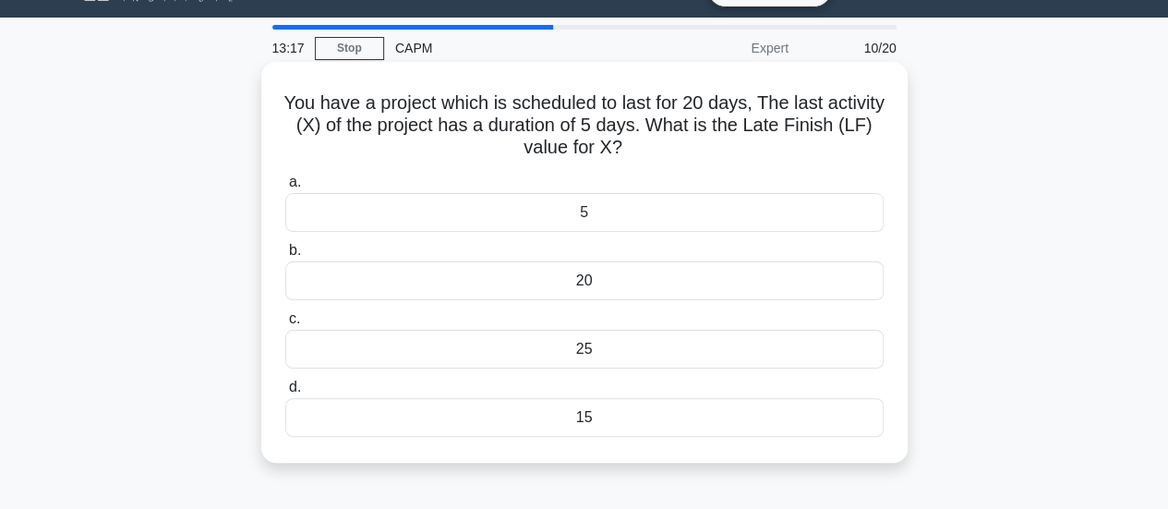
click at [612, 282] on div "20" at bounding box center [584, 280] width 598 height 39
click at [285, 257] on input "b. 20" at bounding box center [285, 251] width 0 height 12
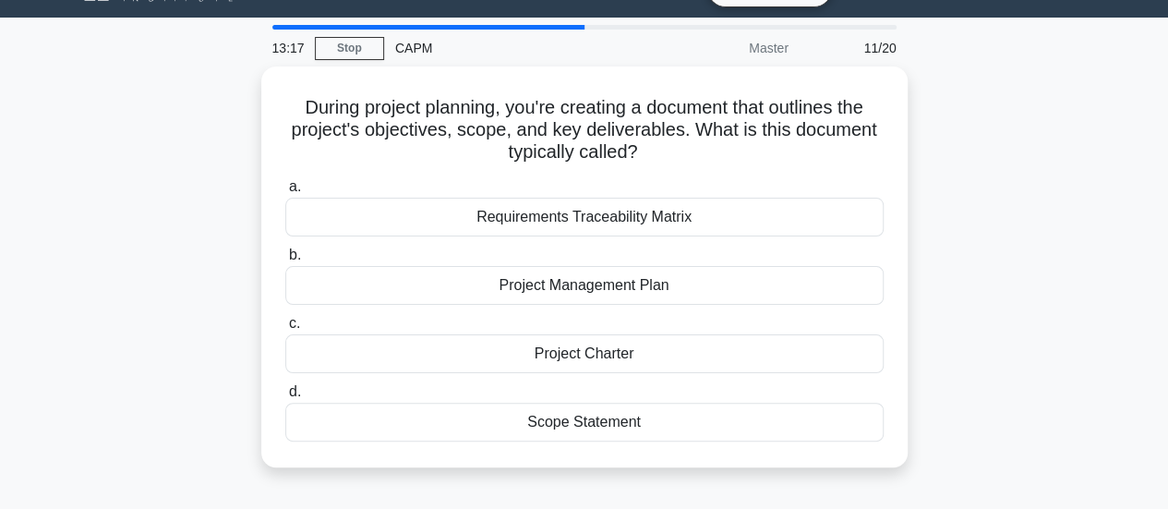
scroll to position [0, 0]
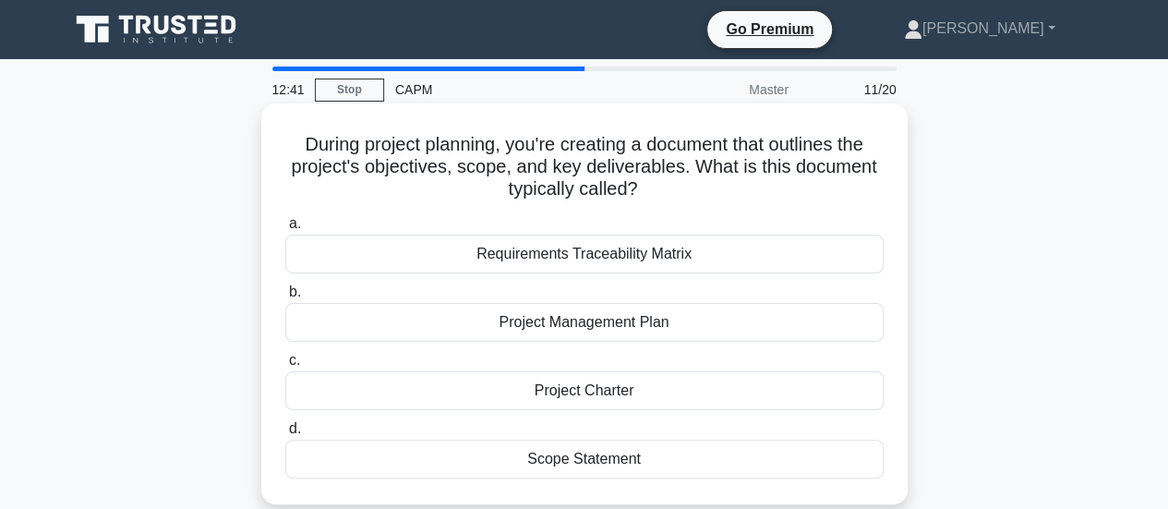
click at [626, 460] on div "Scope Statement" at bounding box center [584, 458] width 598 height 39
click at [285, 435] on input "d. Scope Statement" at bounding box center [285, 429] width 0 height 12
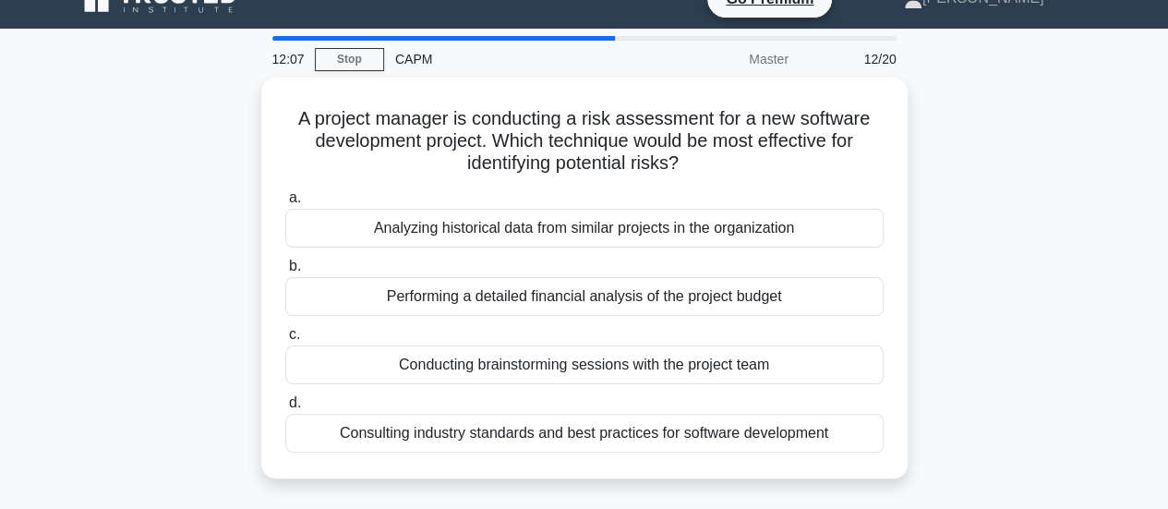
scroll to position [40, 0]
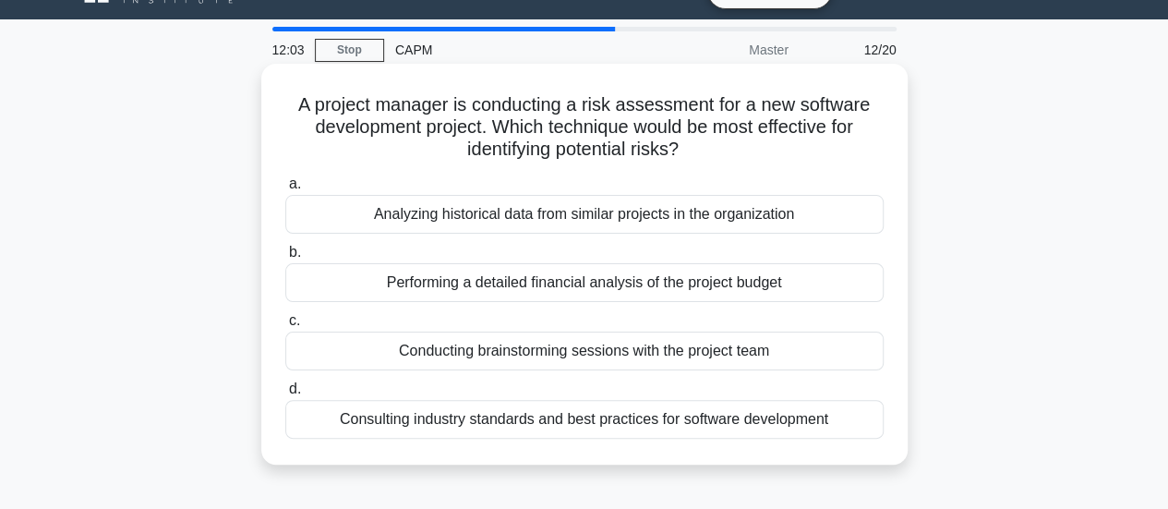
click at [714, 353] on div "Conducting brainstorming sessions with the project team" at bounding box center [584, 350] width 598 height 39
click at [285, 327] on input "c. Conducting brainstorming sessions with the project team" at bounding box center [285, 321] width 0 height 12
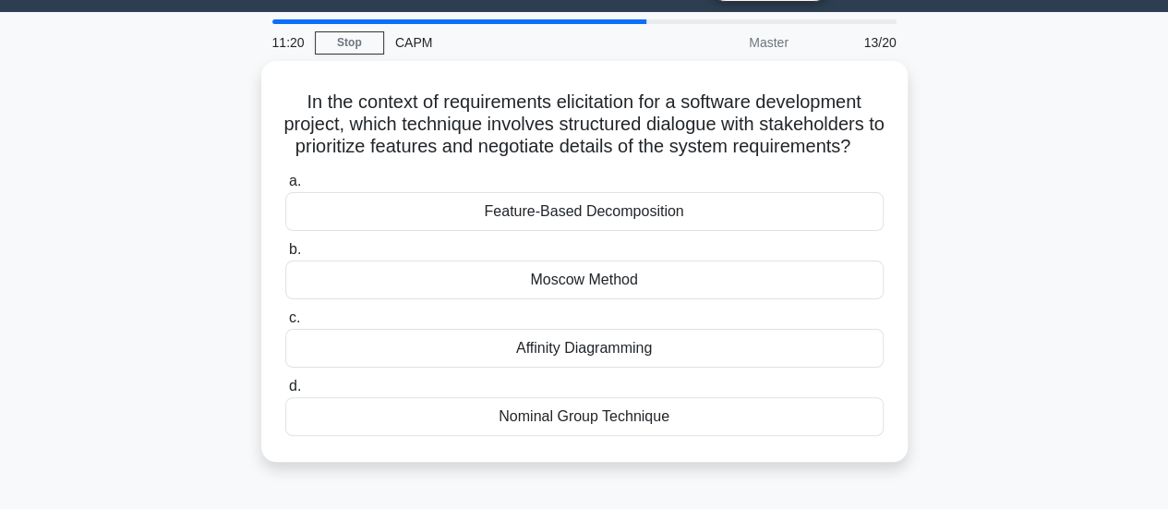
scroll to position [48, 0]
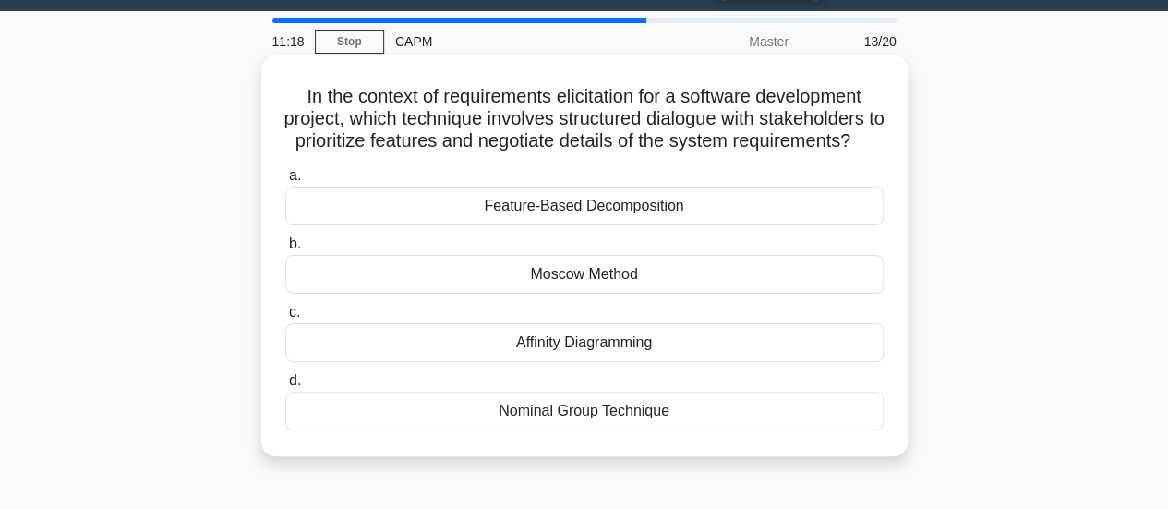
click at [634, 291] on div "Moscow Method" at bounding box center [584, 274] width 598 height 39
click at [285, 250] on input "b. Moscow Method" at bounding box center [285, 244] width 0 height 12
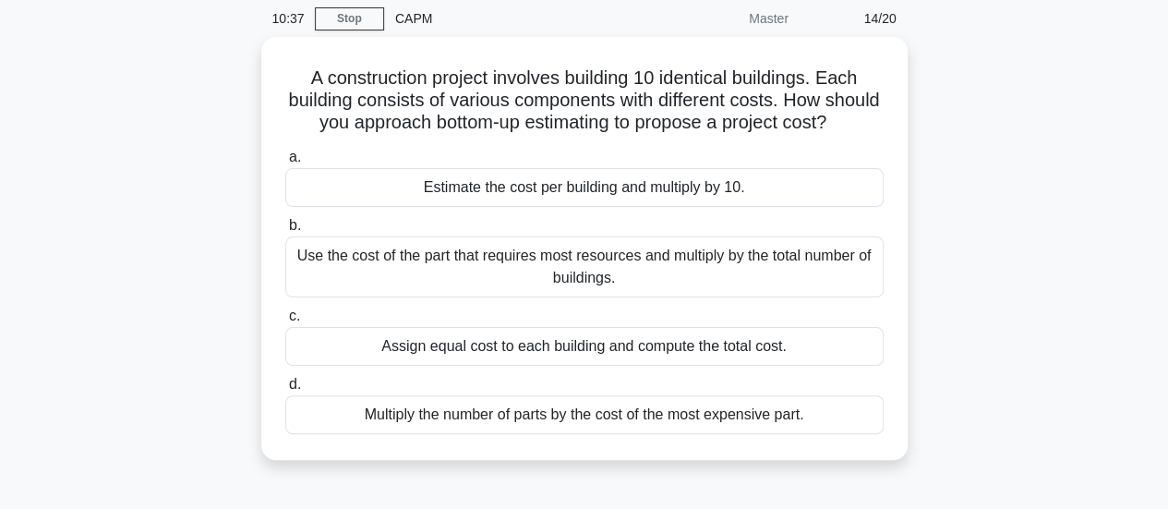
scroll to position [72, 0]
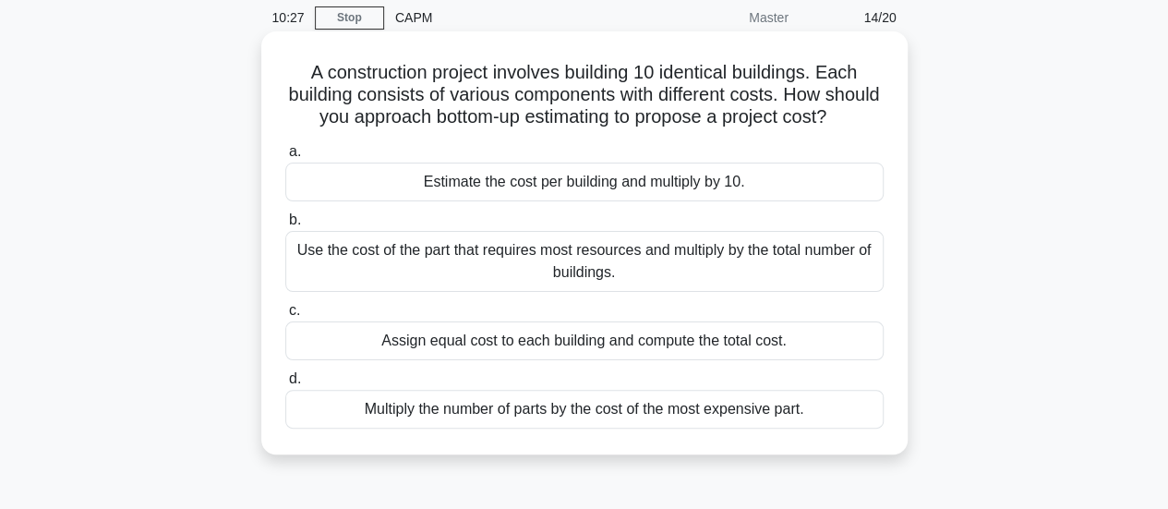
click at [640, 201] on div "Estimate the cost per building and multiply by 10." at bounding box center [584, 181] width 598 height 39
click at [285, 158] on input "a. Estimate the cost per building and multiply by 10." at bounding box center [285, 152] width 0 height 12
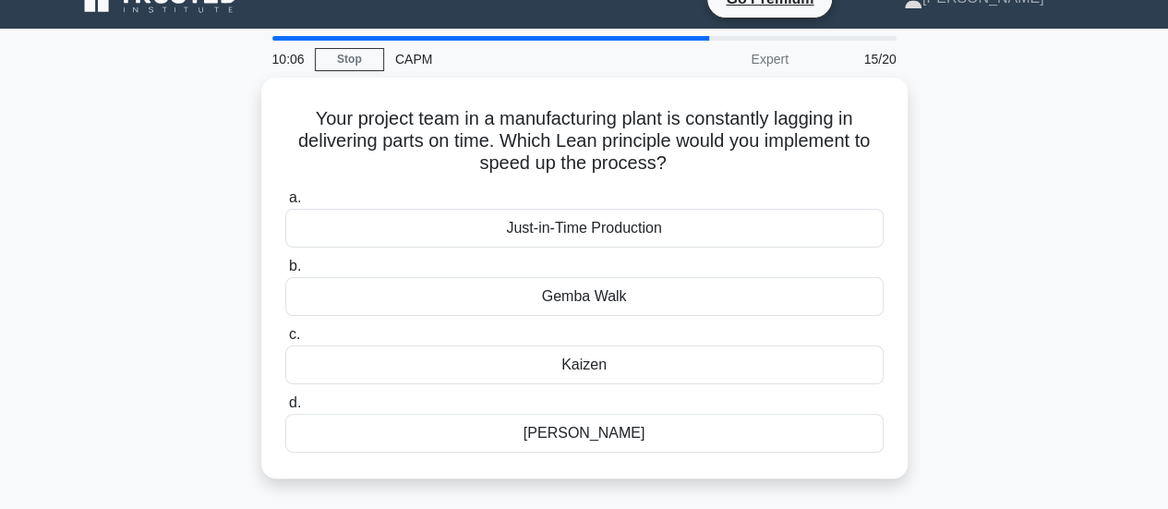
scroll to position [31, 0]
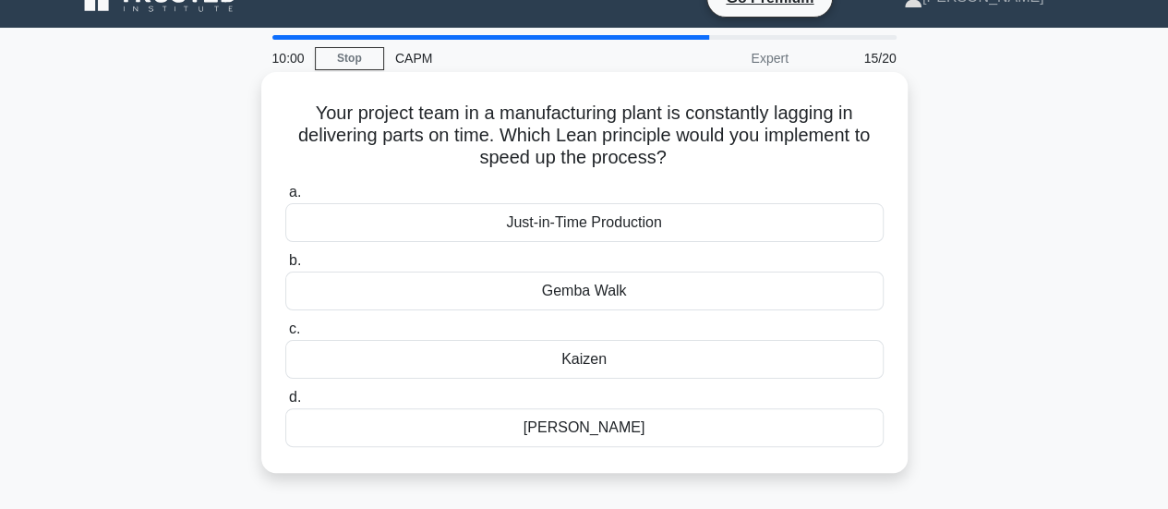
click at [600, 361] on div "Kaizen" at bounding box center [584, 359] width 598 height 39
click at [285, 335] on input "c. Kaizen" at bounding box center [285, 329] width 0 height 12
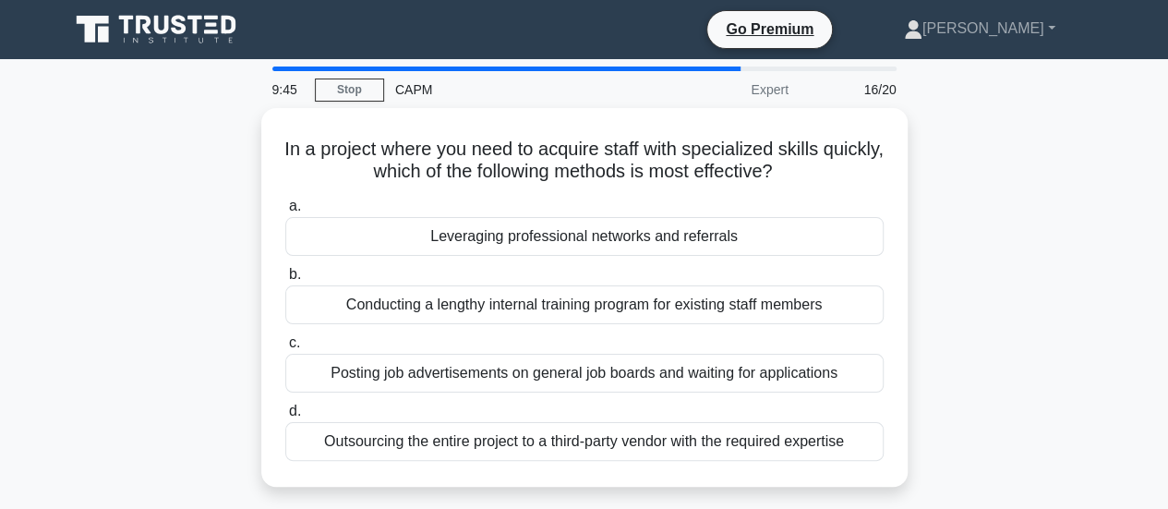
scroll to position [4, 0]
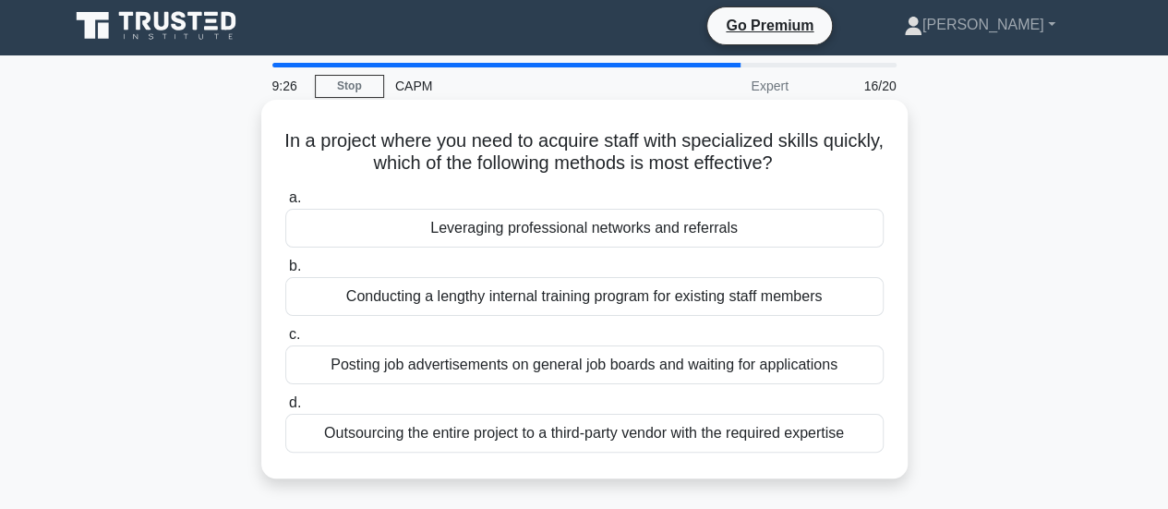
click at [699, 233] on div "Leveraging professional networks and referrals" at bounding box center [584, 228] width 598 height 39
click at [285, 204] on input "a. Leveraging professional networks and referrals" at bounding box center [285, 198] width 0 height 12
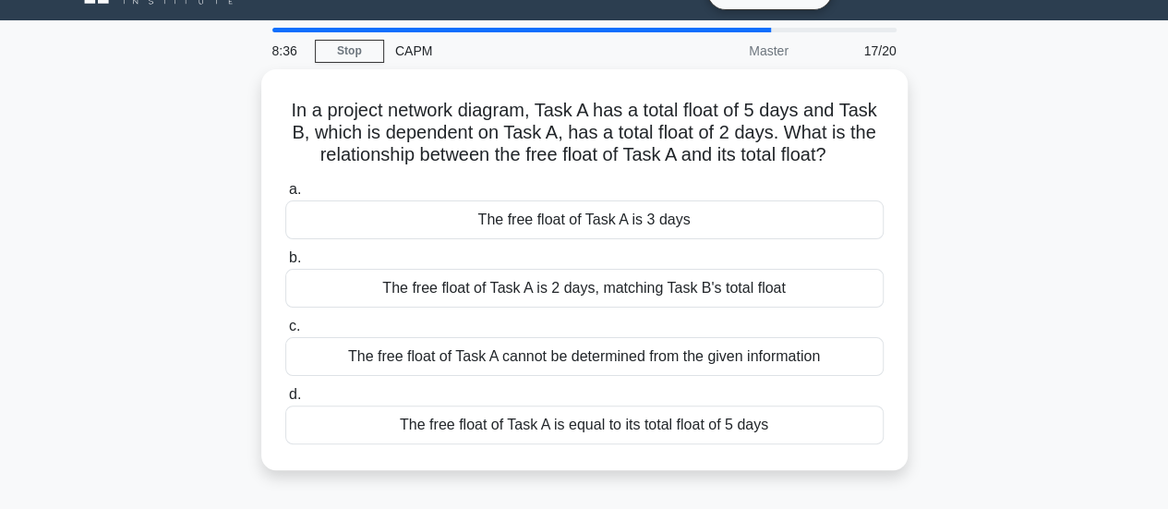
scroll to position [40, 0]
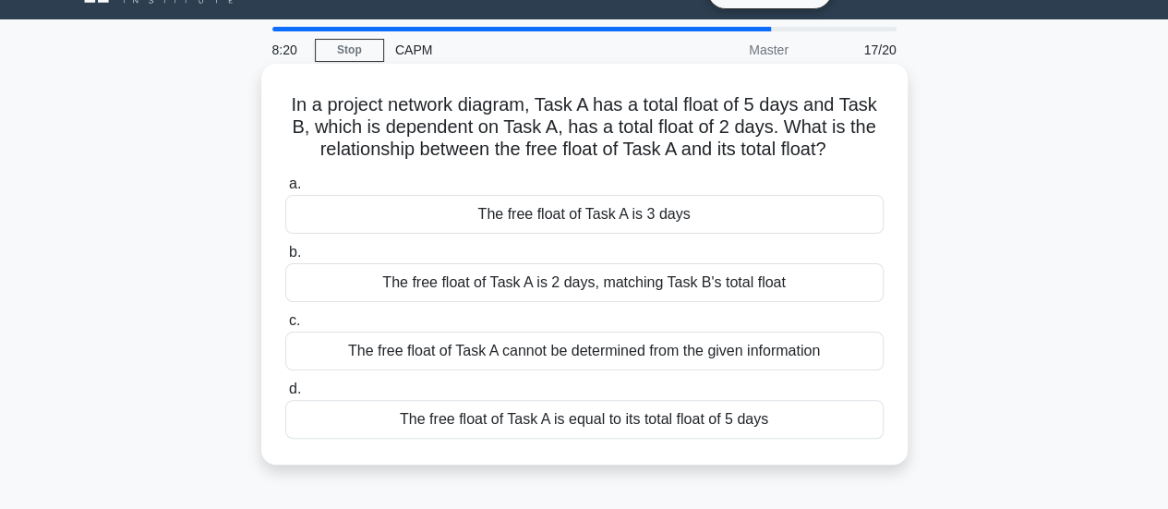
click at [650, 286] on div "The free float of Task A is 2 days, matching Task B's total float" at bounding box center [584, 282] width 598 height 39
click at [285, 258] on input "b. The free float of Task A is 2 days, matching Task B's total float" at bounding box center [285, 252] width 0 height 12
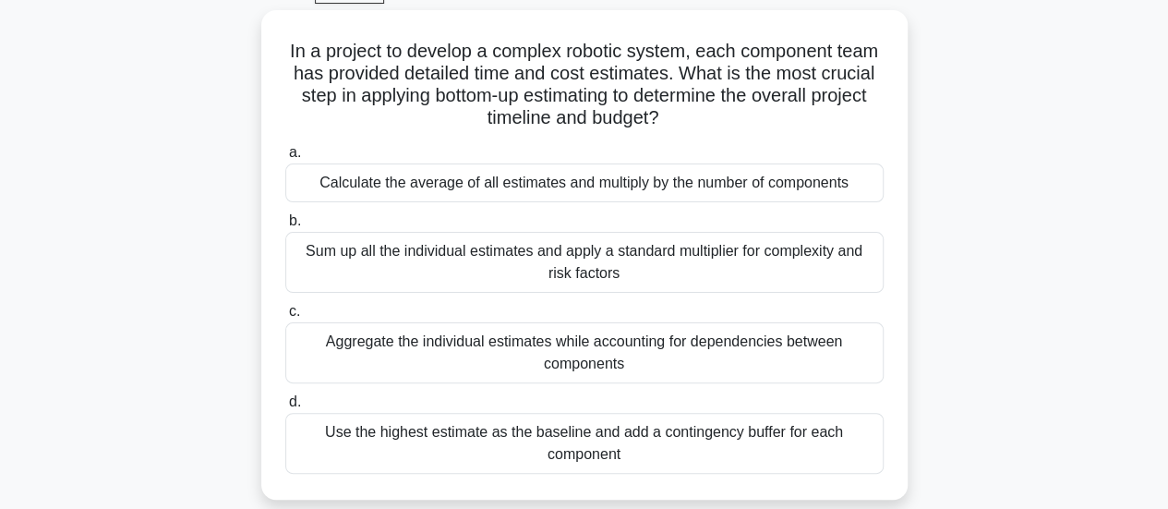
scroll to position [100, 0]
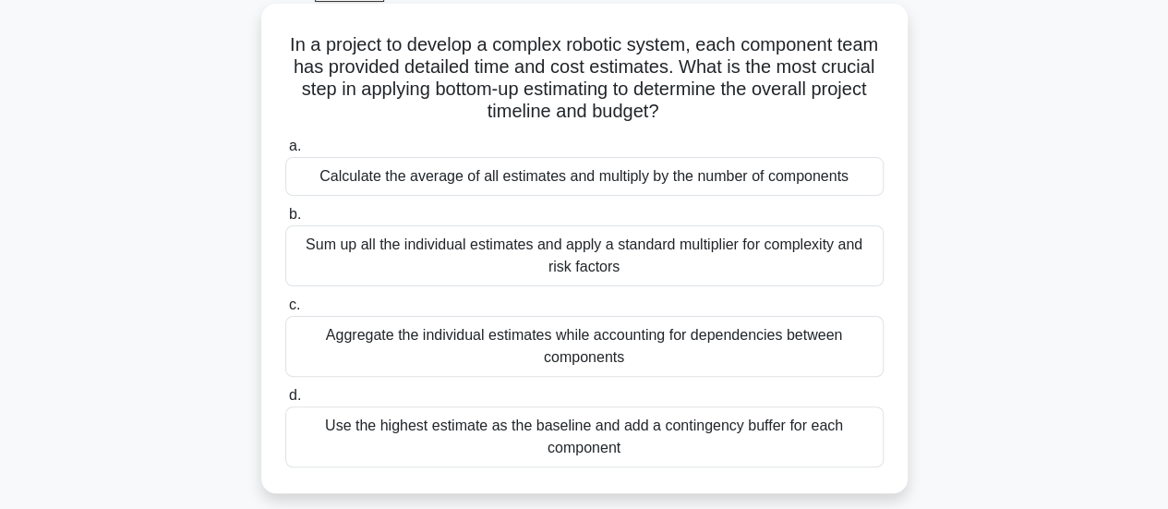
click at [696, 258] on div "Sum up all the individual estimates and apply a standard multiplier for complex…" at bounding box center [584, 255] width 598 height 61
click at [285, 221] on input "b. Sum up all the individual estimates and apply a standard multiplier for comp…" at bounding box center [285, 215] width 0 height 12
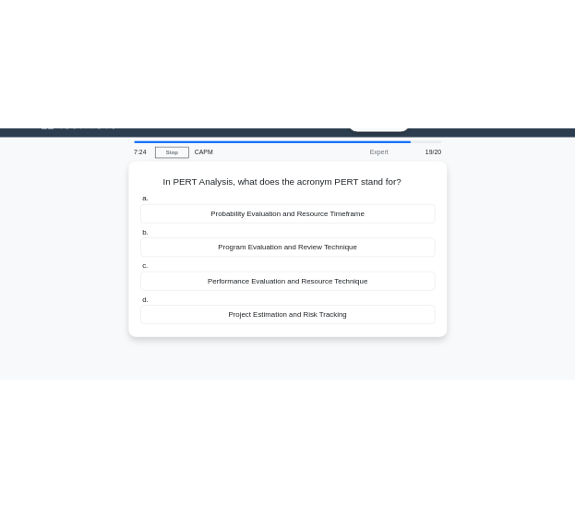
scroll to position [0, 0]
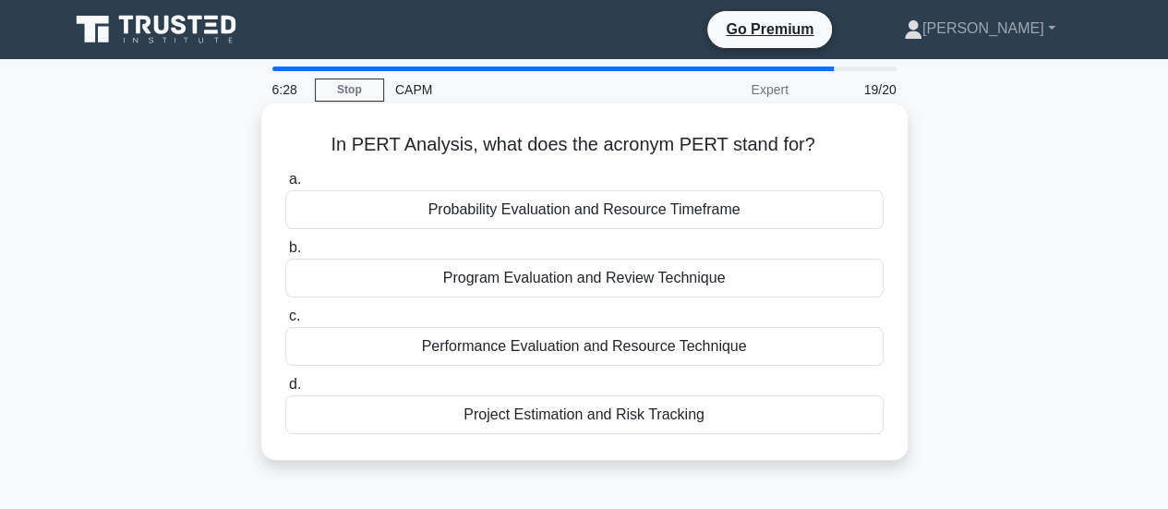
click at [675, 209] on div "Probability Evaluation and Resource Timeframe" at bounding box center [584, 209] width 598 height 39
click at [285, 186] on input "a. Probability Evaluation and Resource Timeframe" at bounding box center [285, 180] width 0 height 12
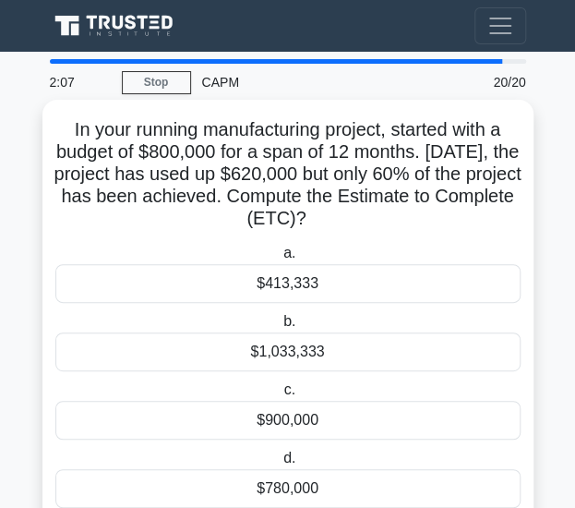
scroll to position [61, 0]
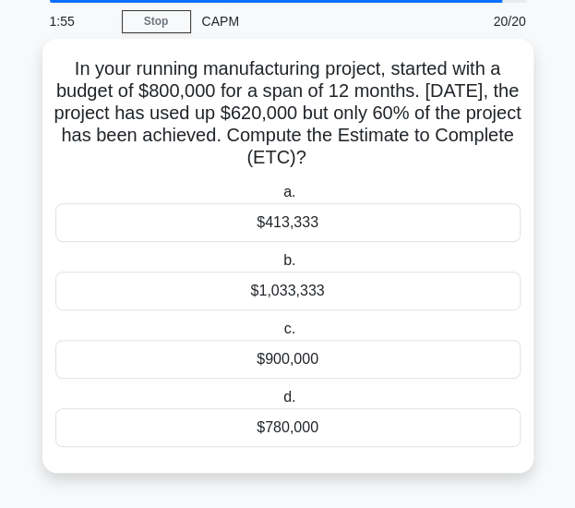
click at [302, 219] on div "$413,333" at bounding box center [287, 222] width 465 height 39
click at [280, 198] on input "a. $413,333" at bounding box center [280, 192] width 0 height 12
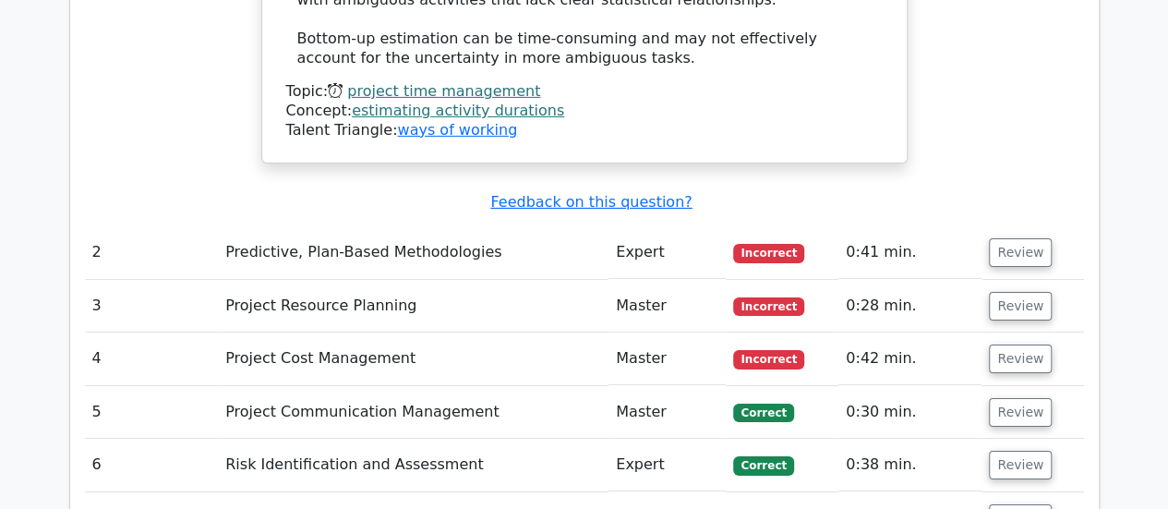
scroll to position [3025, 0]
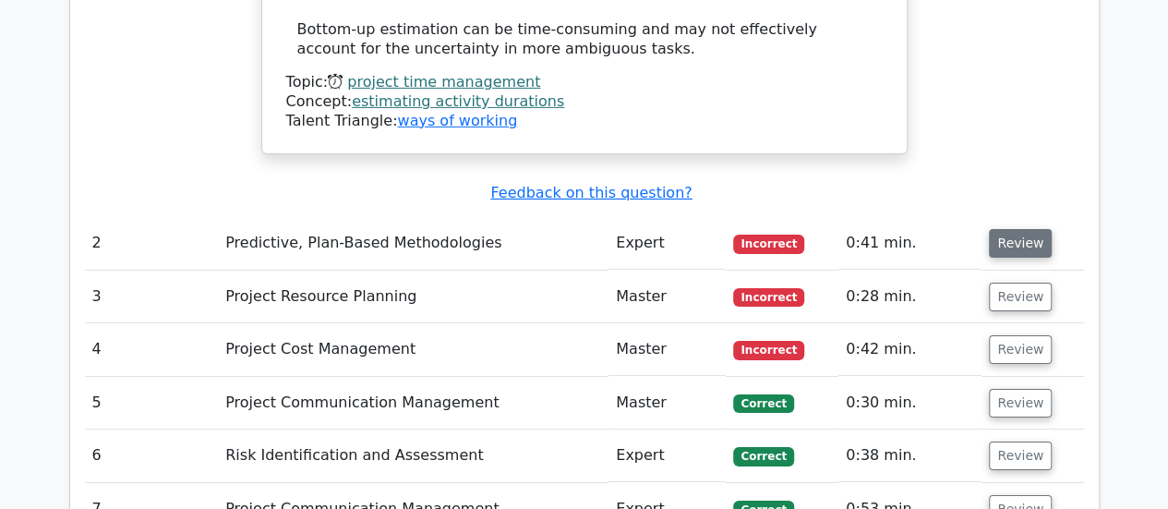
click at [574, 229] on button "Review" at bounding box center [1019, 243] width 63 height 29
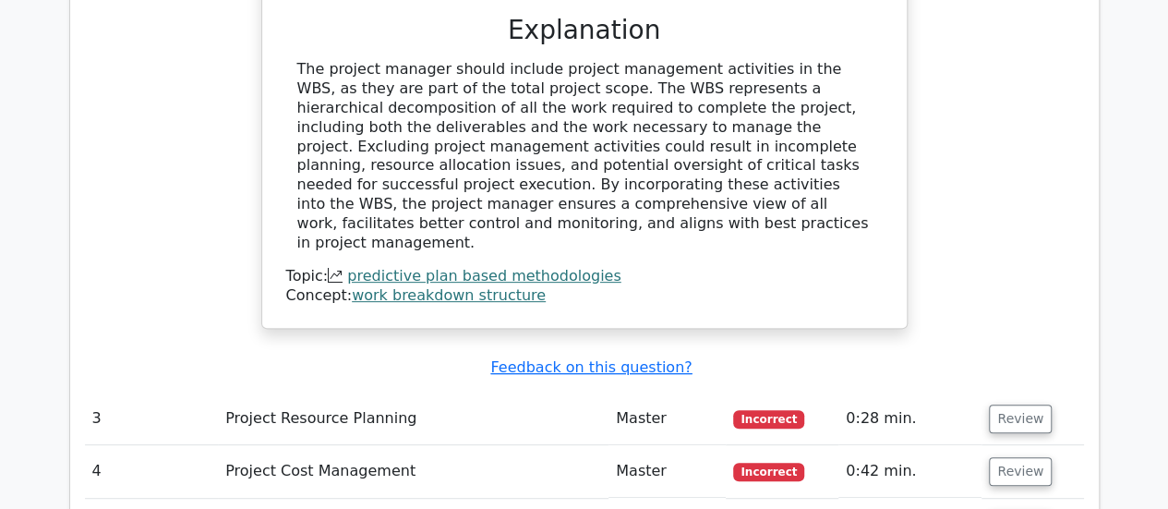
scroll to position [3746, 0]
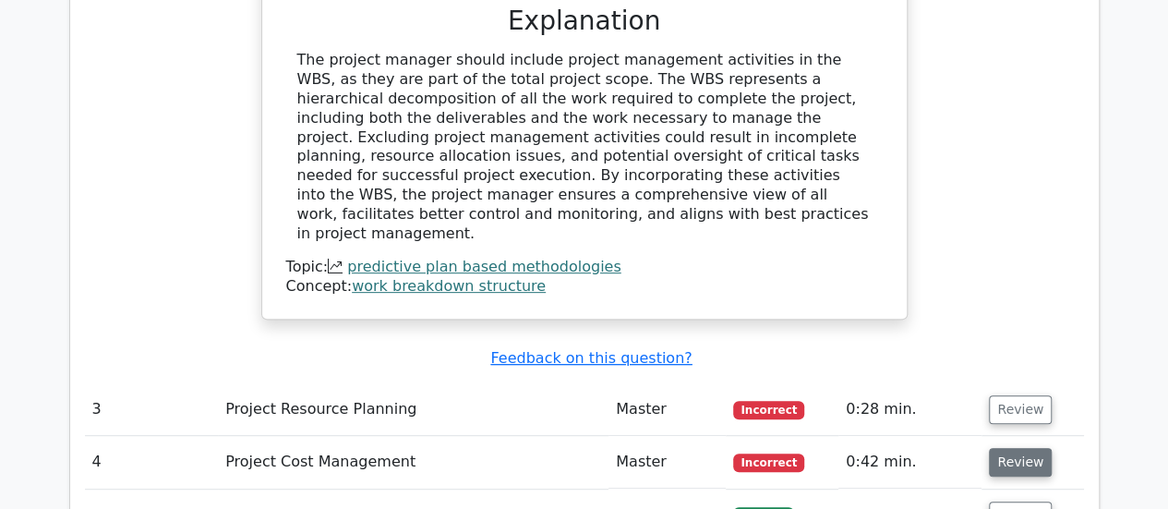
click at [574, 448] on button "Review" at bounding box center [1019, 462] width 63 height 29
click at [574, 395] on button "Review" at bounding box center [1019, 409] width 63 height 29
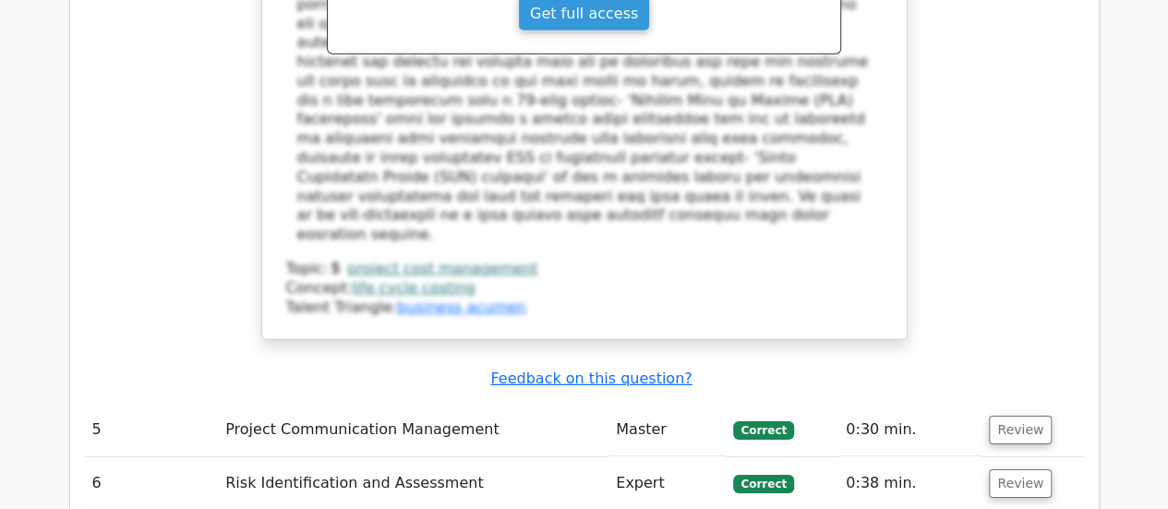
scroll to position [6208, 0]
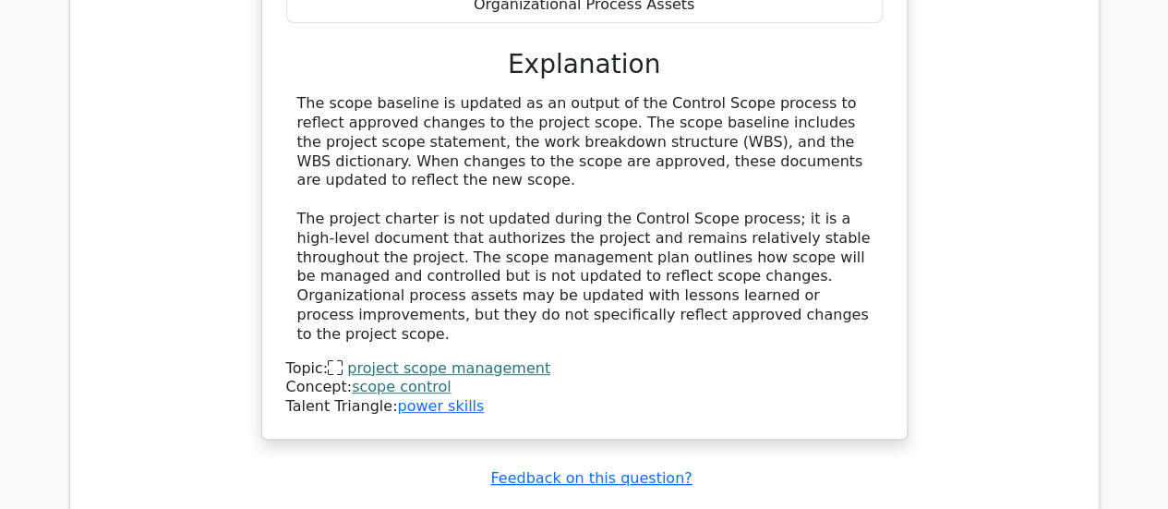
scroll to position [7120, 0]
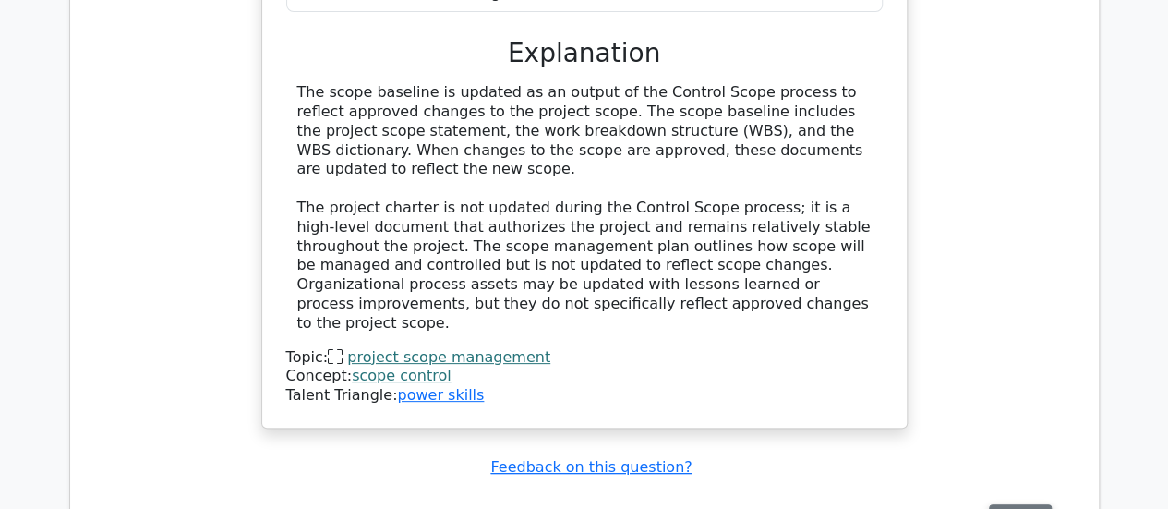
click at [574, 504] on button "Review" at bounding box center [1019, 518] width 63 height 29
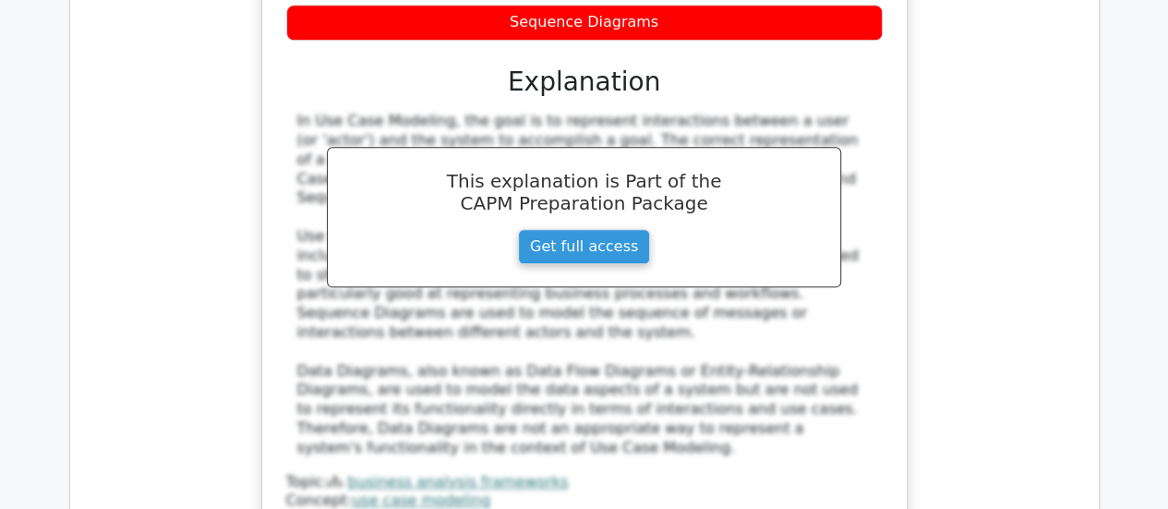
scroll to position [7957, 0]
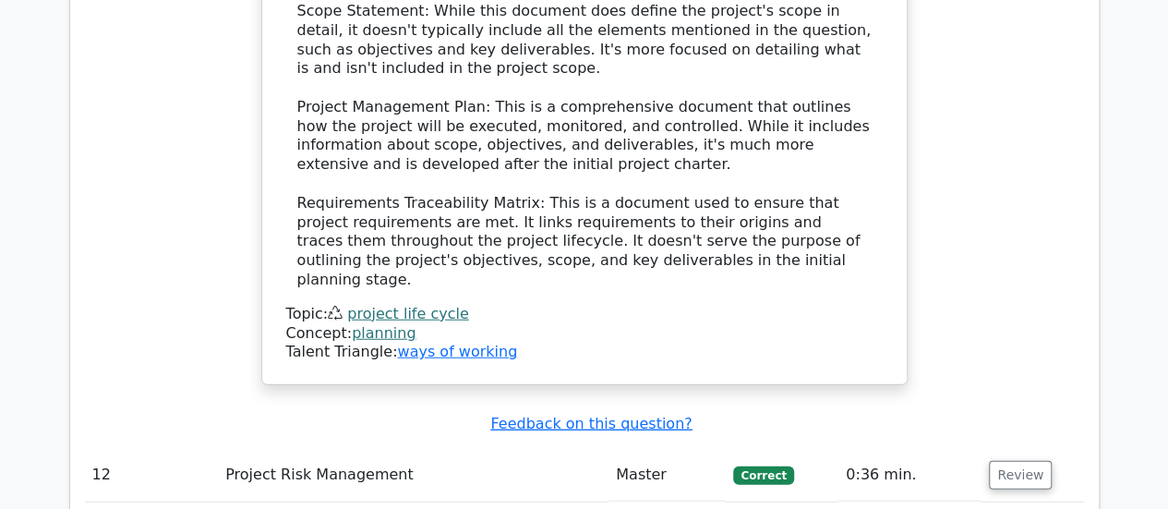
scroll to position [9275, 0]
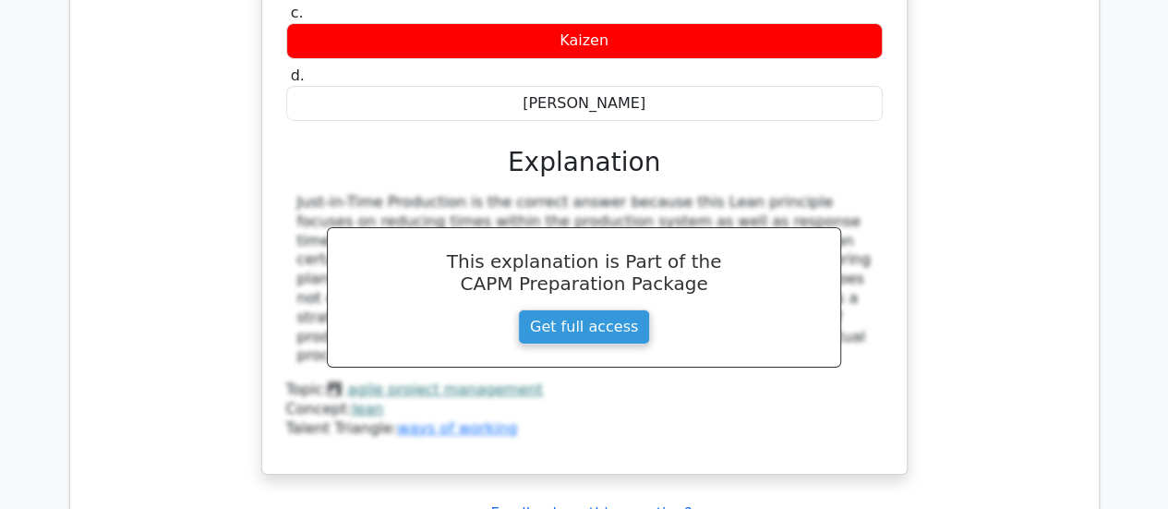
scroll to position [10162, 0]
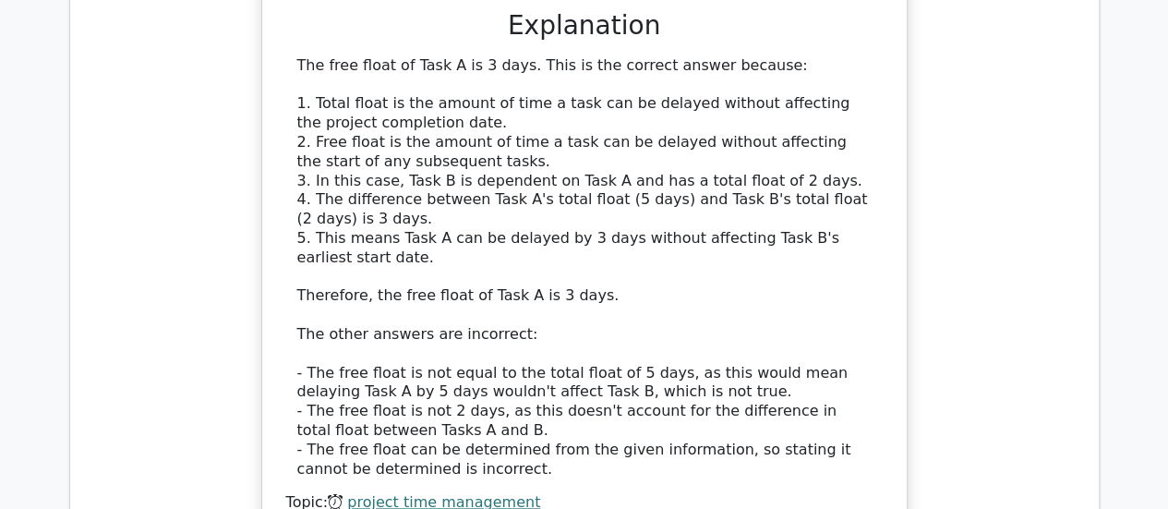
scroll to position [11196, 0]
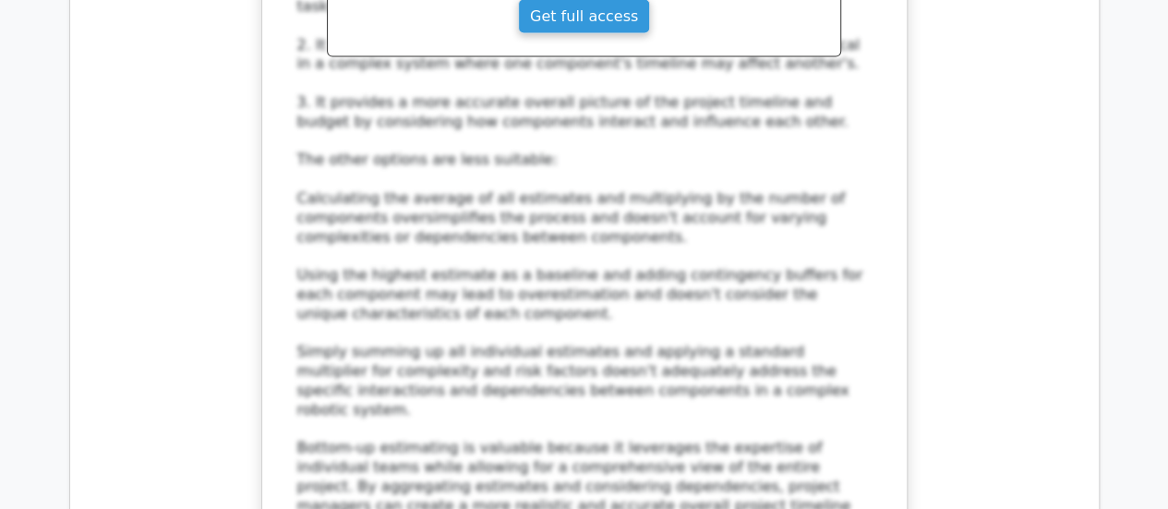
scroll to position [12519, 0]
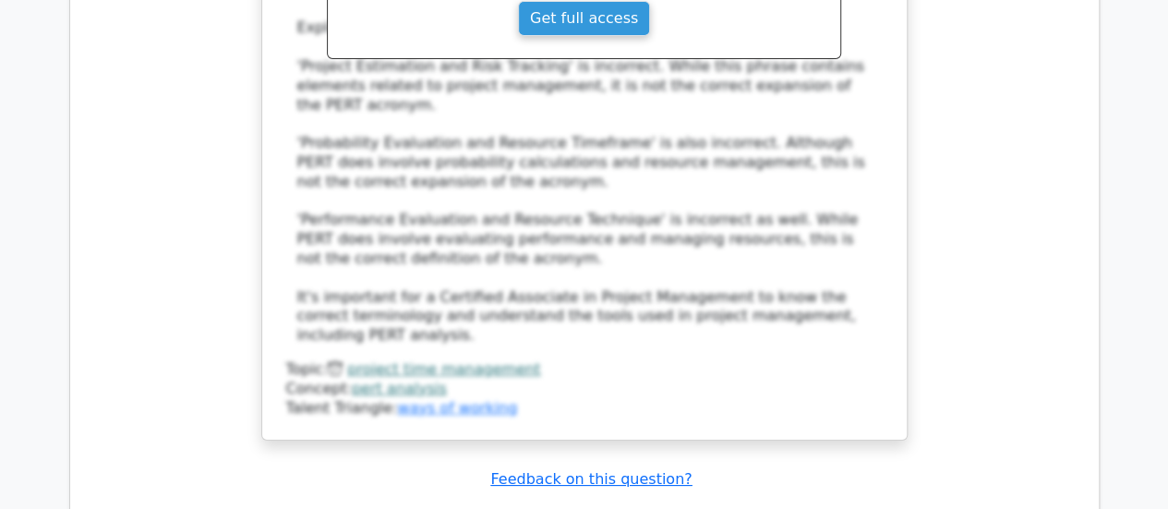
scroll to position [14160, 0]
